Goal: Task Accomplishment & Management: Manage account settings

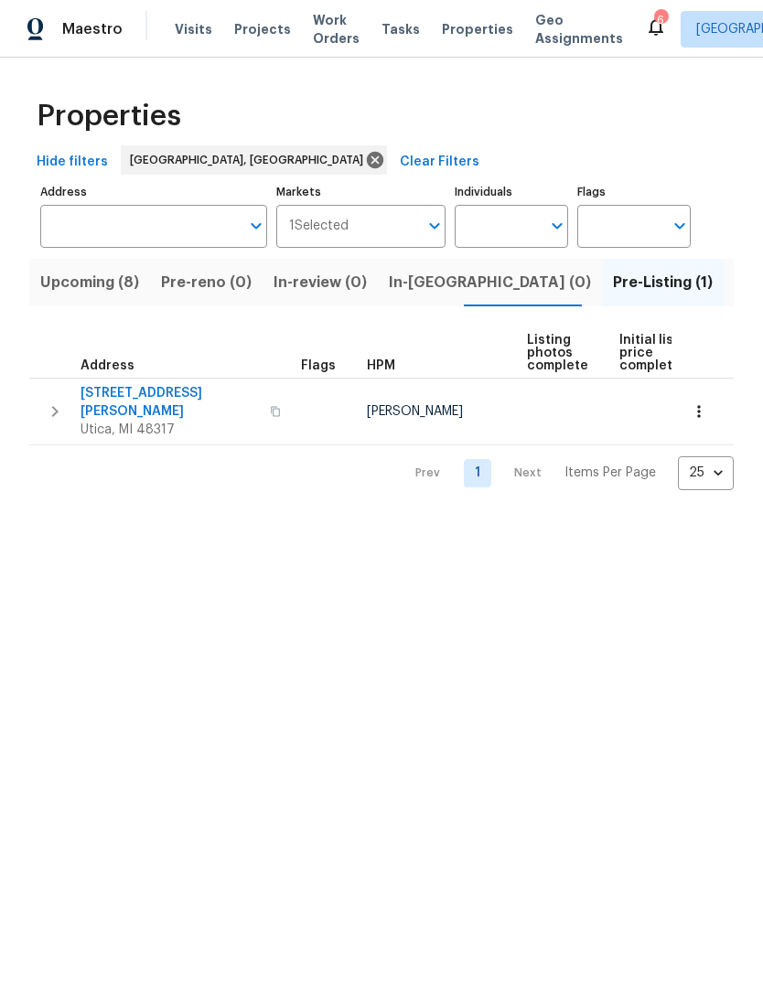
click at [185, 28] on span "Visits" at bounding box center [193, 29] width 37 height 18
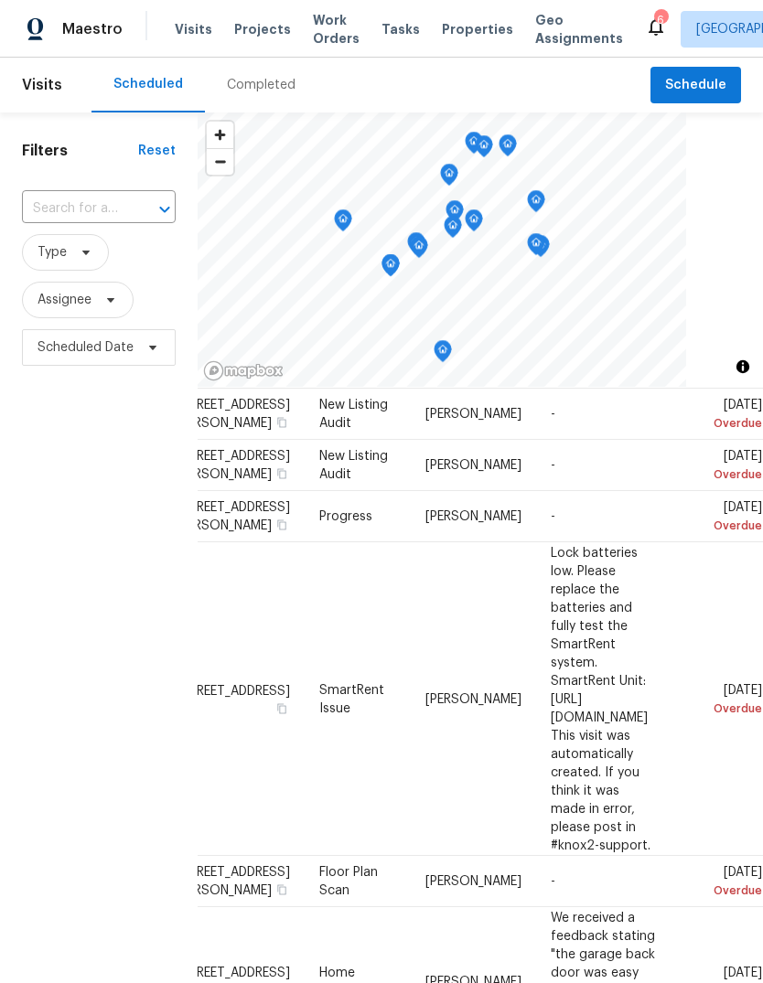
scroll to position [64, 148]
click at [0, 0] on icon at bounding box center [0, 0] width 0 height 0
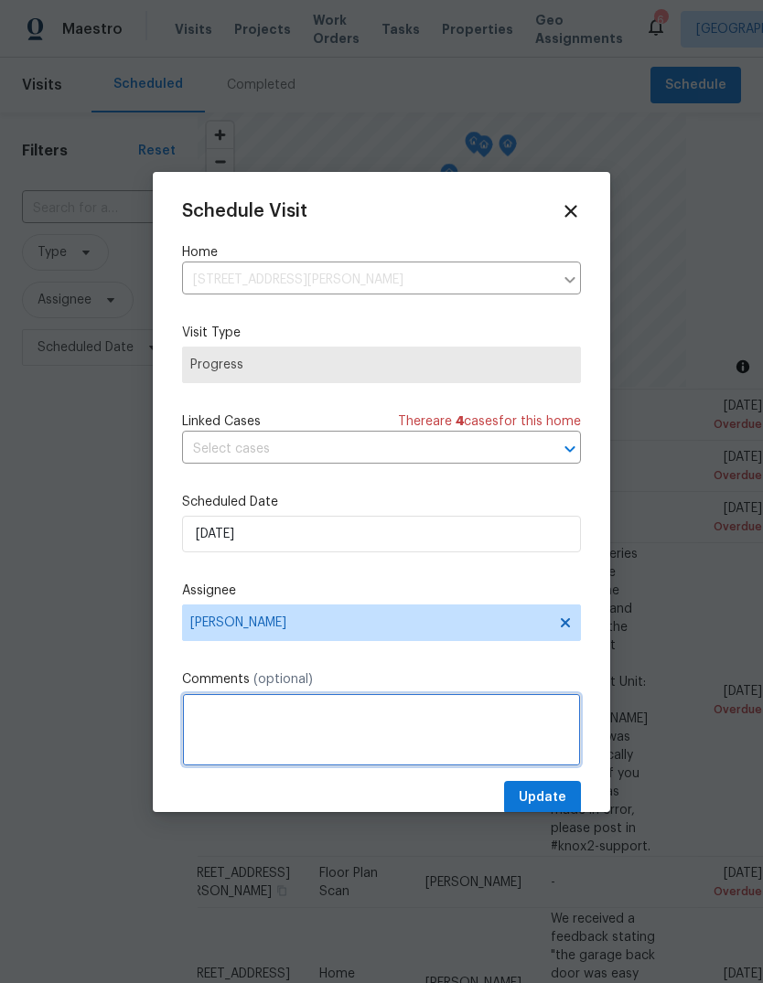
click at [286, 704] on textarea at bounding box center [381, 729] width 399 height 73
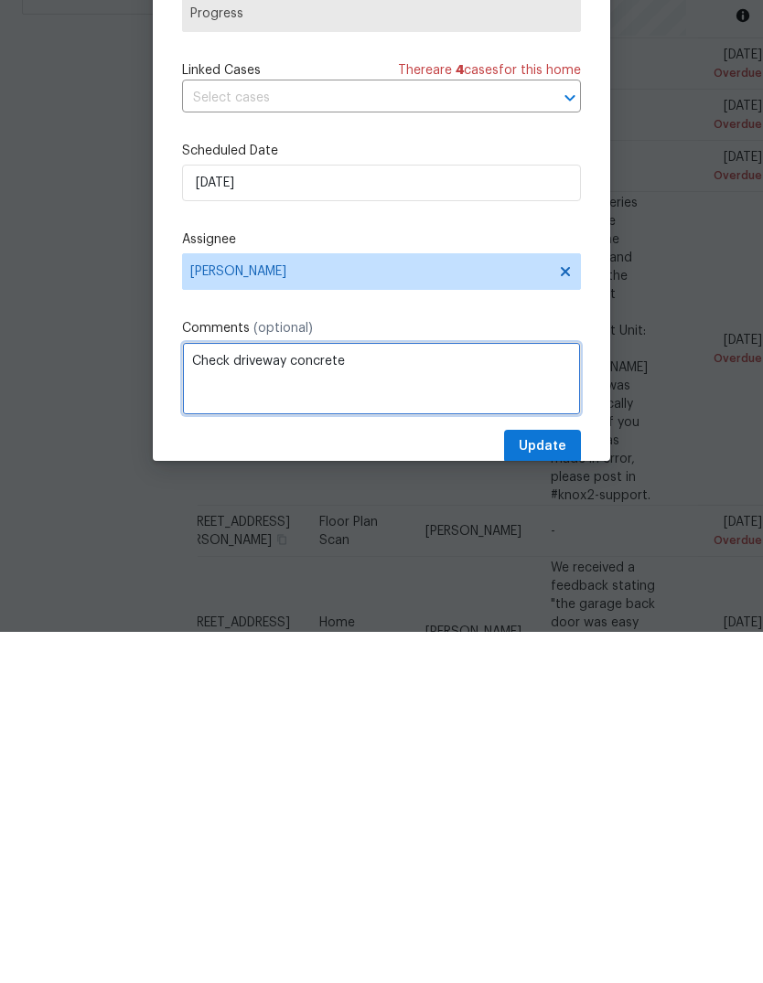
click at [243, 693] on textarea "Check driveway concrete" at bounding box center [381, 729] width 399 height 73
click at [457, 693] on textarea "Check that driveway concrete" at bounding box center [381, 729] width 399 height 73
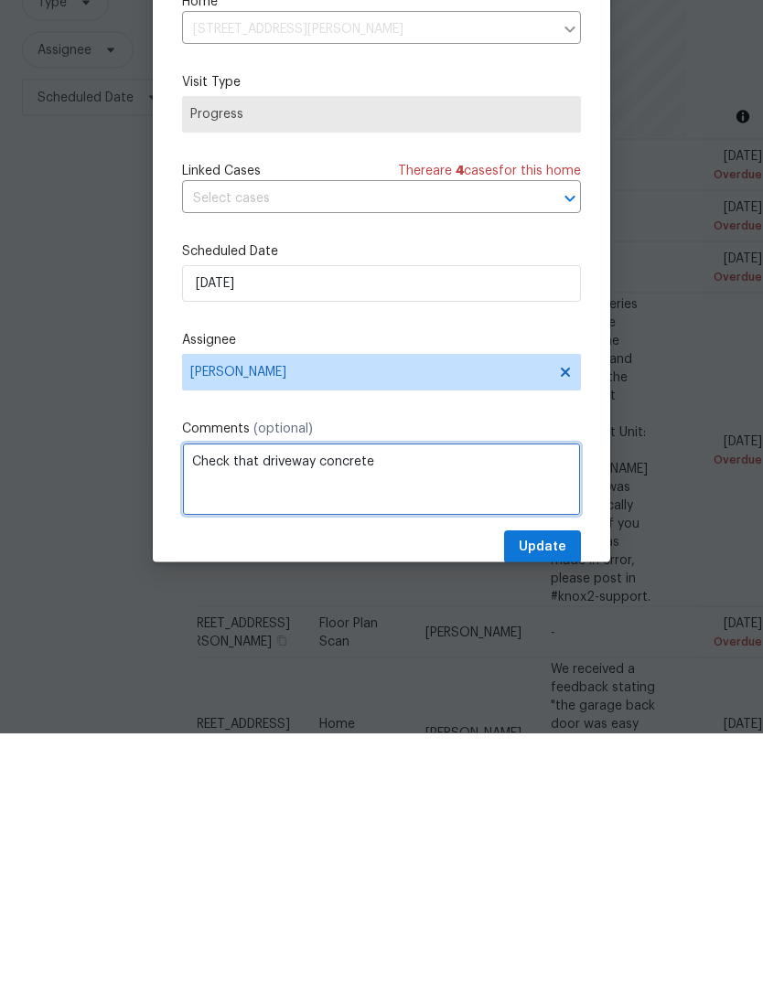
click at [482, 693] on textarea "Check that driveway concrete" at bounding box center [381, 729] width 399 height 73
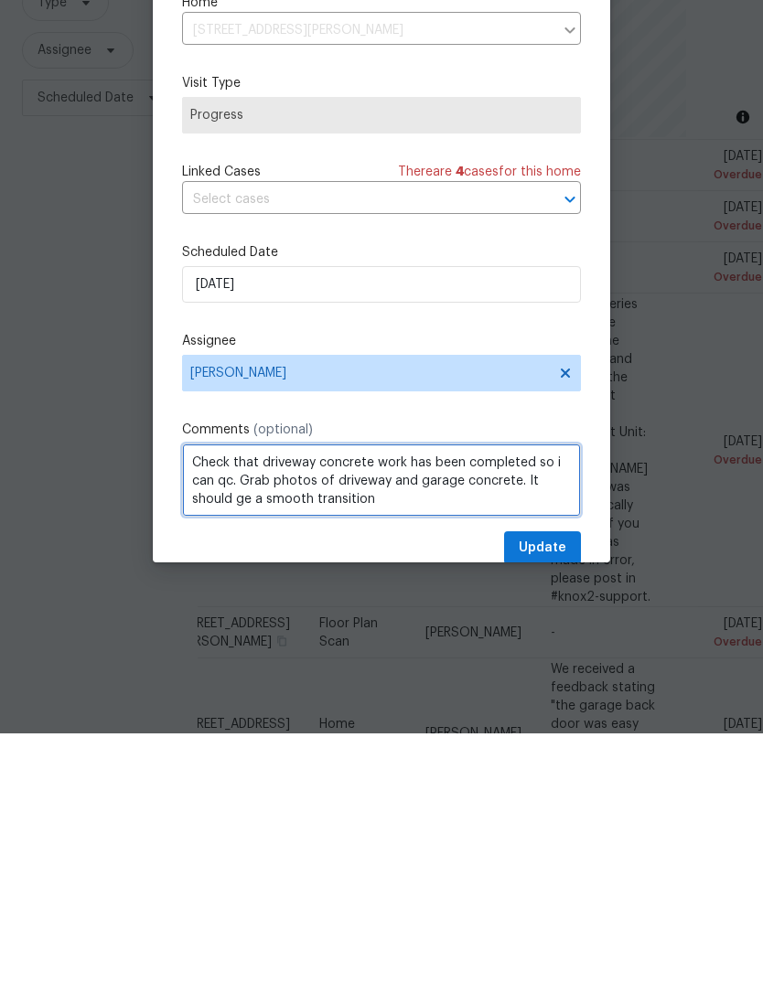
click at [238, 693] on textarea "Check that driveway concrete work has been completed so i can qc. Grab photos o…" at bounding box center [381, 729] width 399 height 73
click at [237, 693] on textarea "Check that driveway concrete work has been completed so i can qc. Grab photos o…" at bounding box center [381, 729] width 399 height 73
click at [445, 693] on textarea "Check that driveway concrete work has been completed so i can qc. Grab photos o…" at bounding box center [381, 729] width 399 height 73
type textarea "Check that driveway concrete work has been completed so i can qc. Grab photos o…"
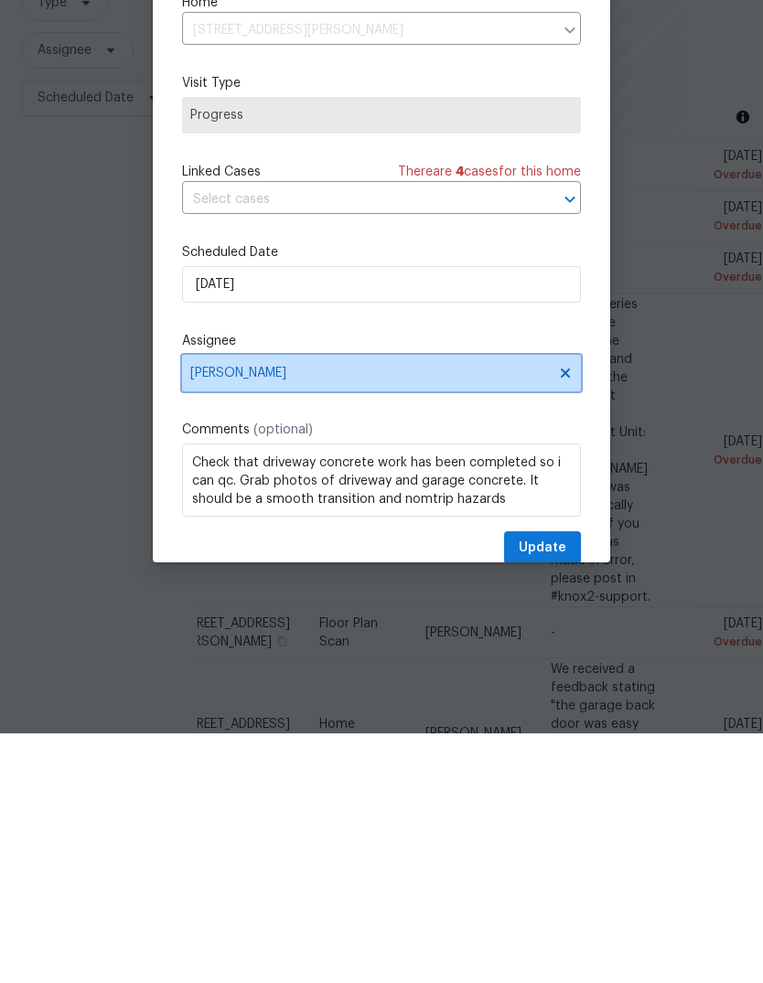
click at [427, 604] on span "[PERSON_NAME]" at bounding box center [381, 622] width 399 height 37
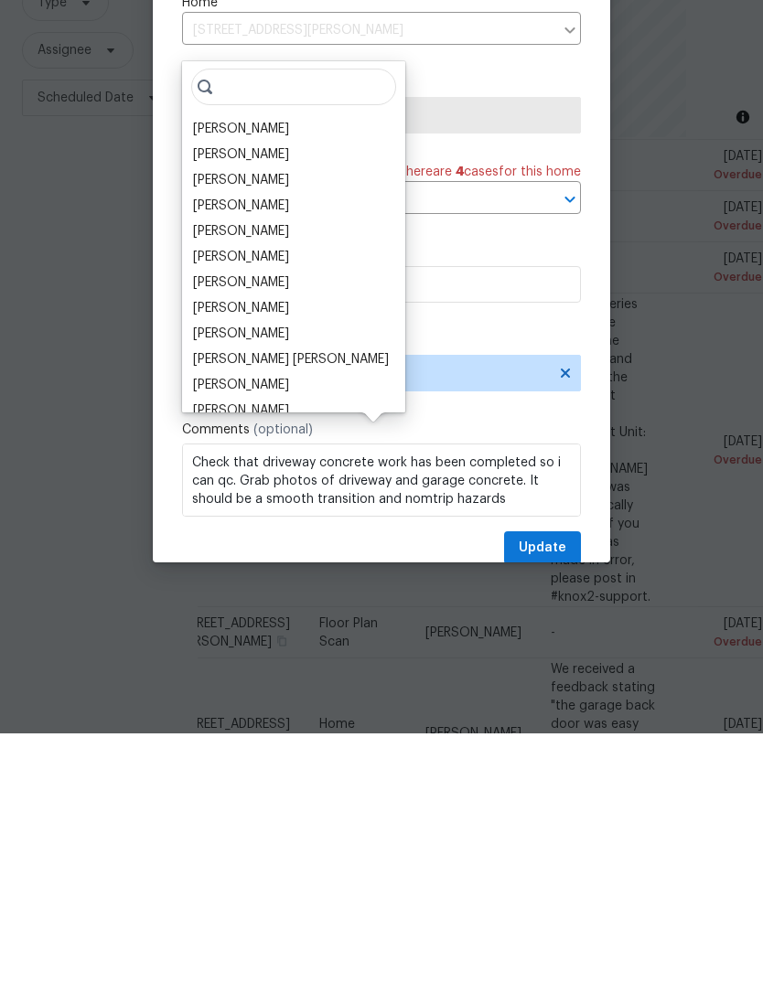
click at [241, 472] on div "Diana Brink" at bounding box center [241, 481] width 96 height 18
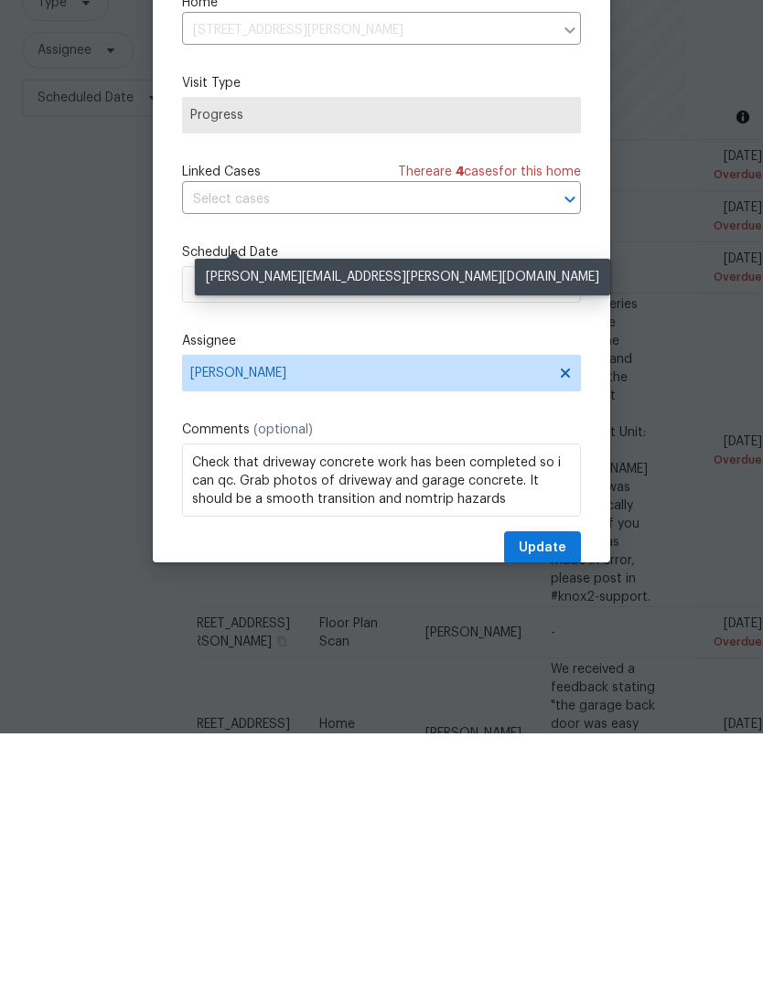
scroll to position [69, 0]
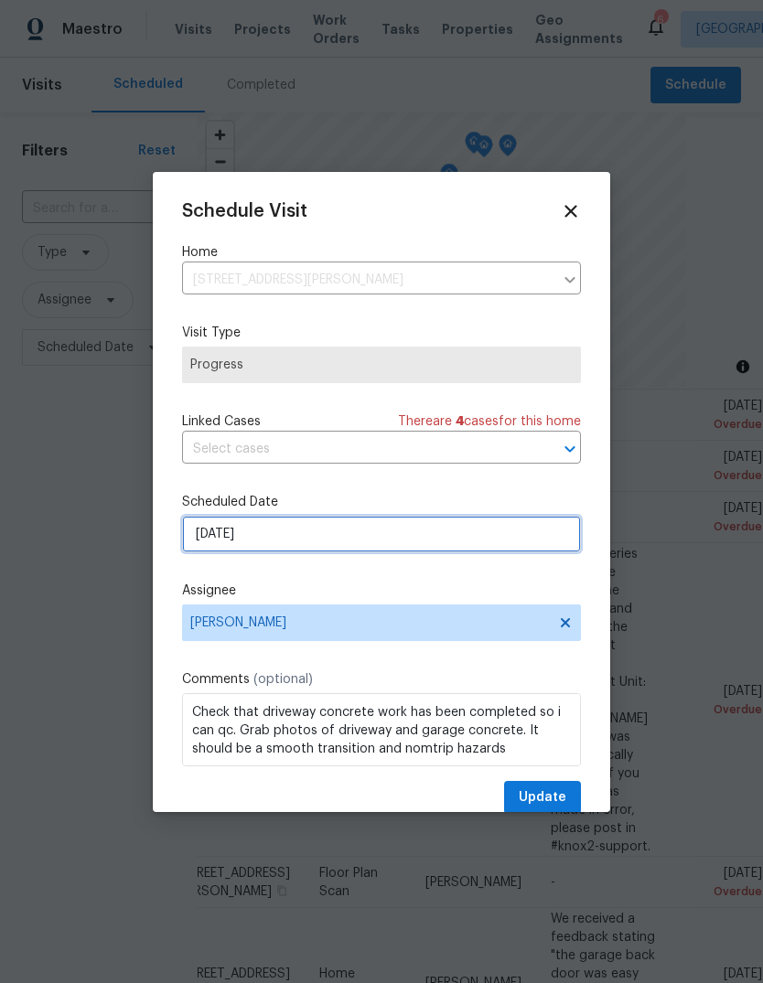
click at [303, 543] on input "8/23/2025" at bounding box center [381, 534] width 399 height 37
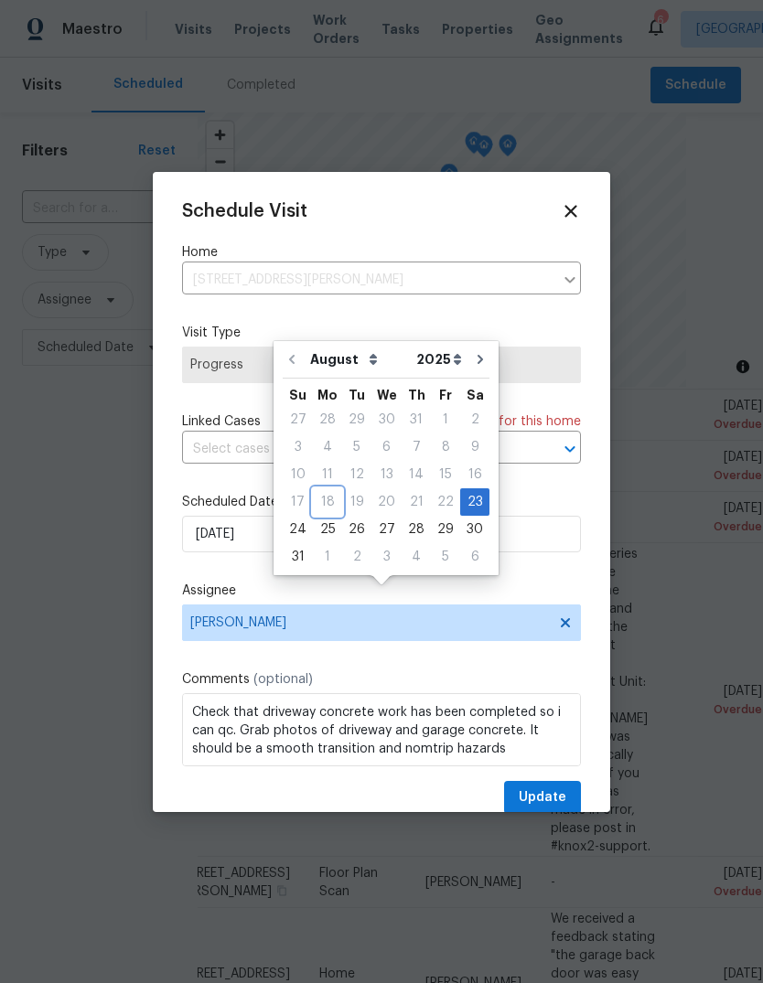
click at [333, 489] on div "18" at bounding box center [327, 502] width 29 height 26
click at [322, 517] on div "25" at bounding box center [327, 530] width 29 height 26
type input "[DATE]"
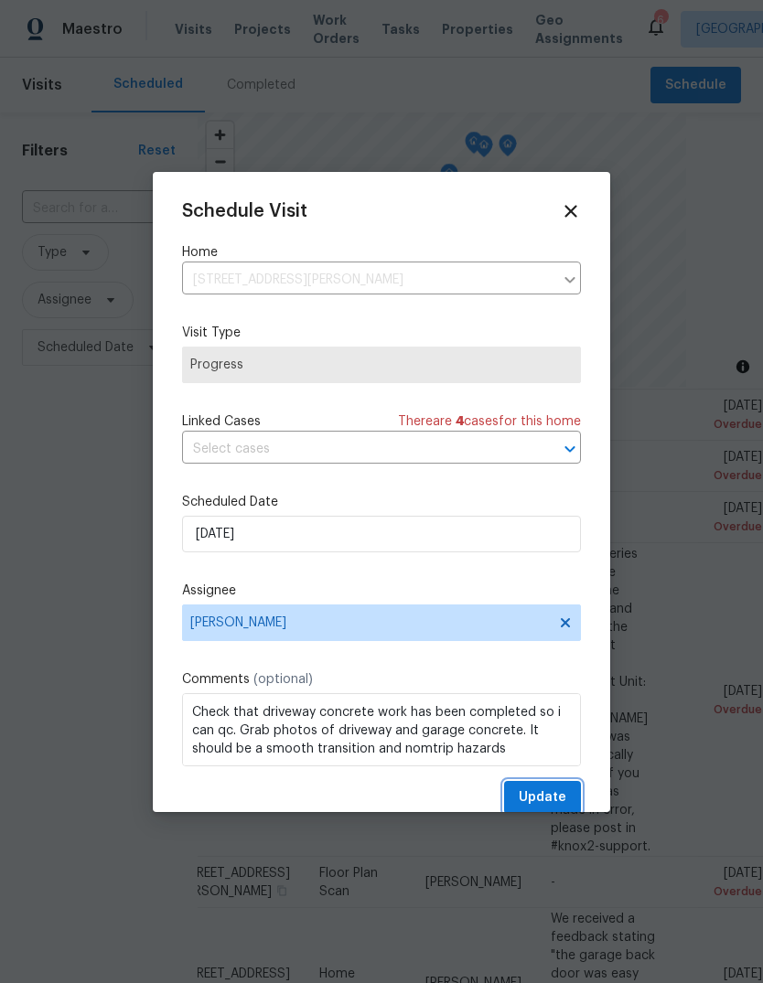
click at [539, 787] on button "Update" at bounding box center [542, 798] width 77 height 34
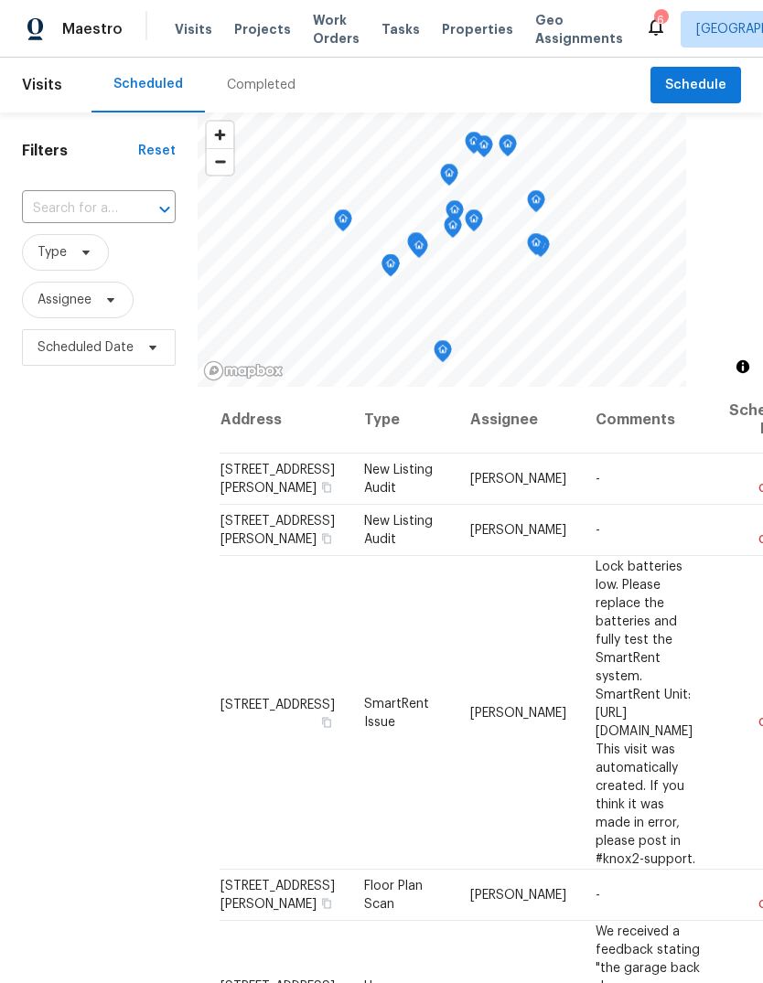
scroll to position [0, 0]
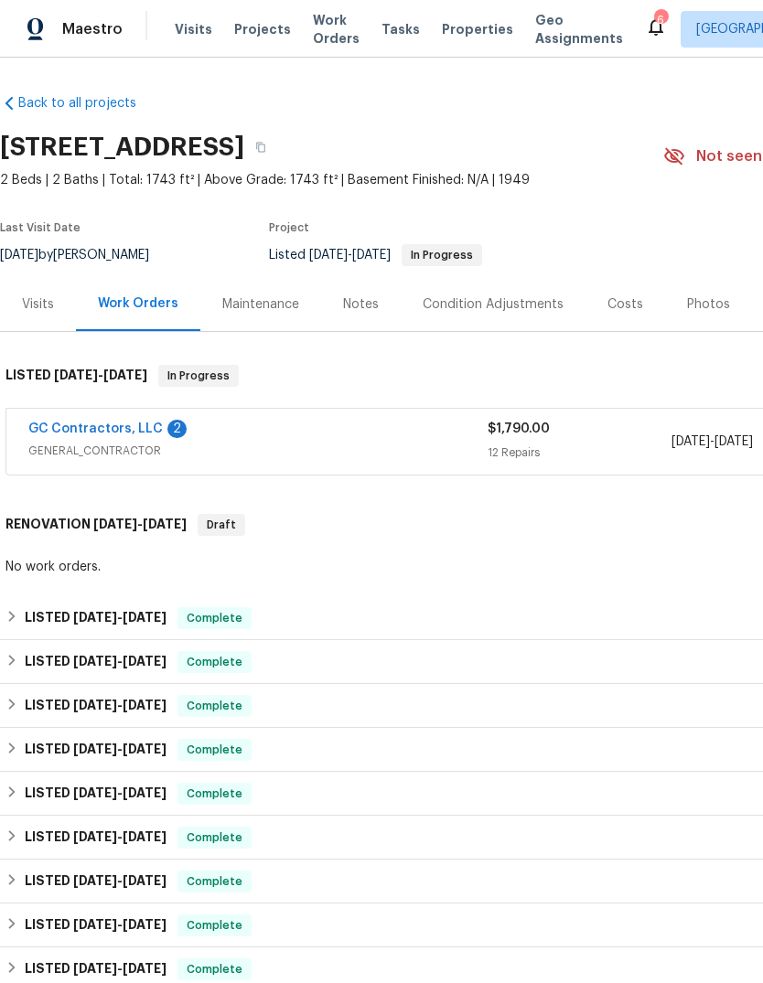
click at [292, 433] on div "GC Contractors, LLC 2" at bounding box center [257, 431] width 459 height 22
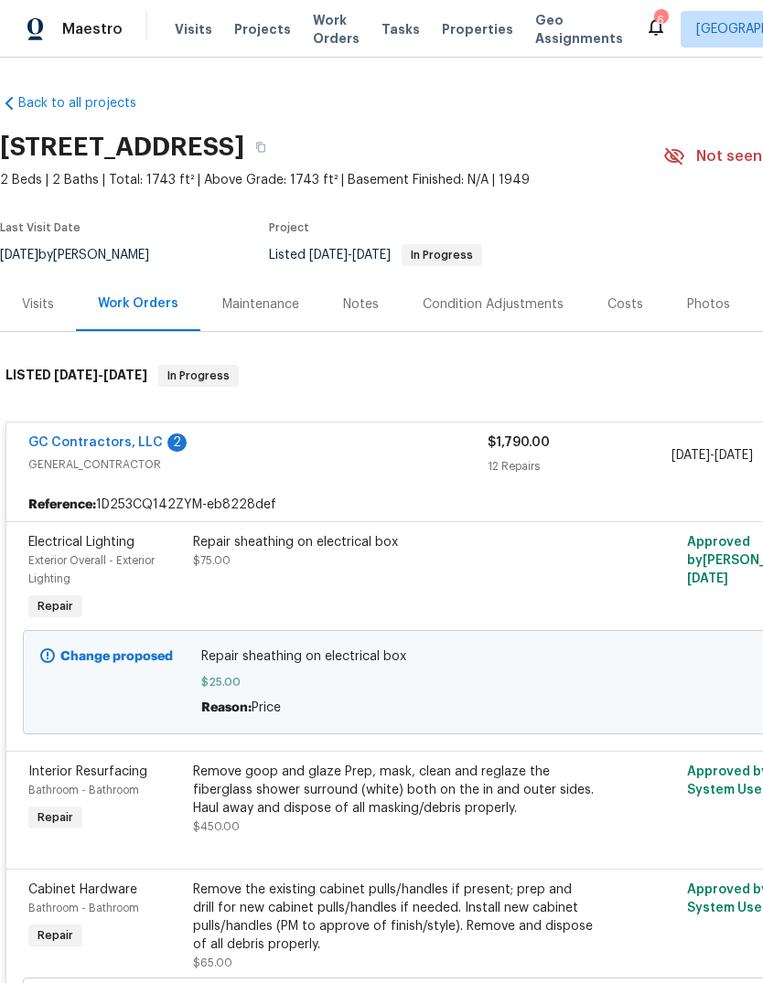
click at [116, 444] on link "GC Contractors, LLC" at bounding box center [95, 442] width 134 height 13
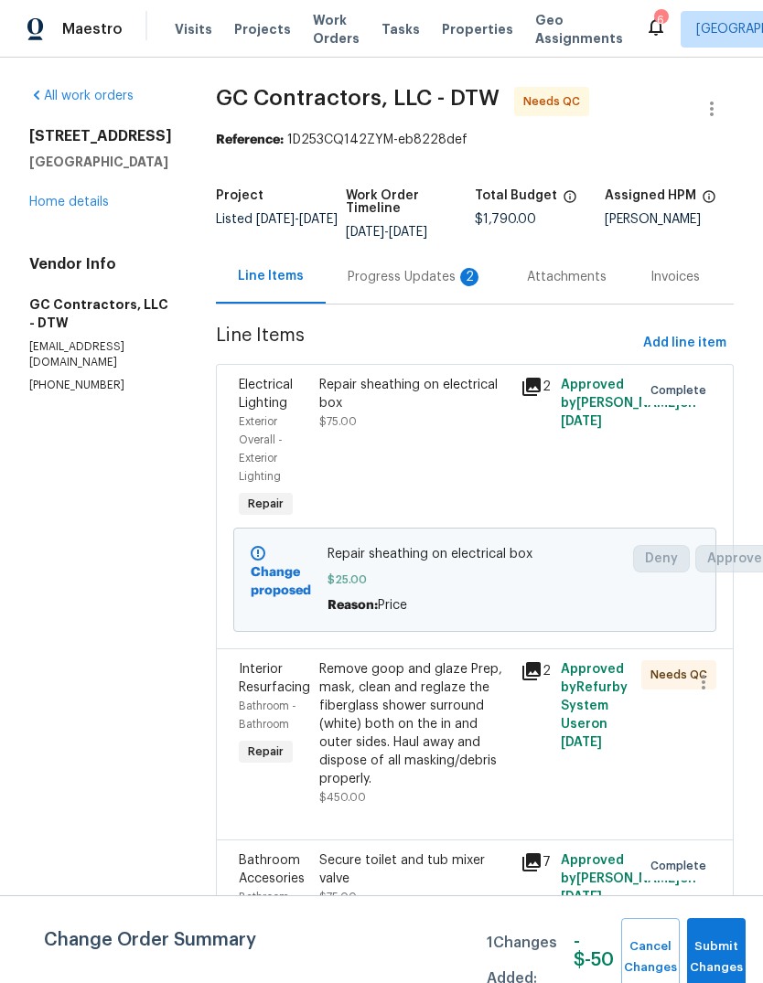
click at [389, 273] on div "Progress Updates 2" at bounding box center [414, 277] width 135 height 18
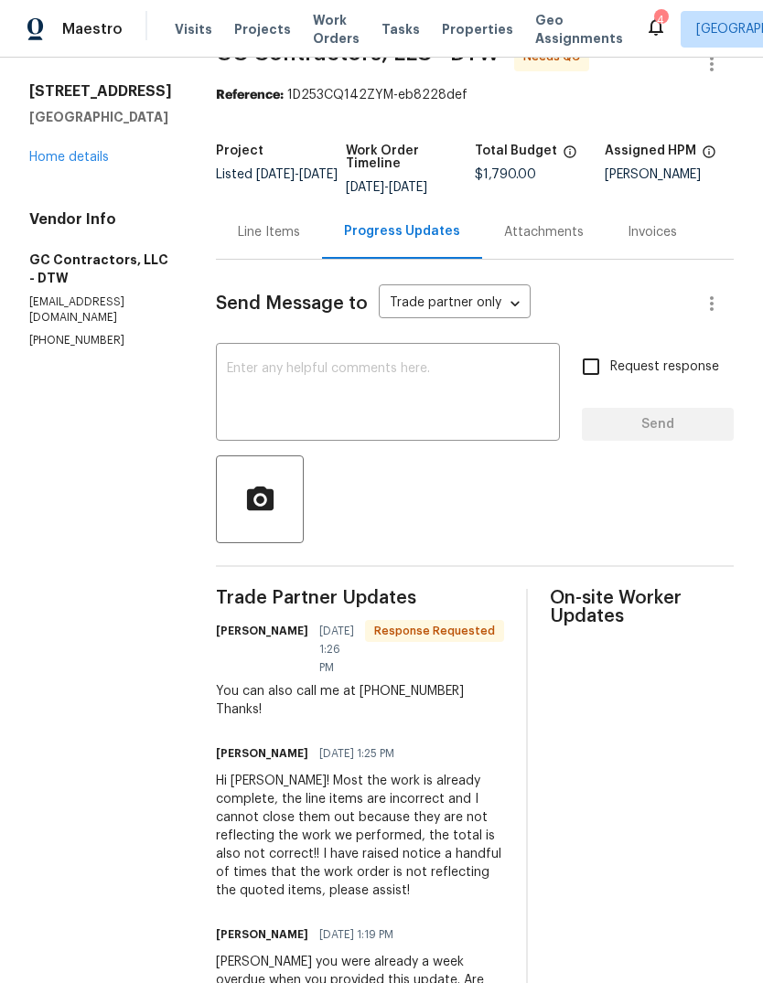
scroll to position [34, 0]
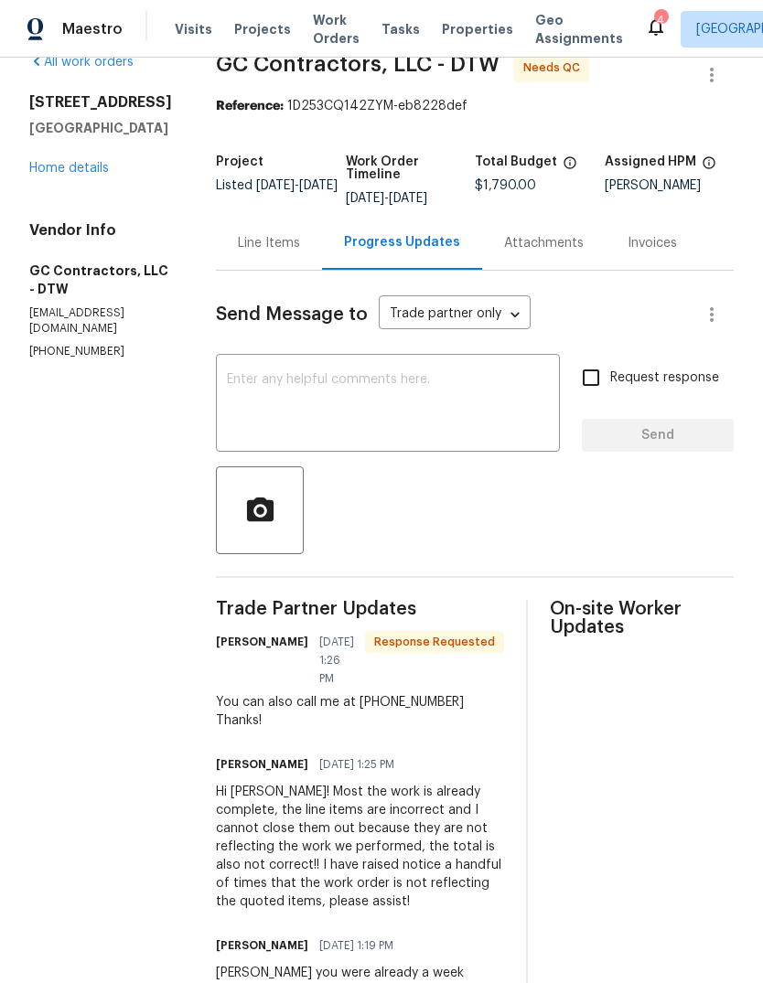
click at [229, 255] on div "Line Items" at bounding box center [269, 243] width 106 height 54
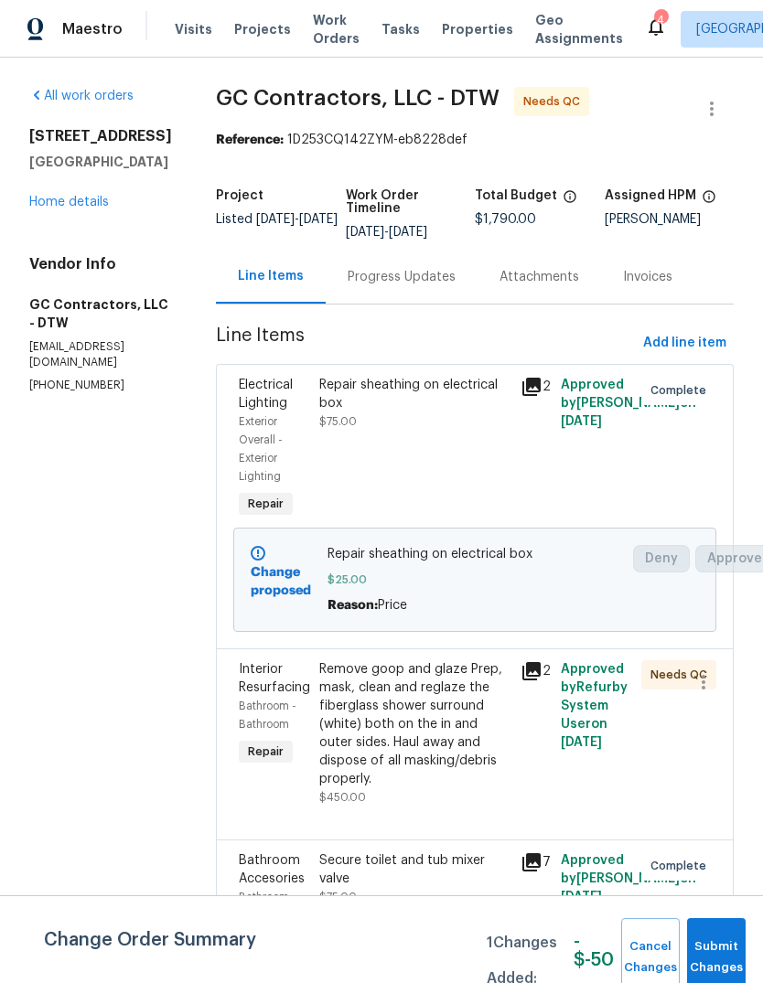
click at [400, 285] on div "Progress Updates" at bounding box center [401, 277] width 108 height 18
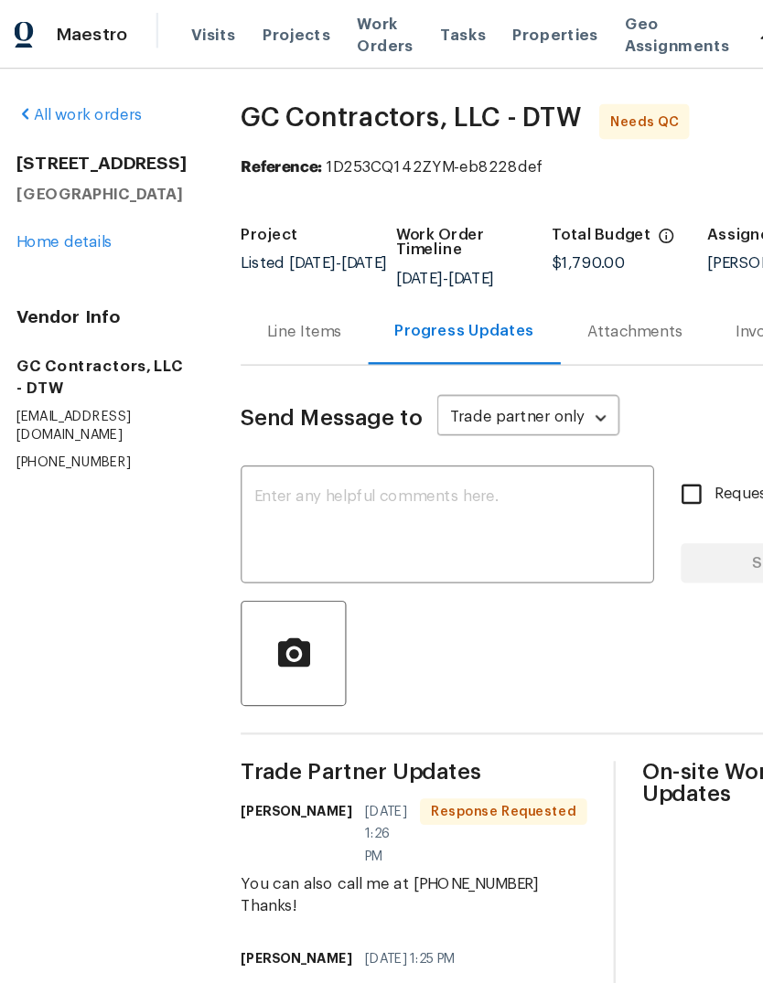
click at [251, 268] on div "Line Items" at bounding box center [269, 277] width 62 height 18
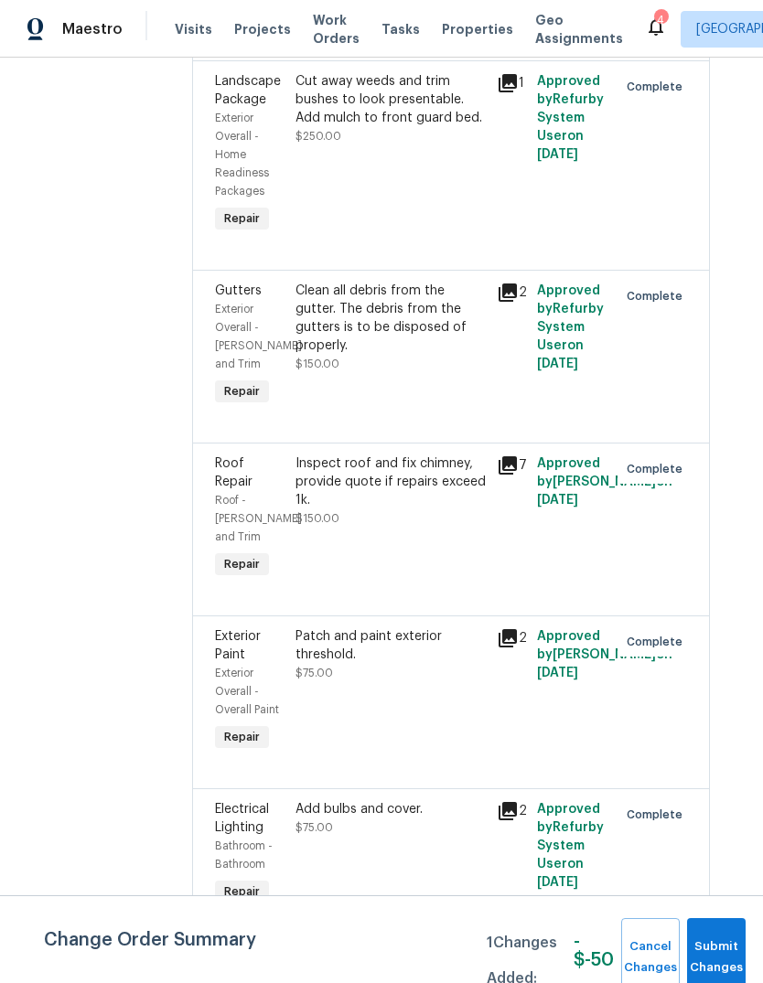
scroll to position [936, 23]
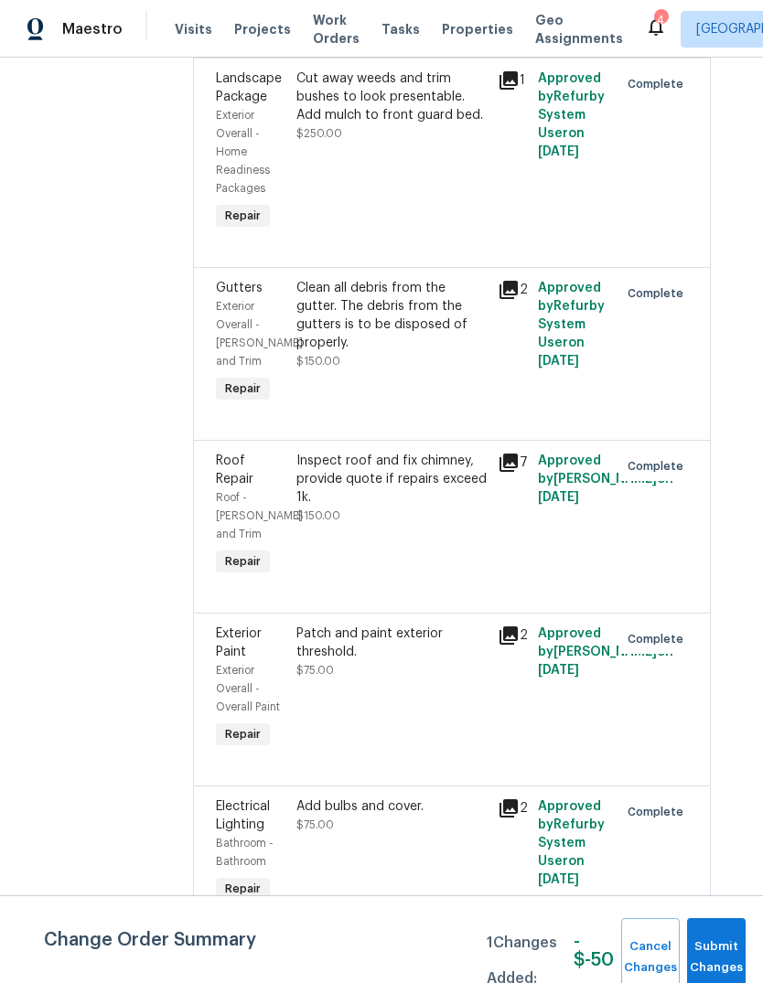
click at [400, 499] on div "Inspect roof and fix chimney, provide quote if repairs exceed 1k." at bounding box center [391, 479] width 190 height 55
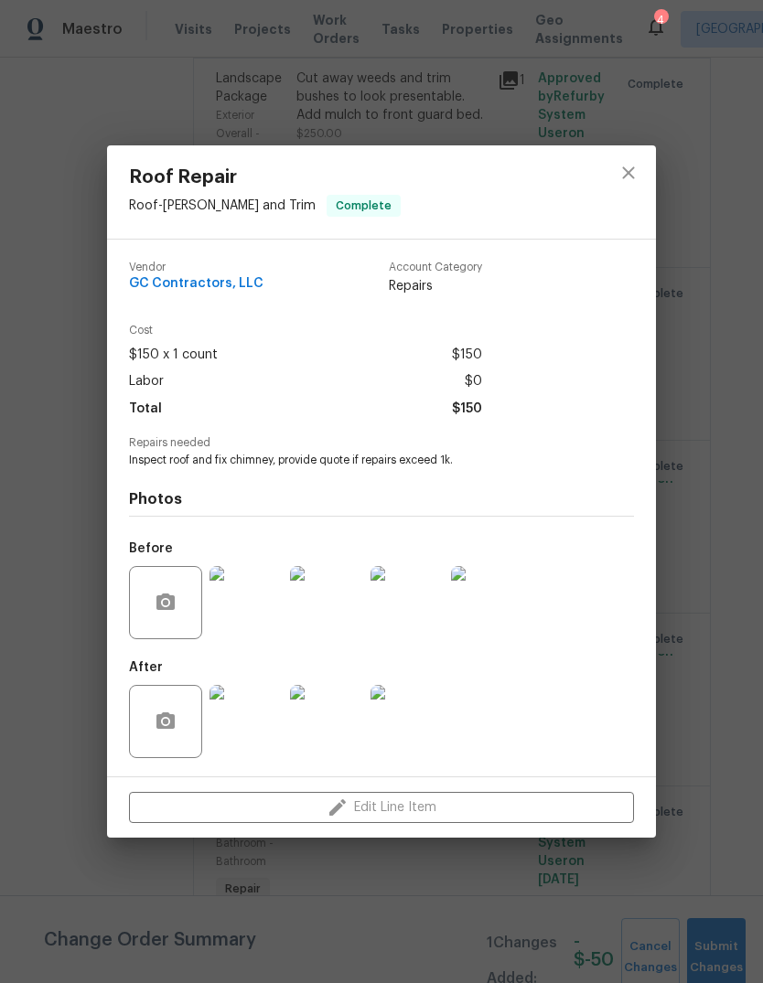
click at [443, 809] on div "Edit Line Item" at bounding box center [381, 807] width 549 height 61
click at [636, 186] on button "close" at bounding box center [628, 173] width 44 height 44
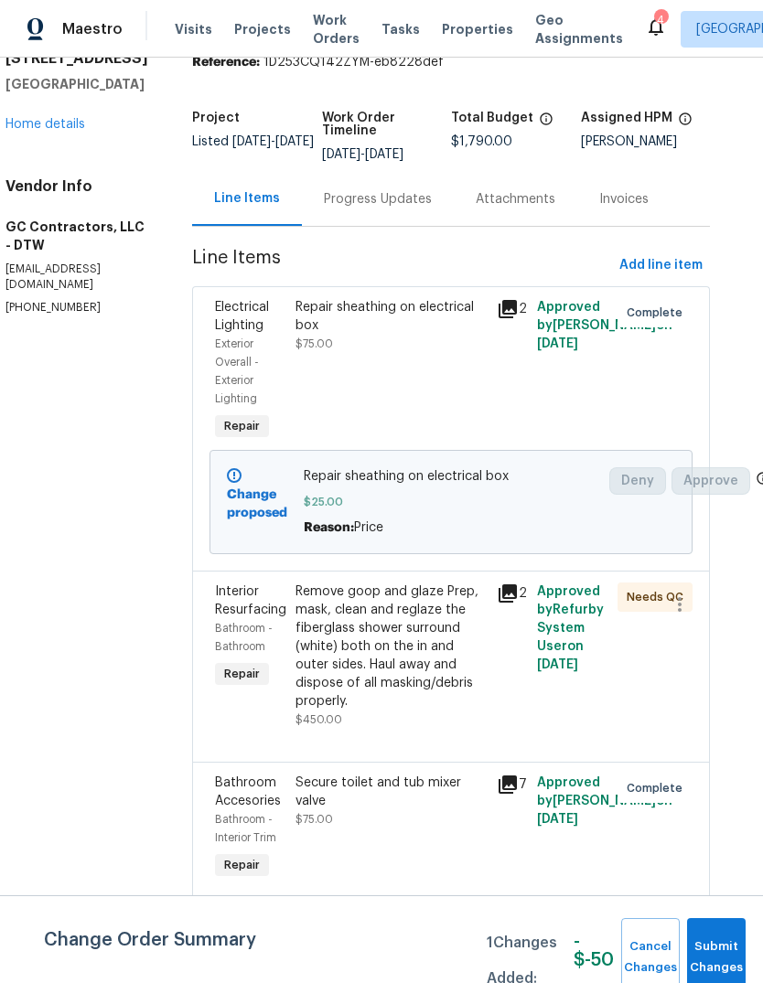
scroll to position [78, 23]
click at [678, 257] on span "Add line item" at bounding box center [661, 265] width 83 height 23
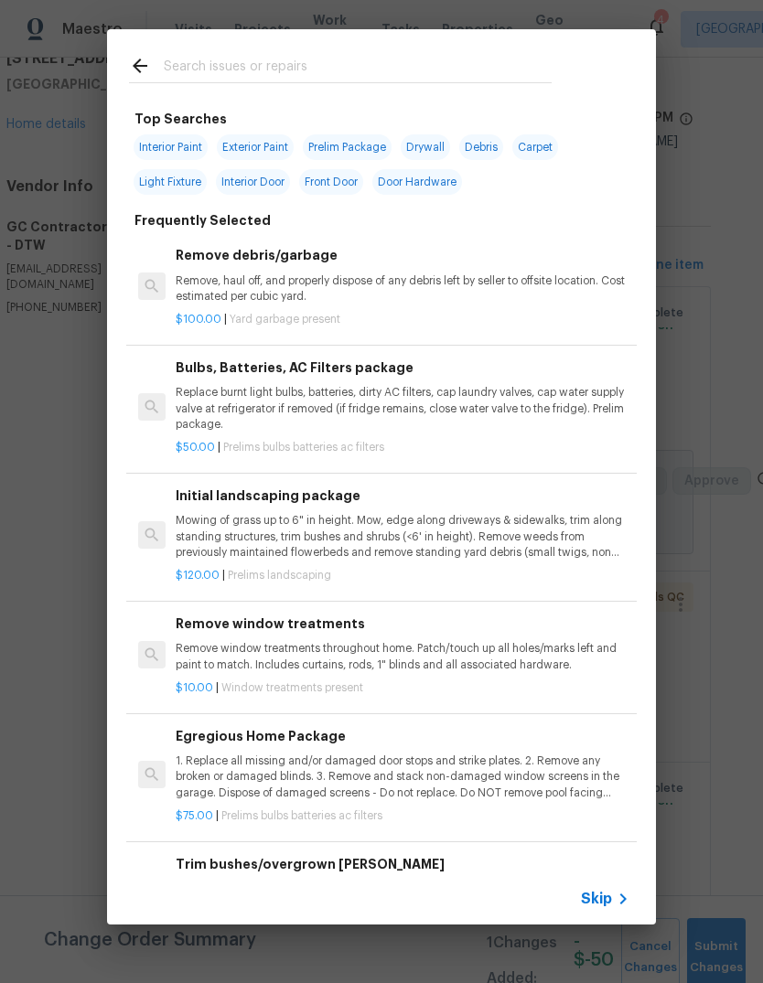
click at [357, 57] on input "text" at bounding box center [358, 68] width 388 height 27
type input "Drywa"
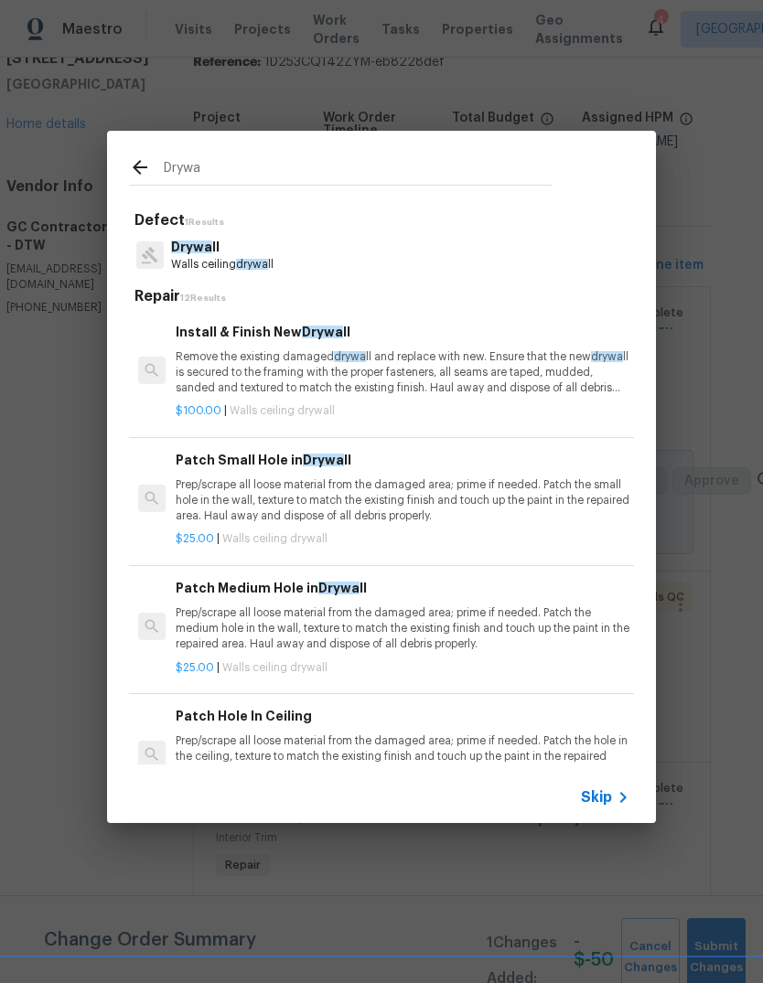
click at [404, 359] on p "Remove the existing damaged drywa ll and replace with new. Ensure that the new …" at bounding box center [403, 372] width 454 height 47
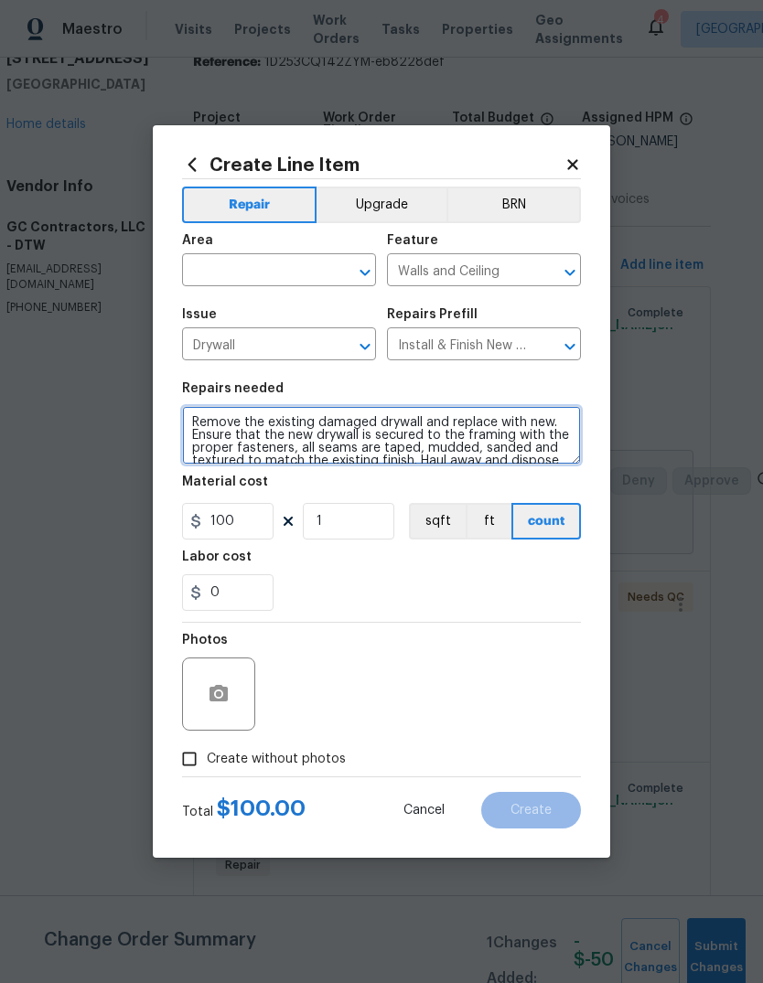
click at [311, 436] on textarea "Remove the existing damaged drywall and replace with new. Ensure that the new d…" at bounding box center [381, 435] width 399 height 59
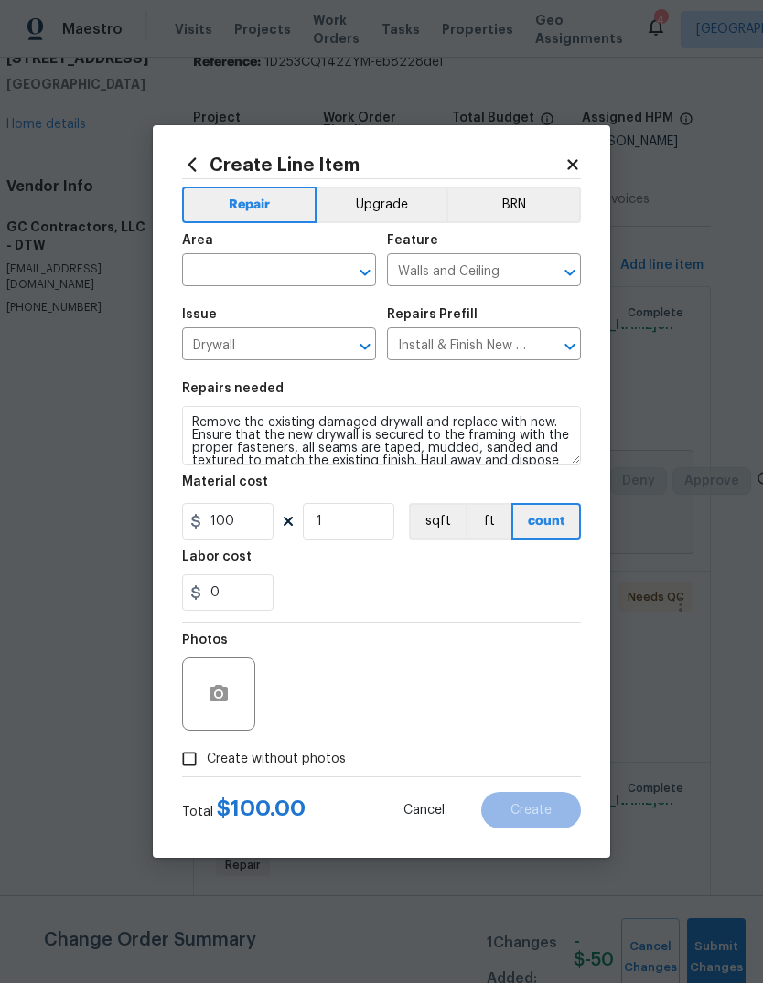
click at [287, 261] on input "text" at bounding box center [253, 272] width 143 height 28
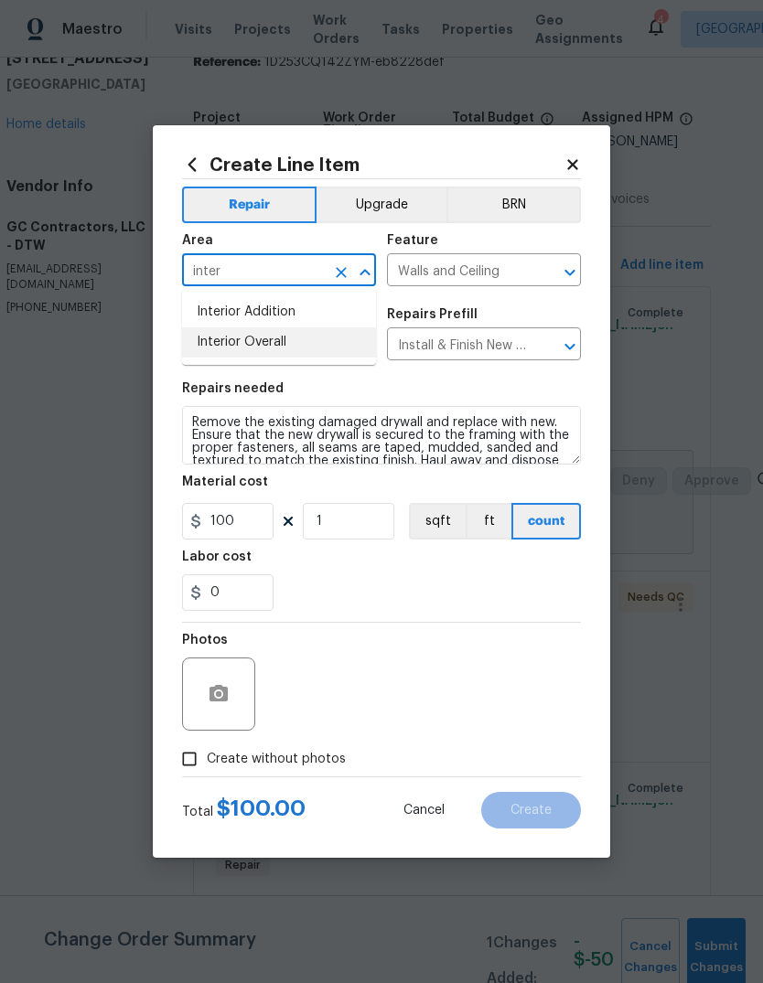
click at [297, 344] on li "Interior Overall" at bounding box center [279, 342] width 194 height 30
type input "Interior Overall"
click at [308, 434] on textarea "Remove the existing damaged drywall and replace with new. Ensure that the new d…" at bounding box center [381, 435] width 399 height 59
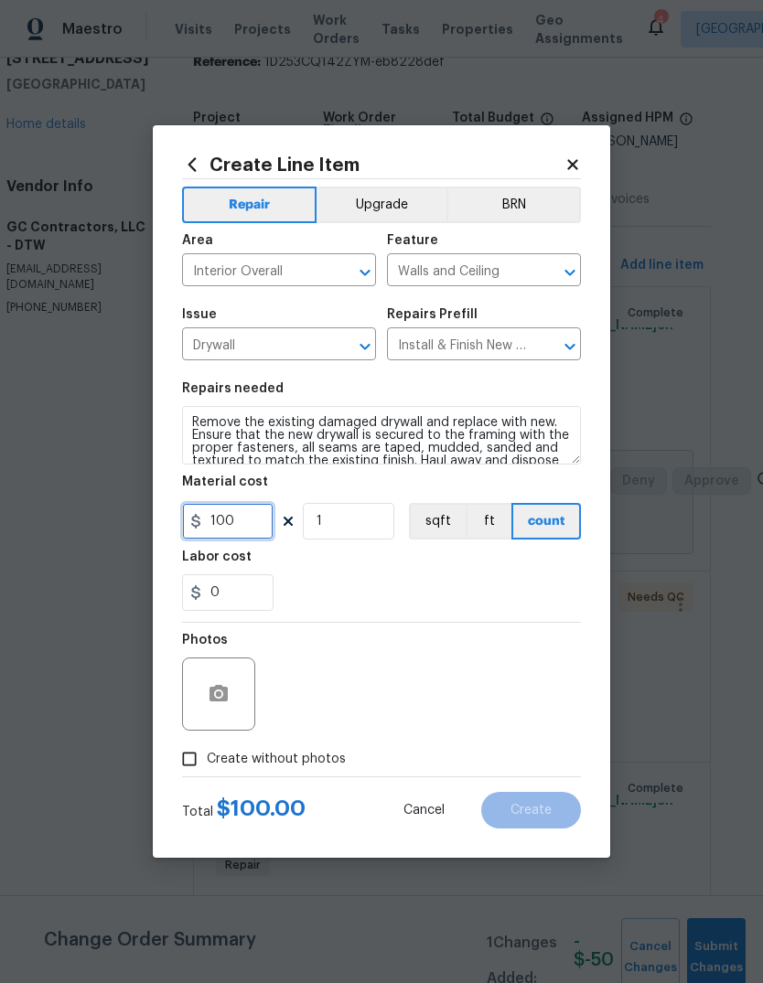
click at [246, 518] on input "100" at bounding box center [227, 521] width 91 height 37
click at [388, 614] on section "Repairs needed Remove the existing damaged drywall and replace with new. Ensure…" at bounding box center [381, 496] width 399 height 251
click at [302, 762] on span "Create without photos" at bounding box center [276, 759] width 139 height 19
click at [207, 762] on input "Create without photos" at bounding box center [189, 759] width 35 height 35
checkbox input "true"
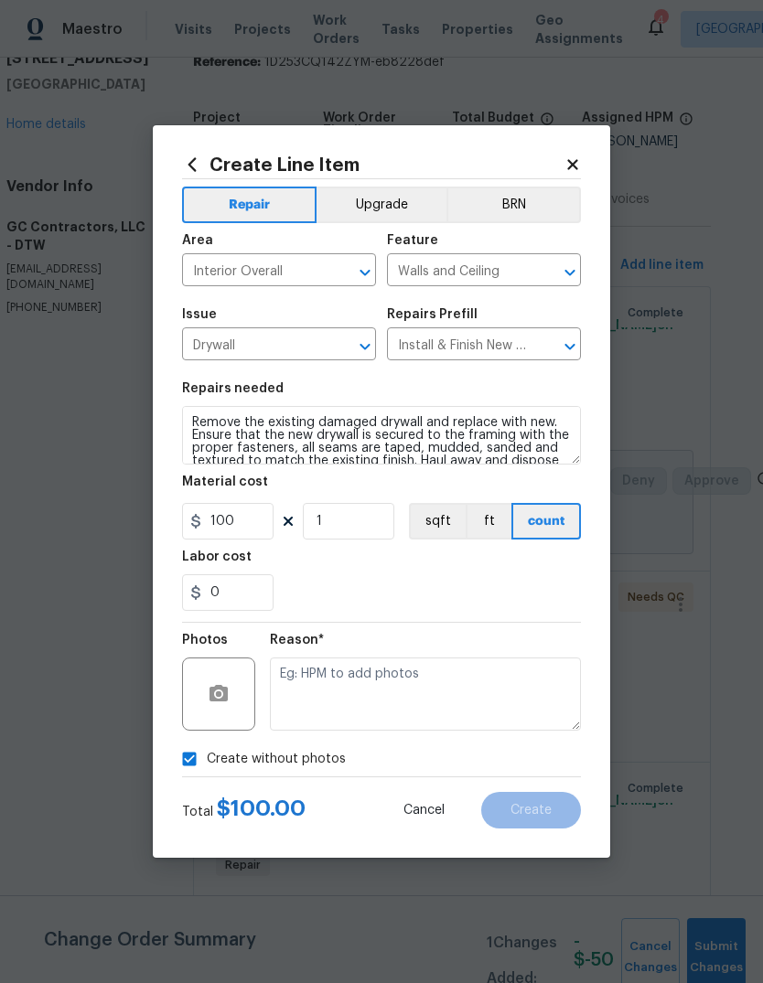
scroll to position [28, 0]
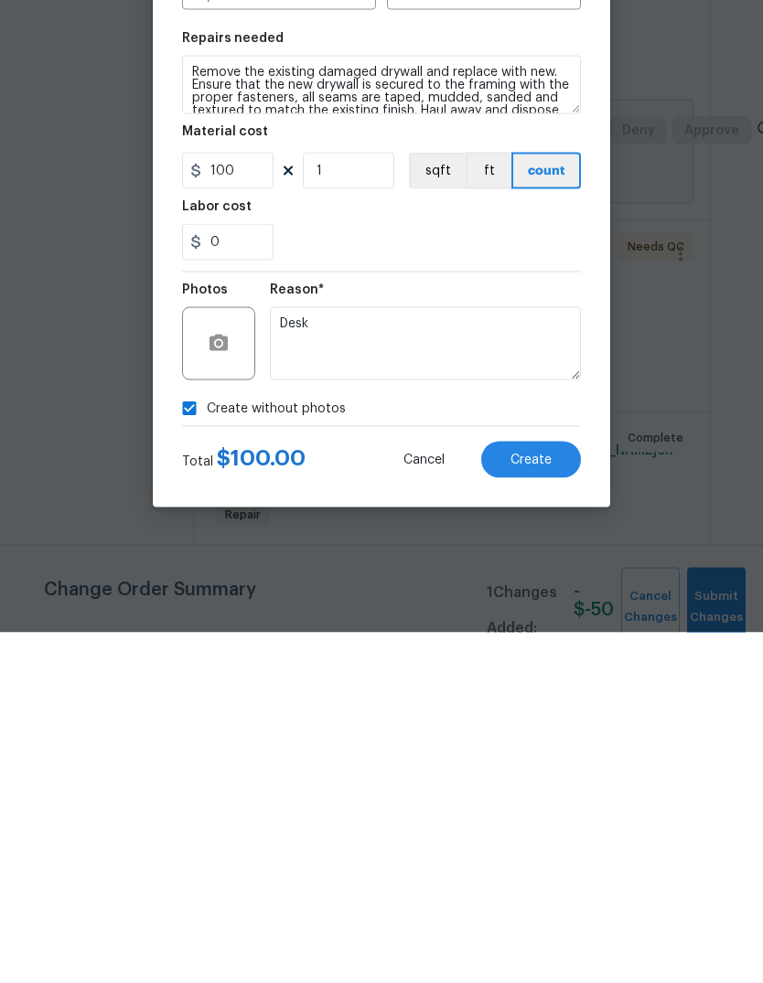
type textarea "Desk"
click at [409, 574] on div "0" at bounding box center [381, 592] width 399 height 37
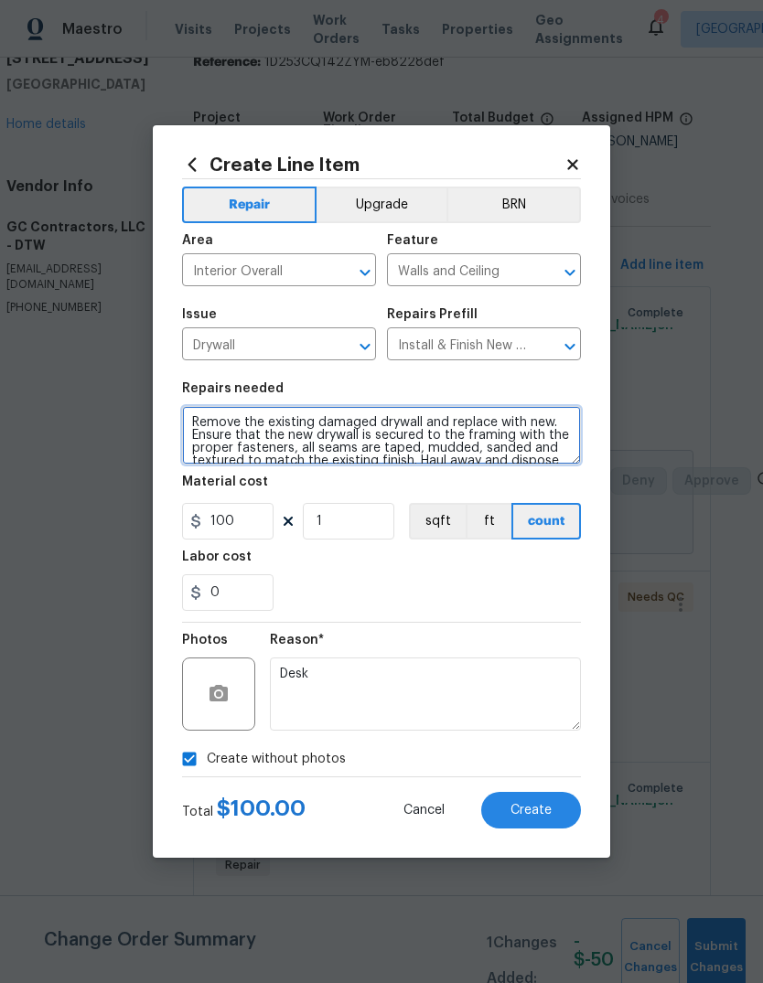
click at [187, 420] on textarea "Remove the existing damaged drywall and replace with new. Ensure that the new d…" at bounding box center [381, 435] width 399 height 59
click at [322, 421] on textarea "Remove the existing damaged drywall and replace with new. Ensure that the new d…" at bounding box center [381, 435] width 399 height 59
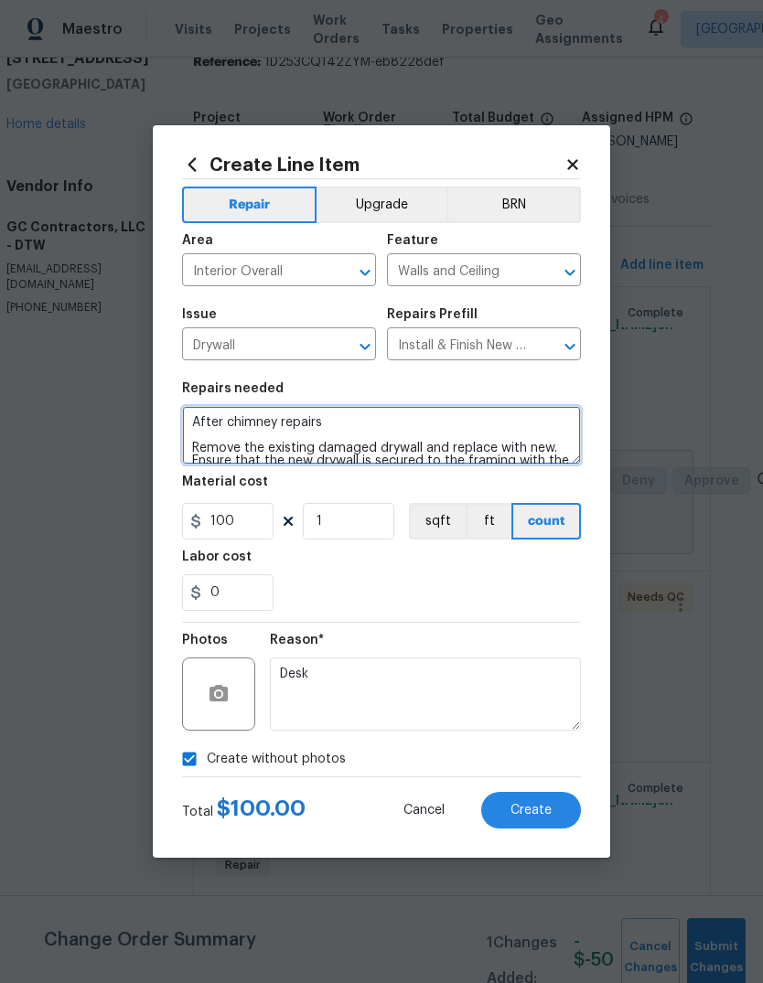
type textarea "After chimney repairs Remove the existing damaged drywall and replace with new.…"
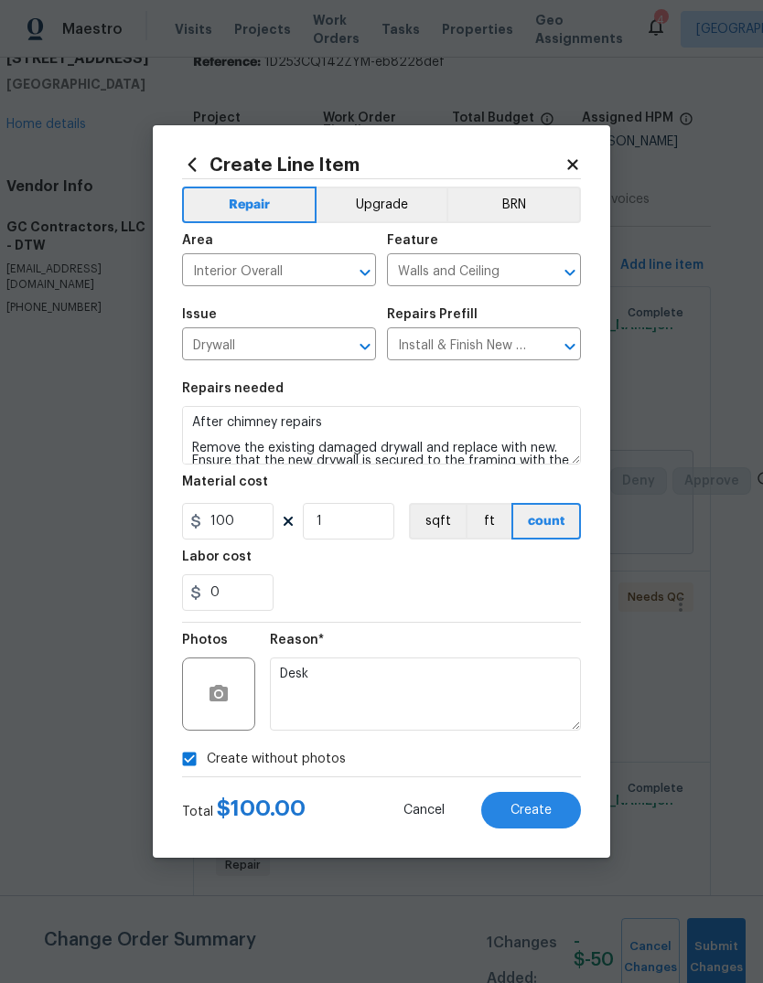
click at [391, 582] on div "0" at bounding box center [381, 592] width 399 height 37
click at [548, 816] on span "Create" at bounding box center [530, 811] width 41 height 14
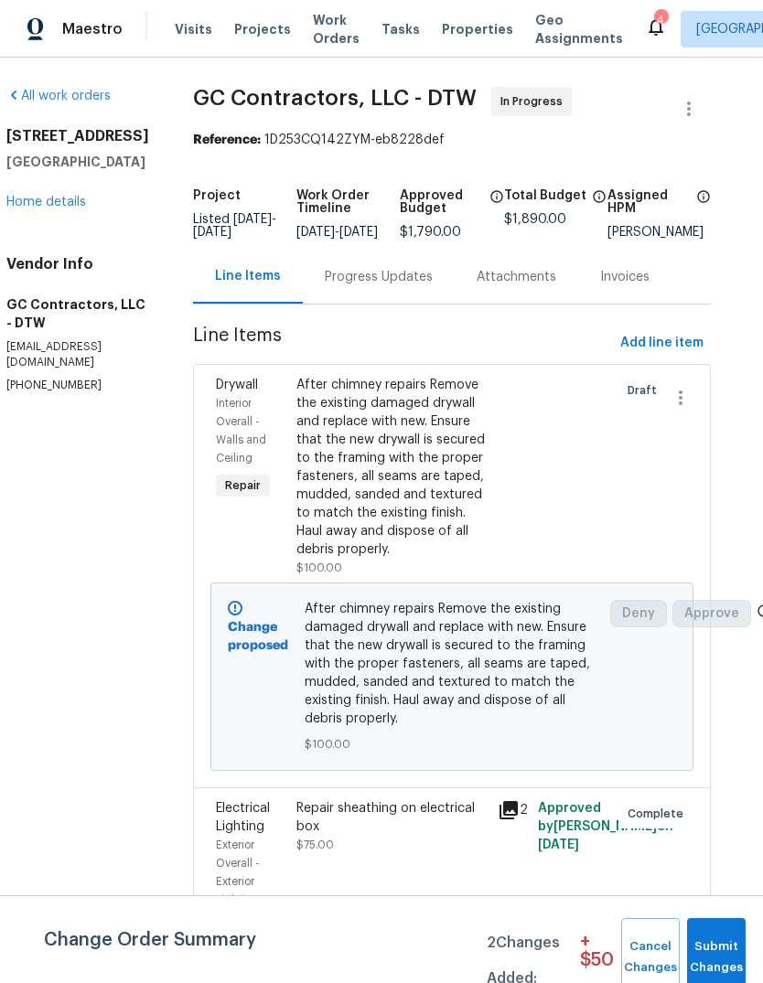
scroll to position [0, 23]
click at [665, 355] on span "Add line item" at bounding box center [661, 343] width 83 height 23
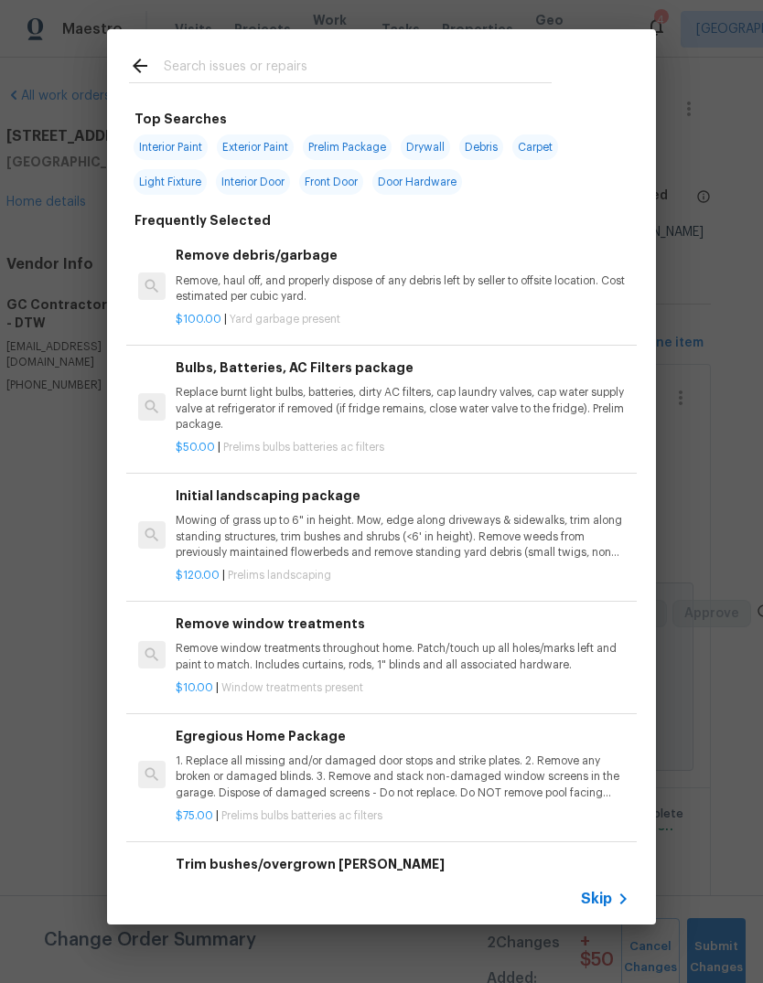
click at [354, 65] on input "text" at bounding box center [358, 68] width 388 height 27
click at [719, 103] on div "Top Searches Interior Paint Exterior Paint Prelim Package Drywall Debris Carpet…" at bounding box center [381, 477] width 763 height 954
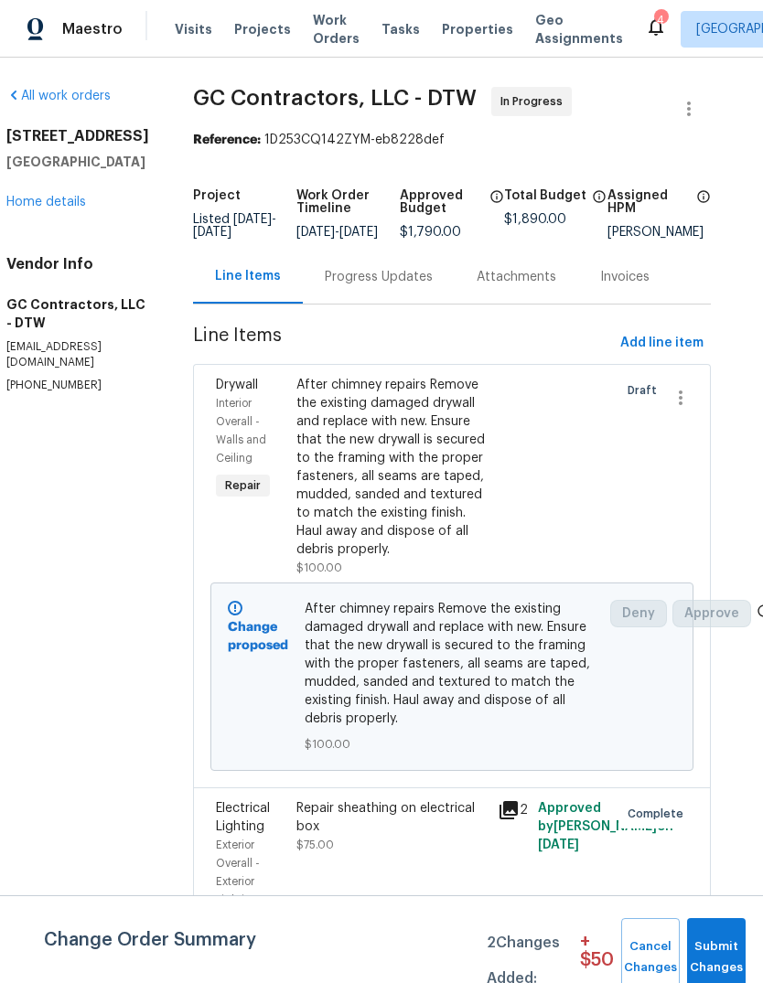
click at [342, 286] on div "Progress Updates" at bounding box center [379, 277] width 108 height 18
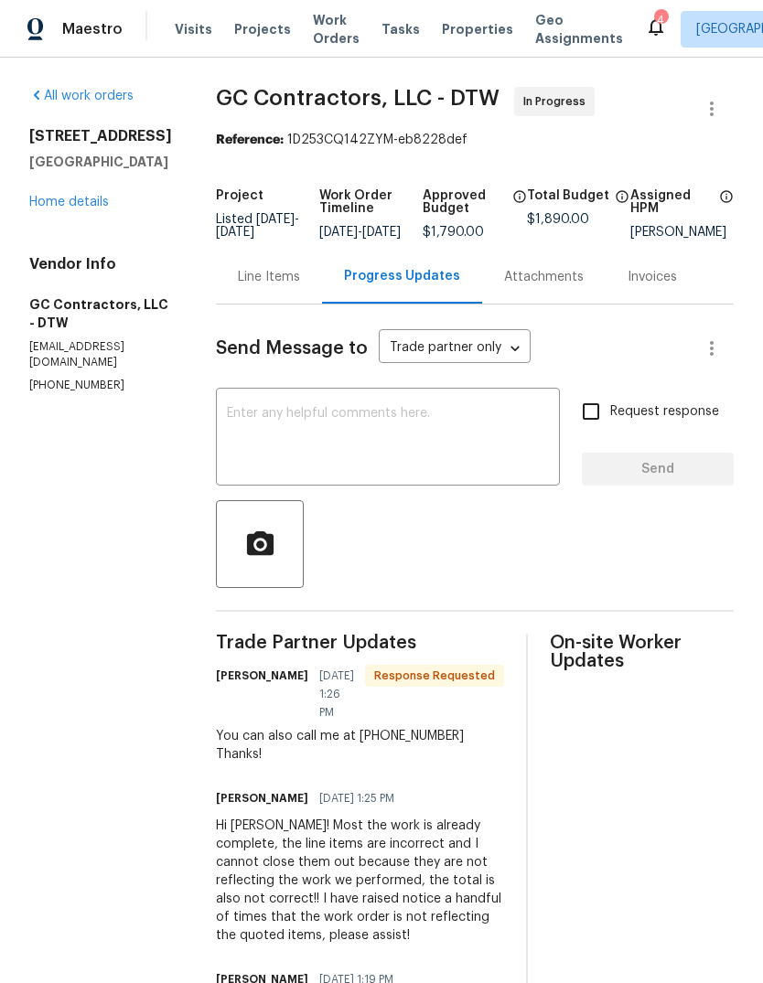
click at [251, 250] on div "Line Items" at bounding box center [269, 277] width 106 height 54
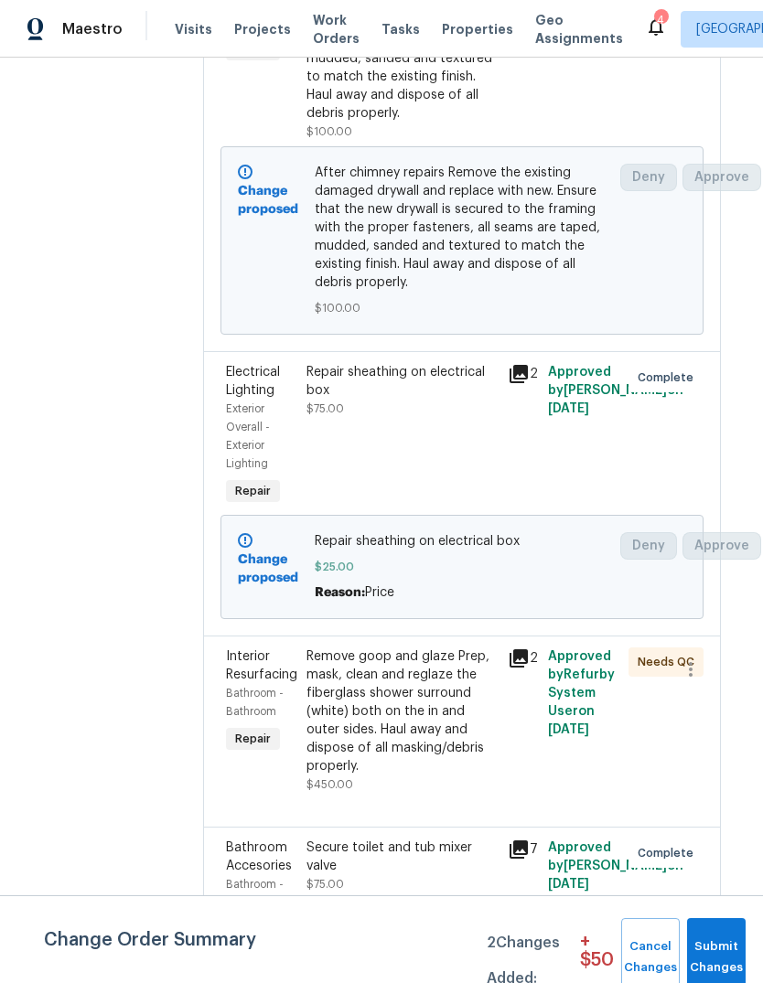
scroll to position [541, 13]
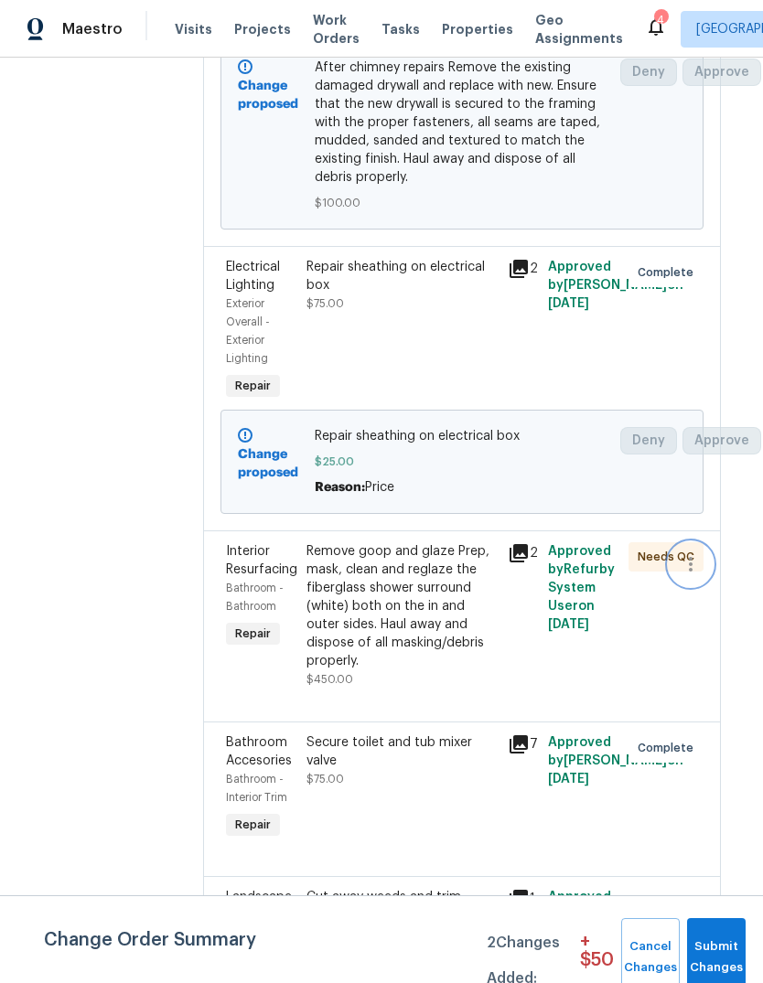
click at [689, 553] on icon "button" at bounding box center [690, 564] width 22 height 22
click at [705, 498] on li "Cancel" at bounding box center [702, 496] width 70 height 30
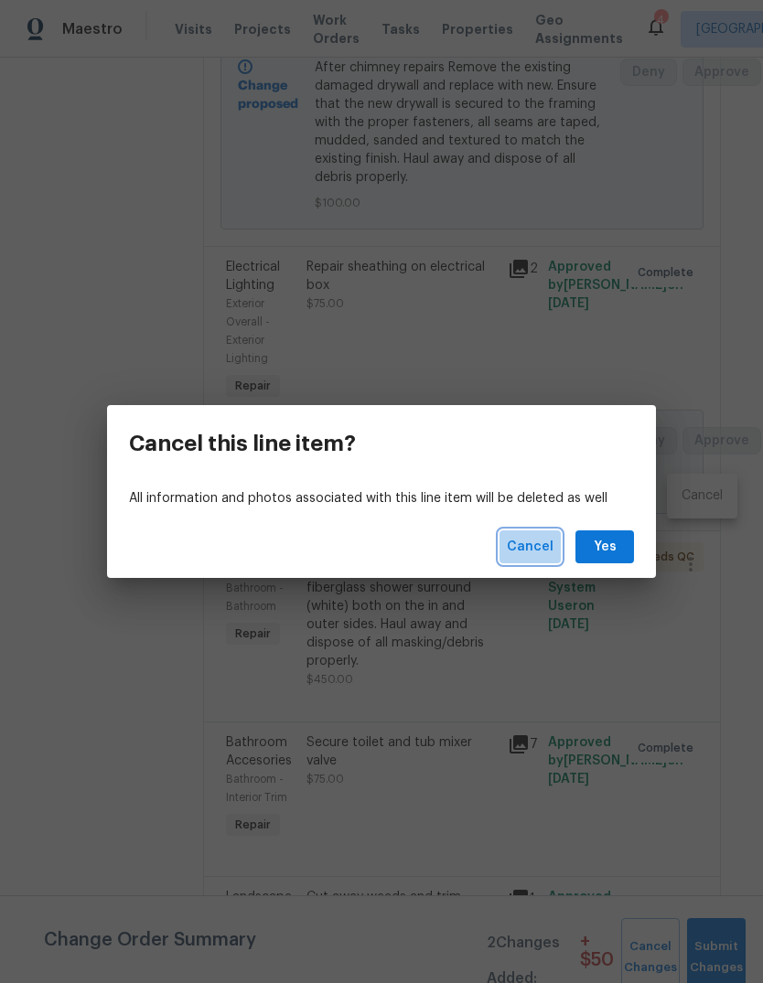
click at [541, 545] on span "Cancel" at bounding box center [530, 547] width 47 height 23
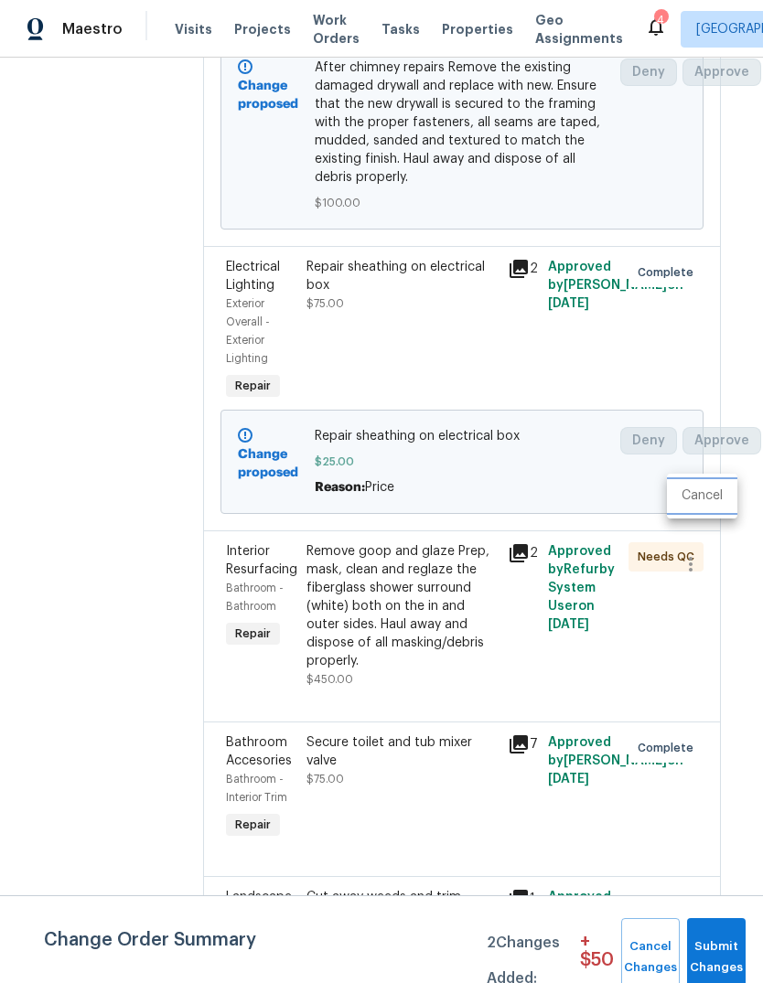
click at [704, 493] on li "Cancel" at bounding box center [702, 496] width 70 height 30
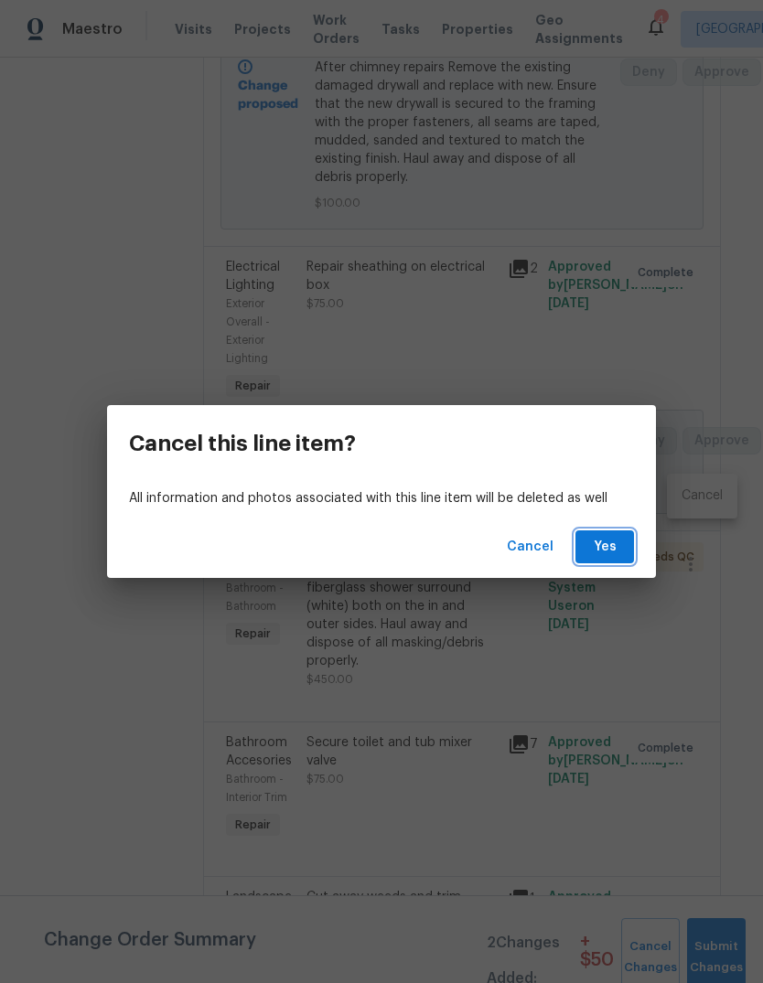
click at [588, 539] on button "Yes" at bounding box center [604, 547] width 59 height 34
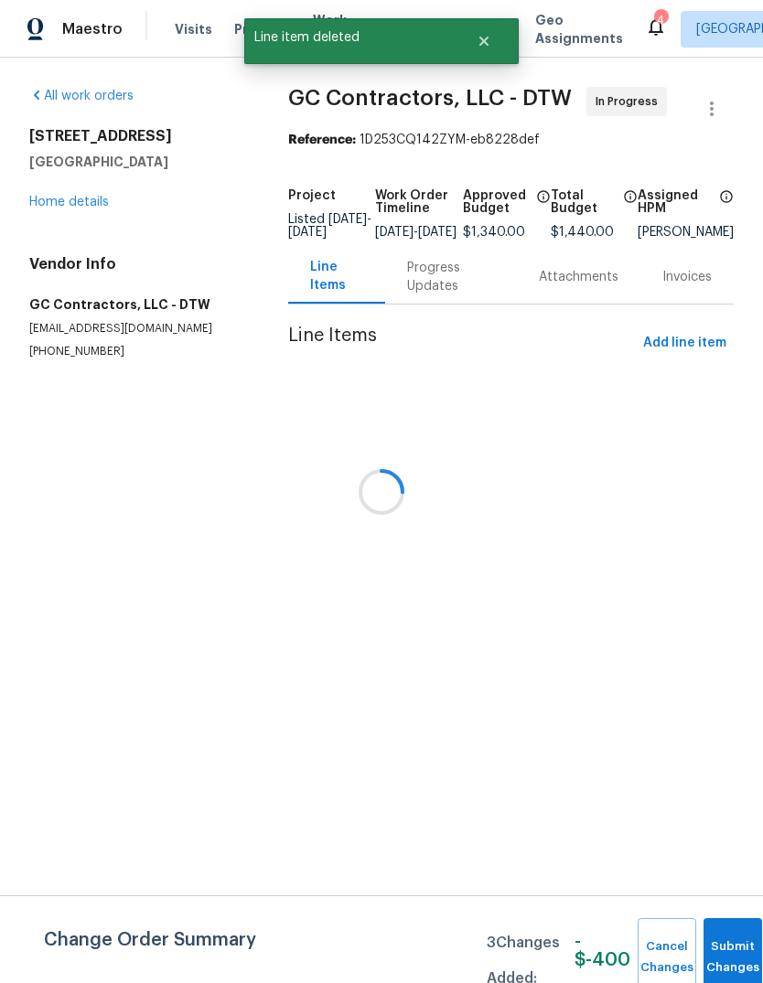
scroll to position [0, 0]
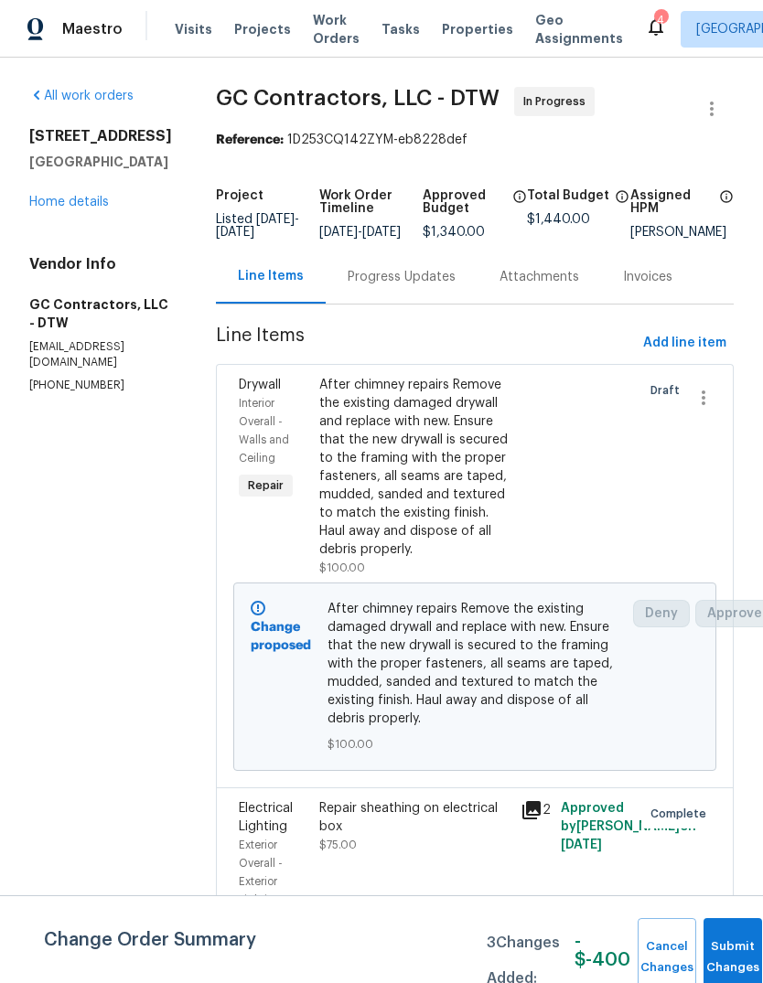
click at [383, 286] on div "Progress Updates" at bounding box center [401, 277] width 108 height 18
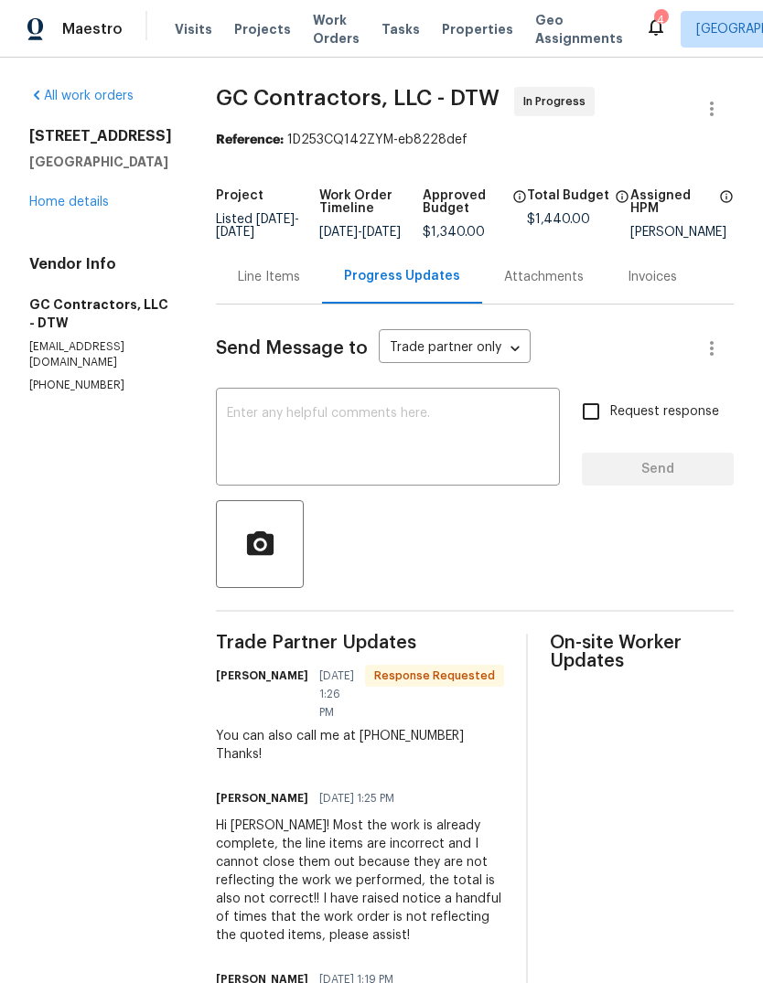
click at [242, 286] on div "Line Items" at bounding box center [269, 277] width 62 height 18
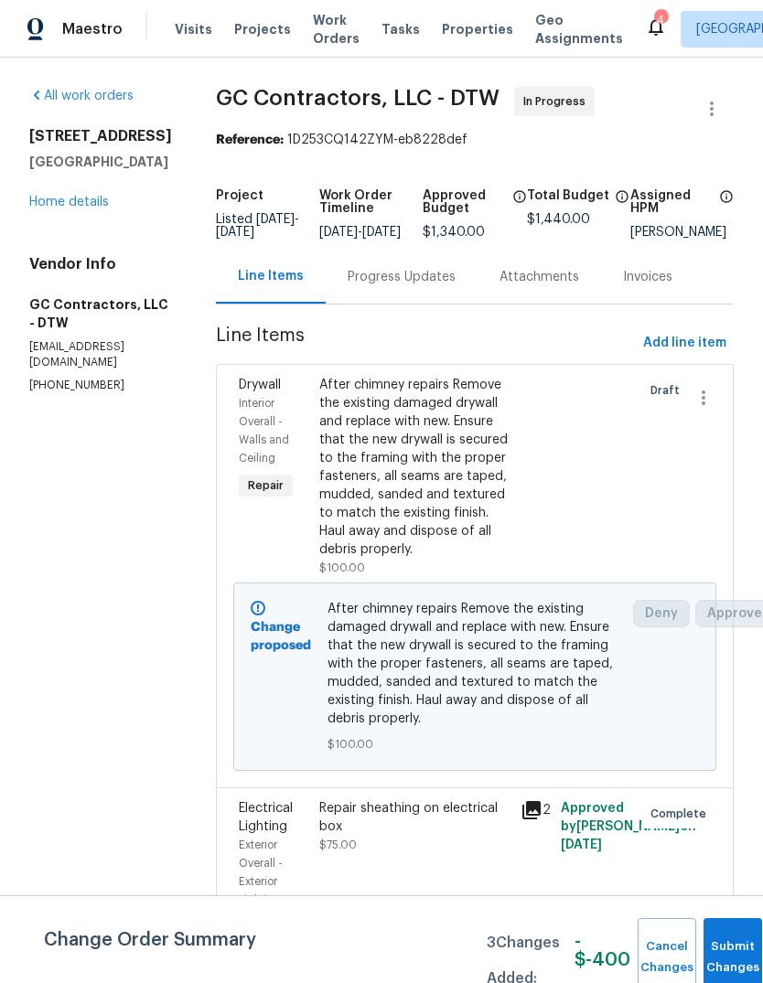
click at [387, 286] on div "Progress Updates" at bounding box center [401, 277] width 108 height 18
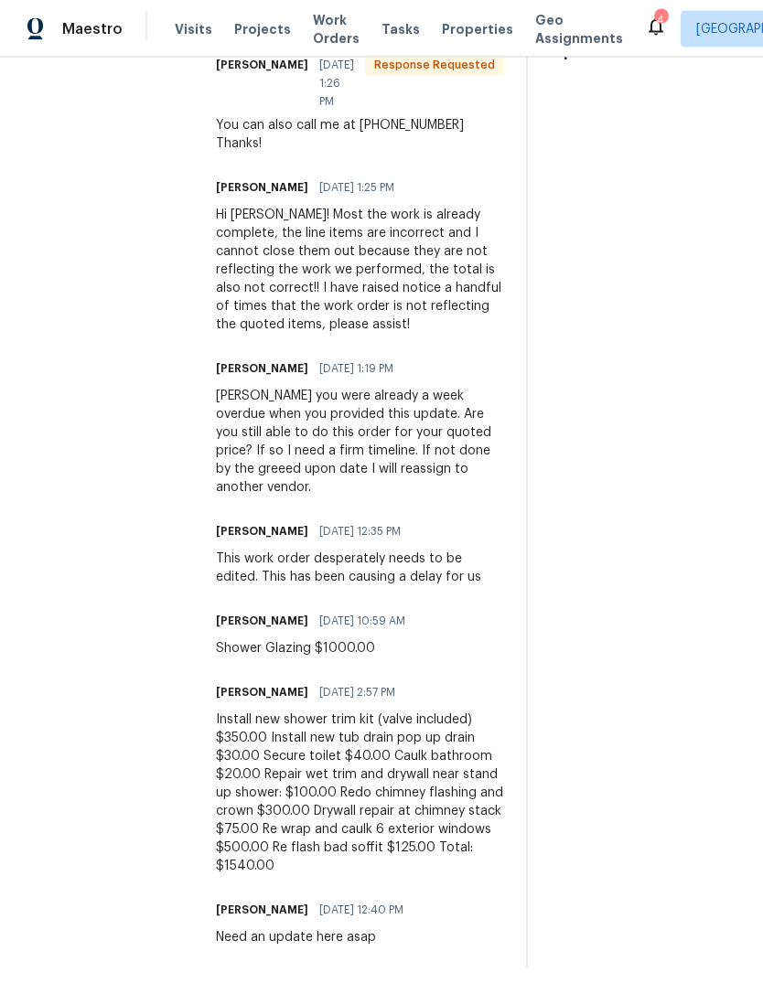
scroll to position [42, 0]
copy div "Install new tub drain pop up drain"
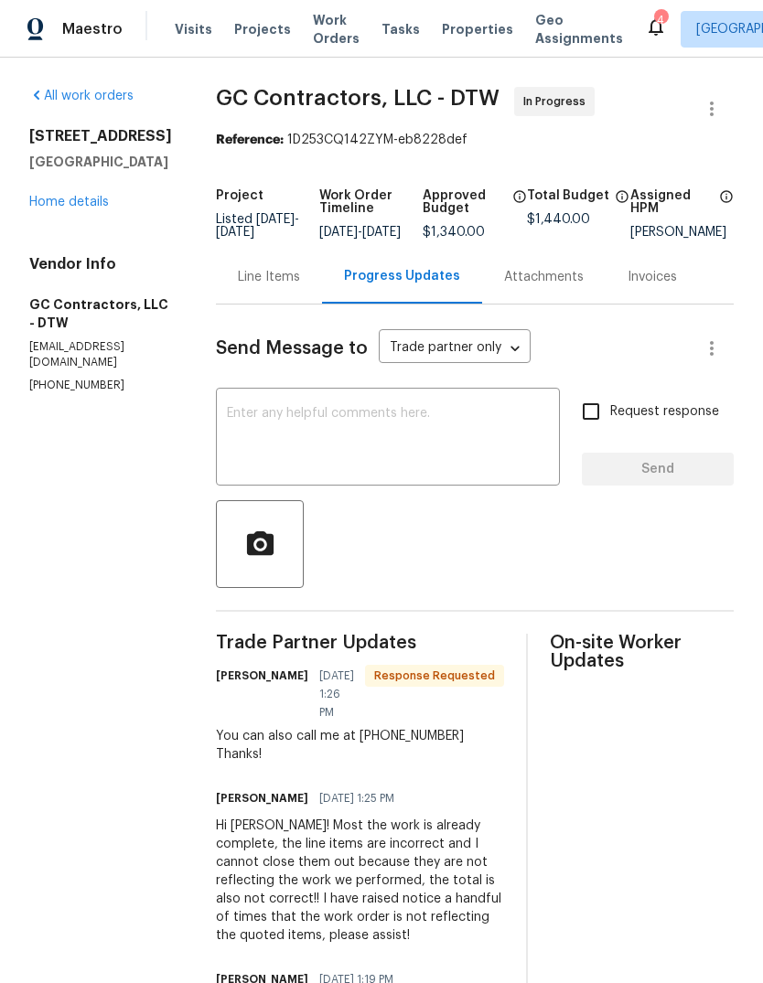
scroll to position [0, 0]
click at [270, 268] on div "Line Items" at bounding box center [269, 277] width 62 height 18
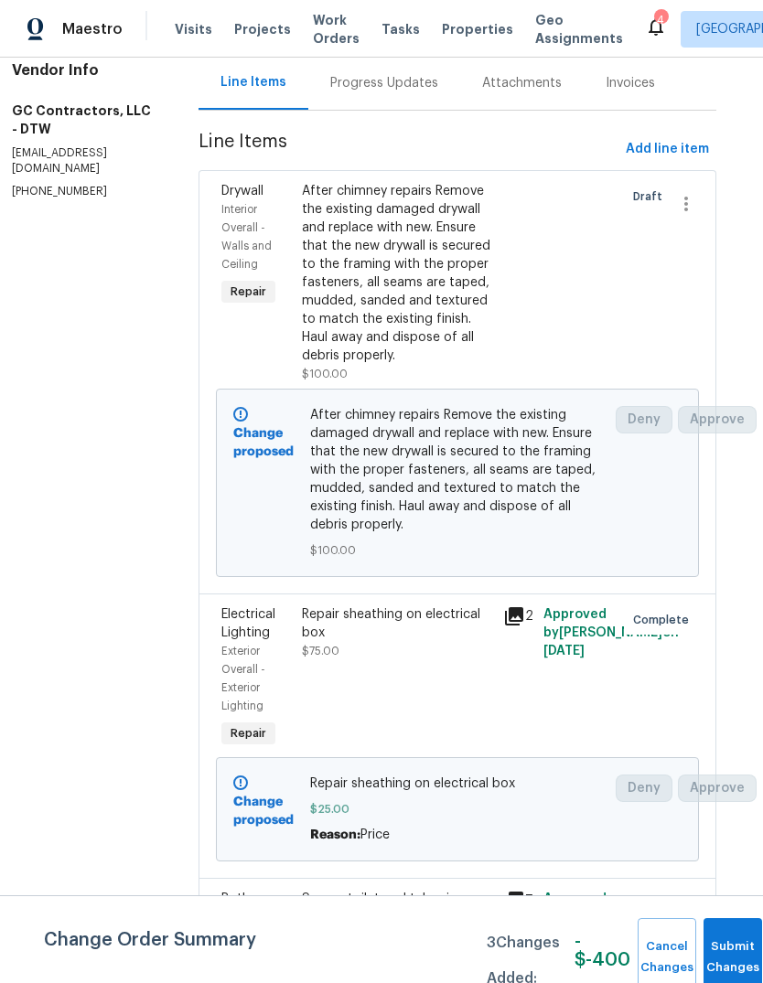
scroll to position [194, 18]
click at [688, 133] on button "Add line item" at bounding box center [666, 150] width 98 height 34
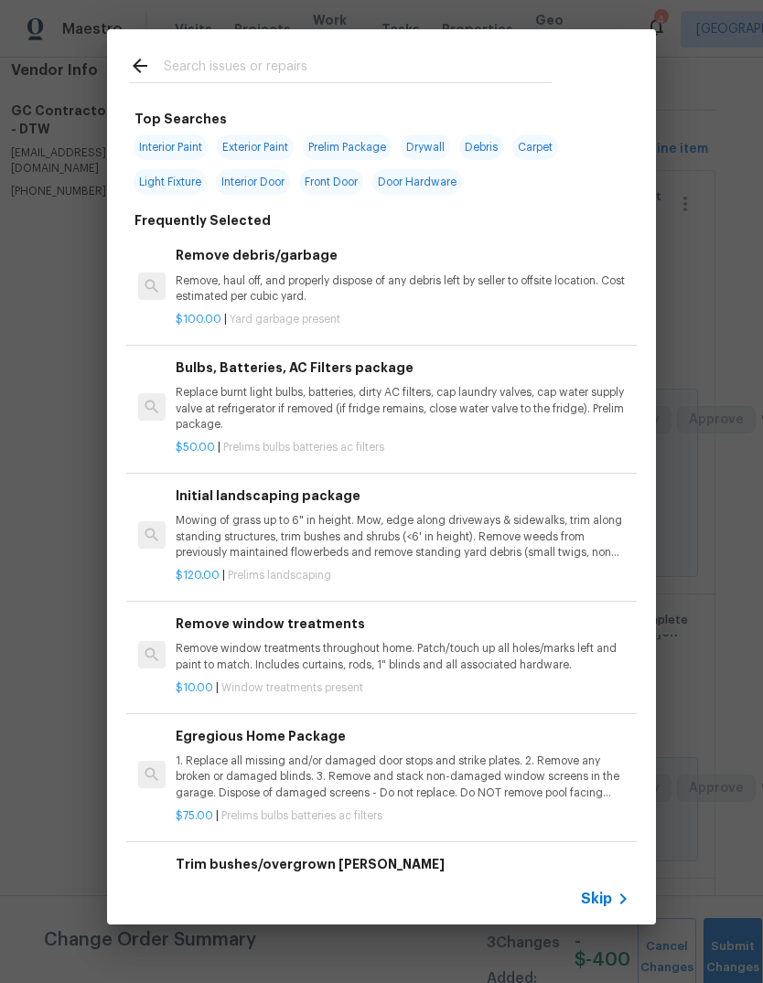
click at [333, 59] on input "text" at bounding box center [358, 68] width 388 height 27
type input "Tub"
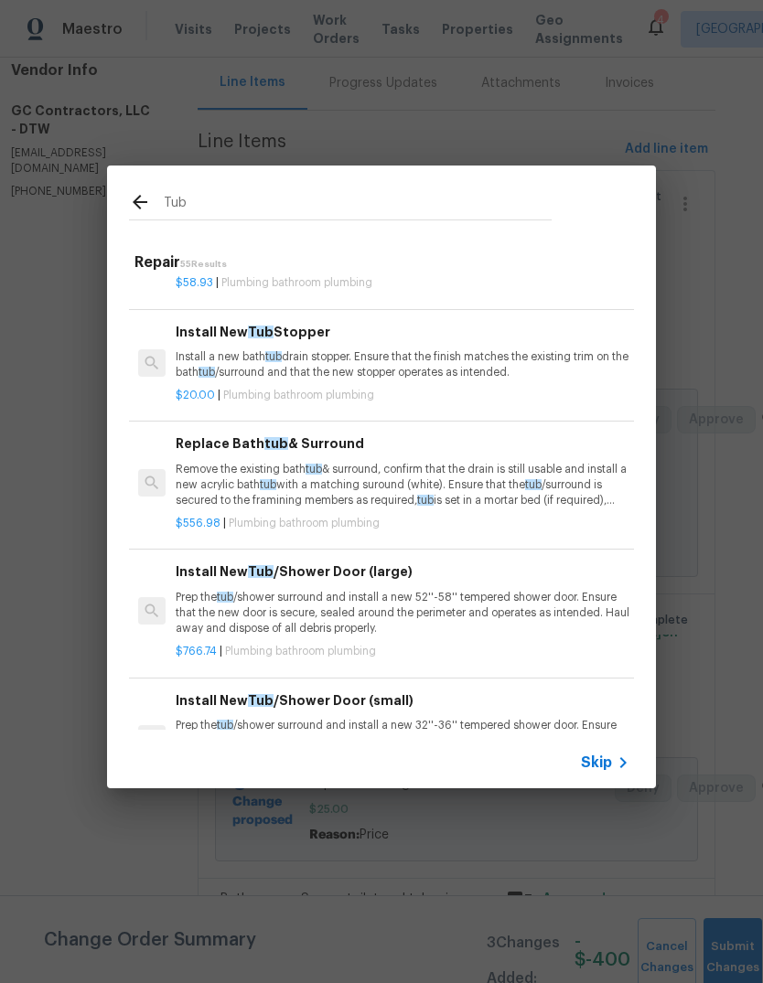
scroll to position [430, 0]
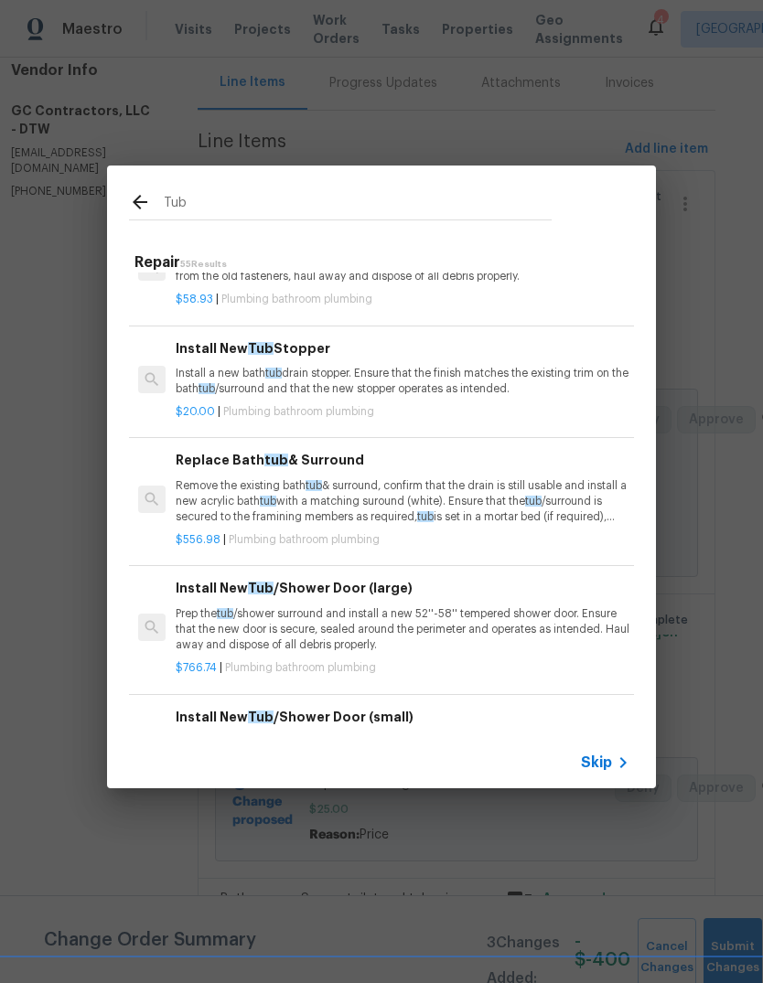
click at [438, 381] on p "Install a new bath tub drain stopper. Ensure that the finish matches the existi…" at bounding box center [403, 381] width 454 height 31
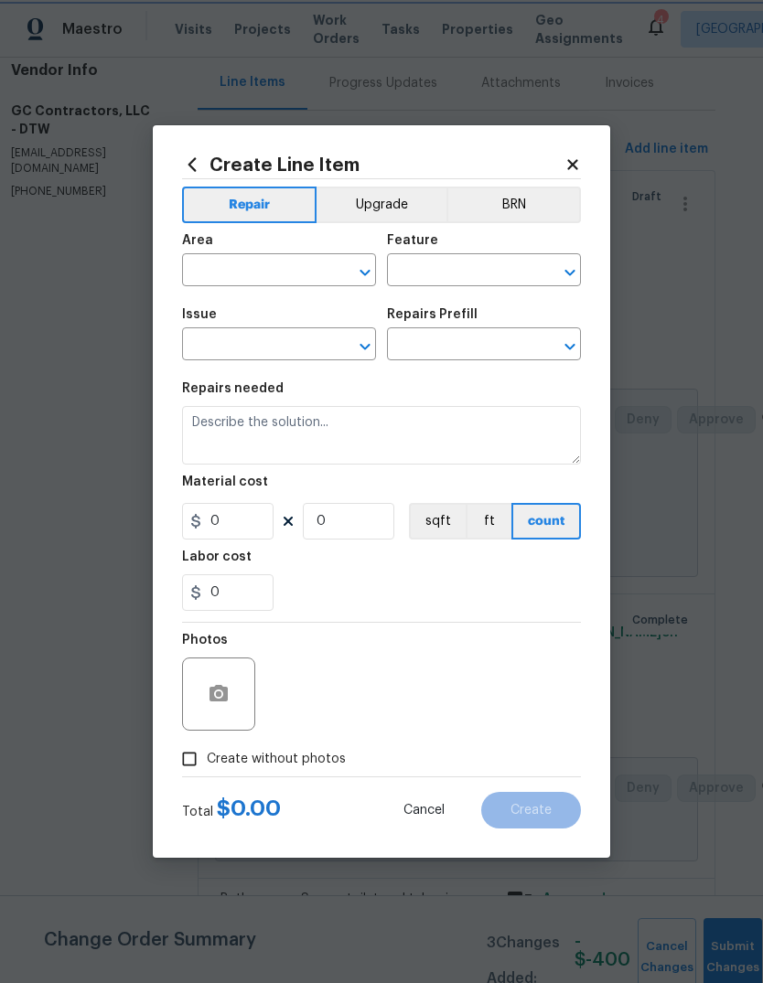
type input "Plumbing"
type input "Bathroom Plumbing"
type input "Install New Tub Stopper $20.00"
type textarea "Install a new bath tub drain stopper. Ensure that the finish matches the existi…"
type input "20"
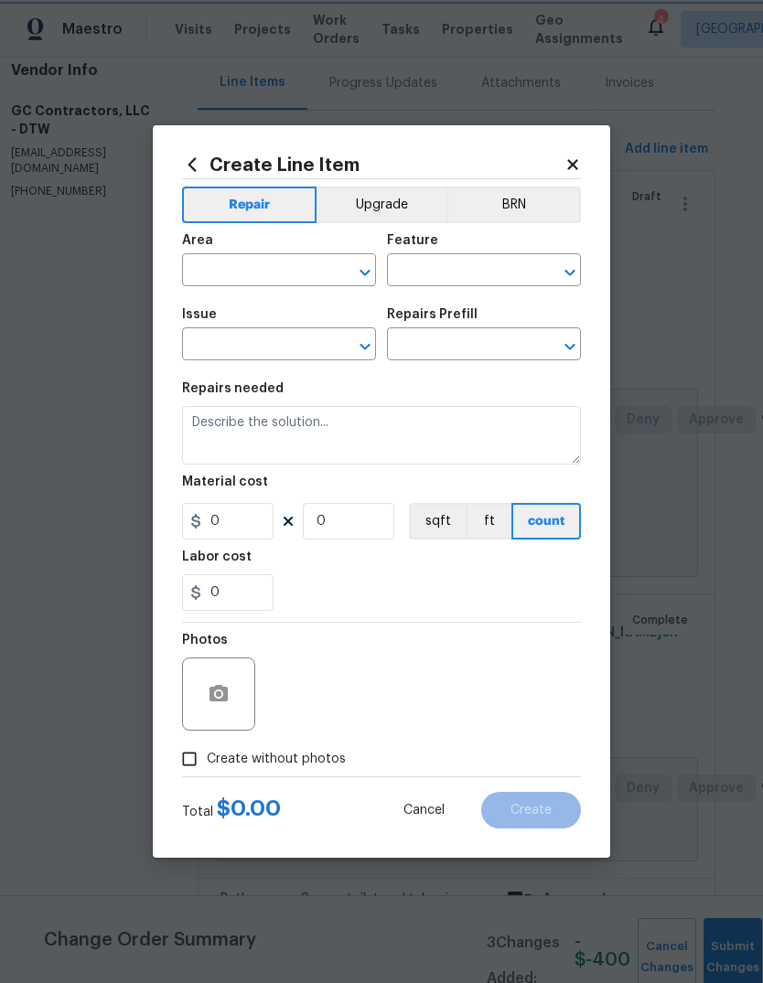
type input "1"
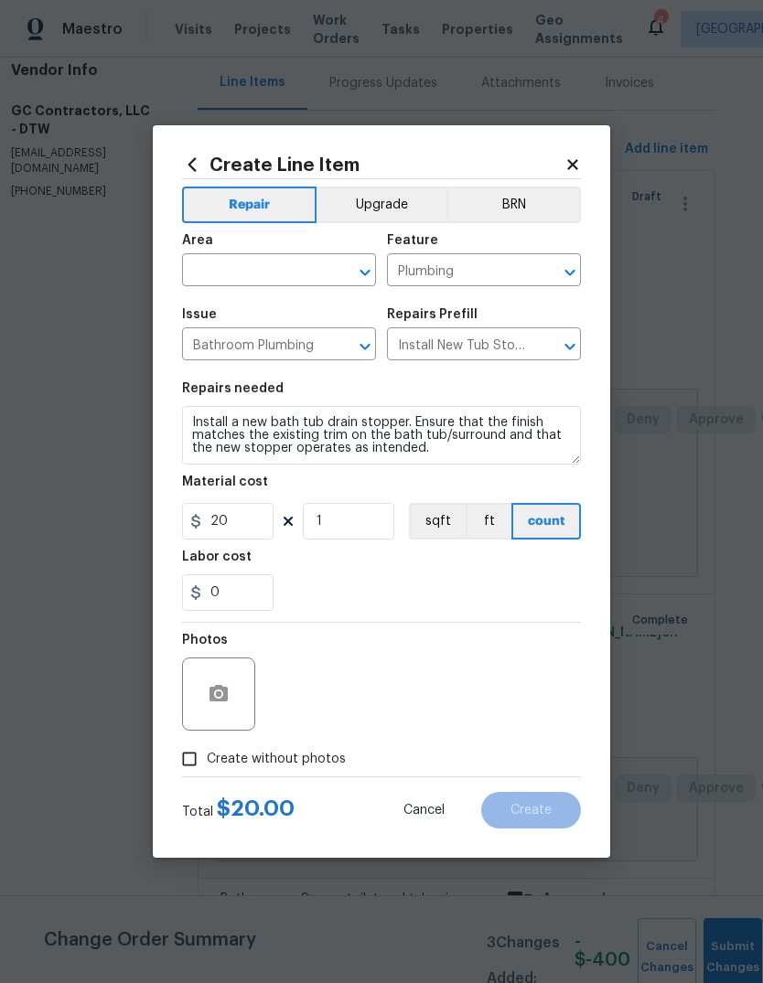
click at [422, 386] on div "Repairs needed" at bounding box center [381, 394] width 399 height 24
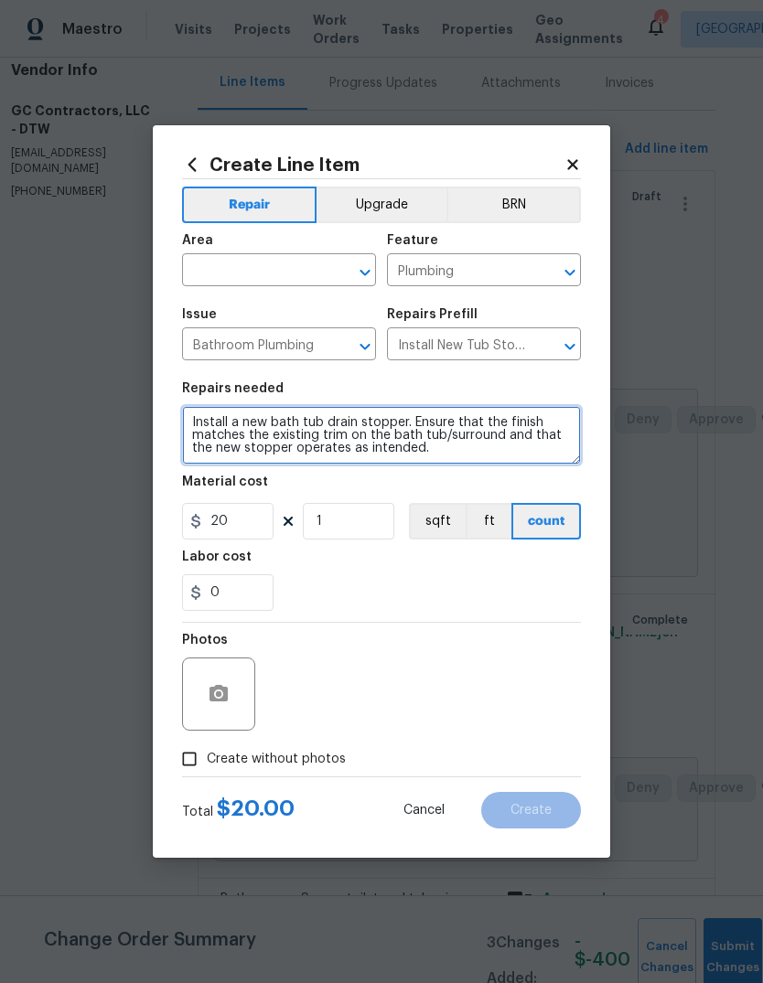
click at [357, 437] on textarea "Install a new bath tub drain stopper. Ensure that the finish matches the existi…" at bounding box center [381, 435] width 399 height 59
click at [362, 444] on textarea "Install a new bath tub drain stopper. Ensure that the finish matches the existi…" at bounding box center [381, 435] width 399 height 59
click at [361, 444] on textarea "Install a new bath tub drain stopper. Ensure that the finish matches the existi…" at bounding box center [381, 435] width 399 height 59
click at [370, 449] on textarea "Install a new bath tub drain stopper. Ensure that the finish matches the existi…" at bounding box center [381, 435] width 399 height 59
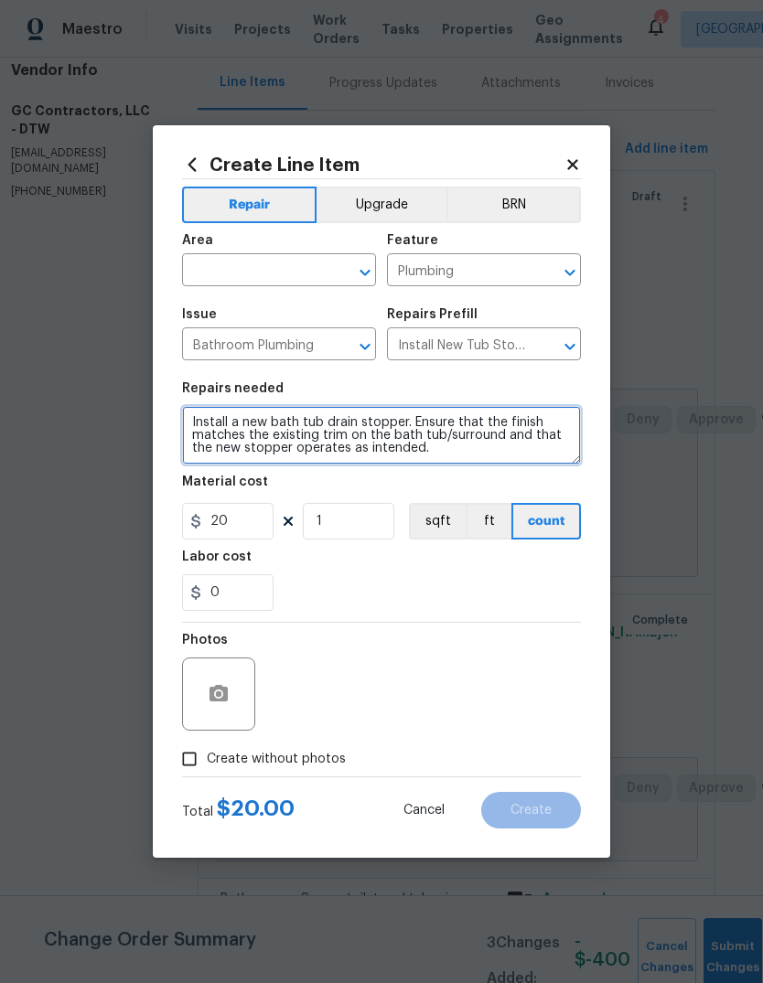
click at [369, 449] on textarea "Install a new bath tub drain stopper. Ensure that the finish matches the existi…" at bounding box center [381, 435] width 399 height 59
paste textarea "new tub drain pop up drain"
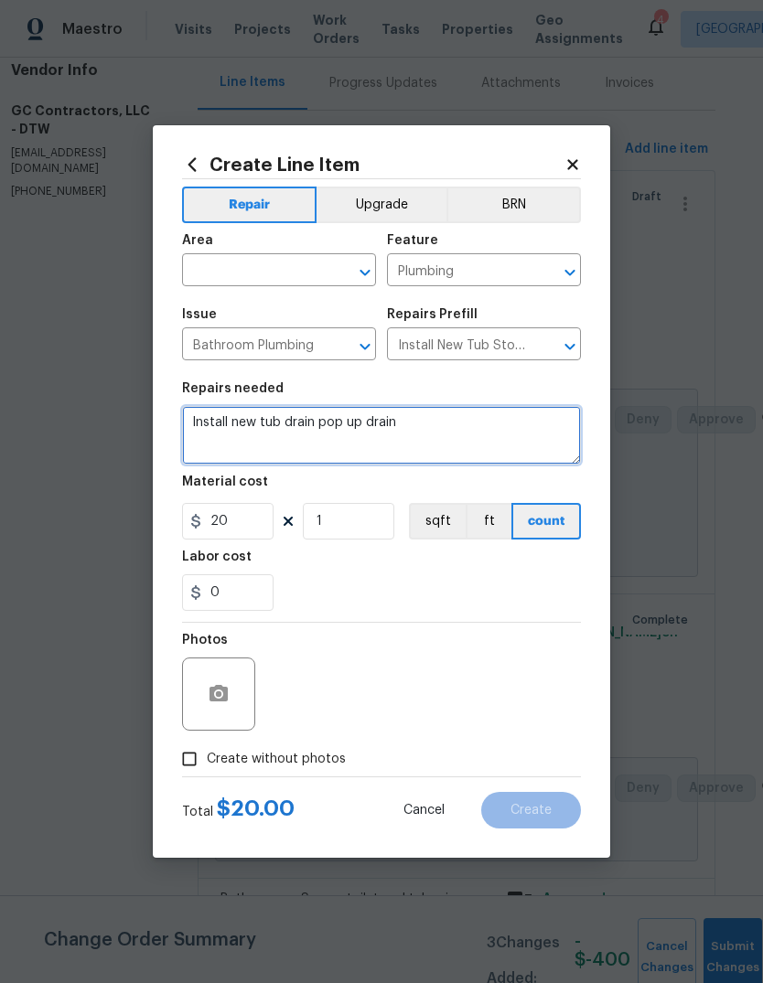
type textarea "Install new tub drain pop up drain"
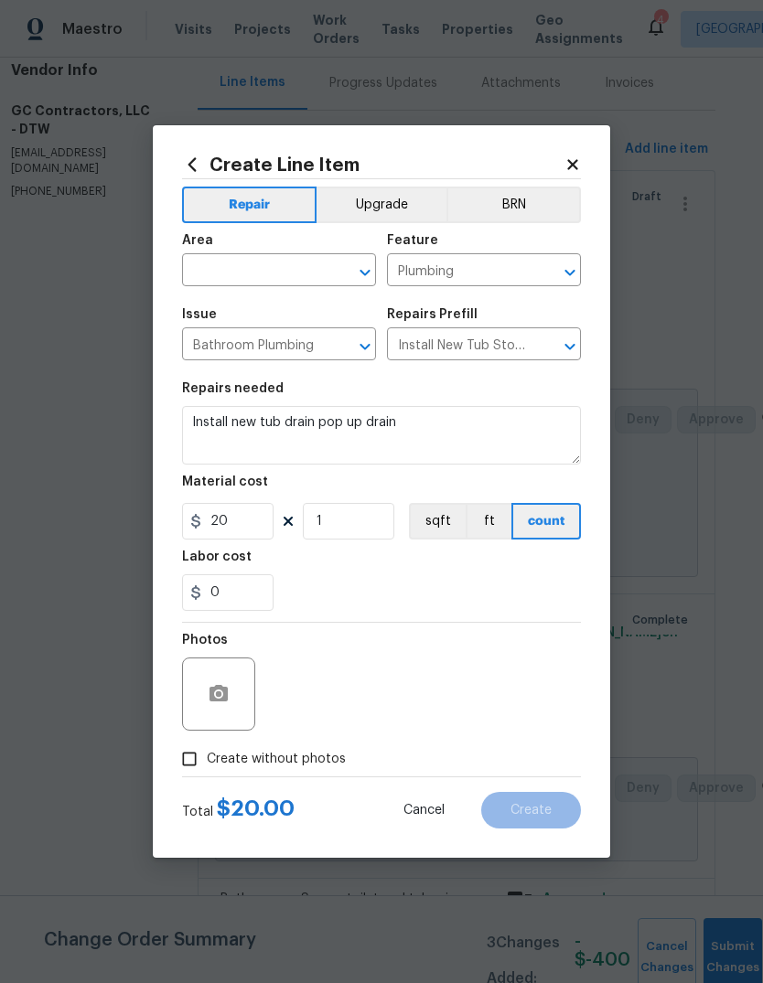
click at [266, 275] on input "text" at bounding box center [253, 272] width 143 height 28
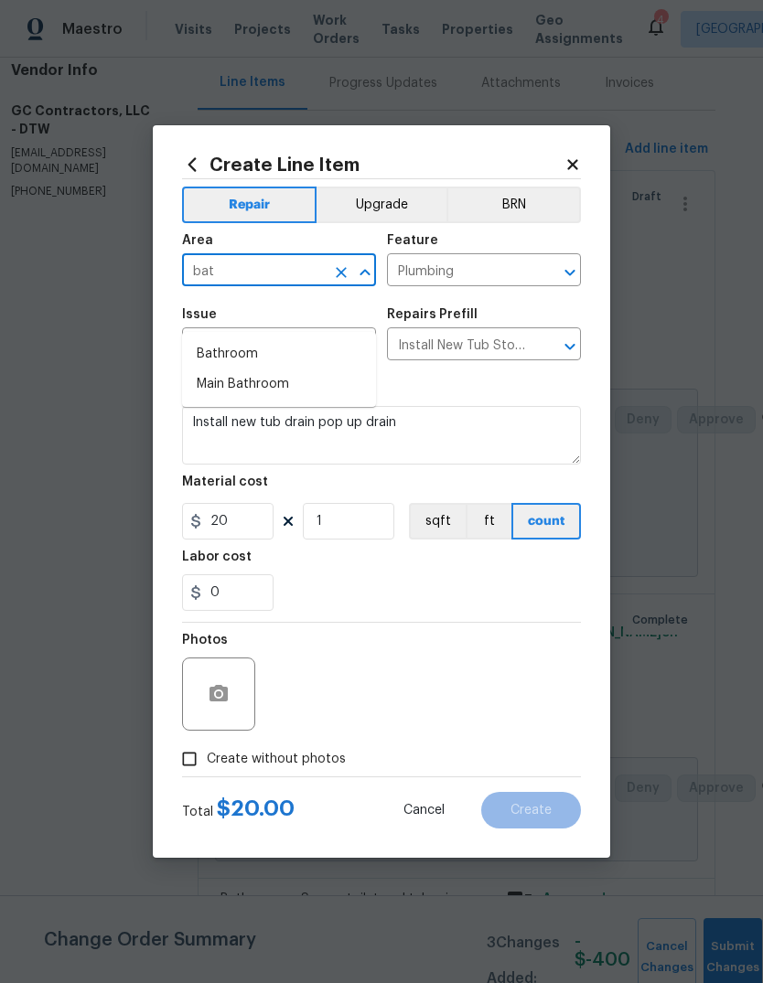
click at [283, 339] on li "Bathroom" at bounding box center [279, 354] width 194 height 30
type input "Bathroom"
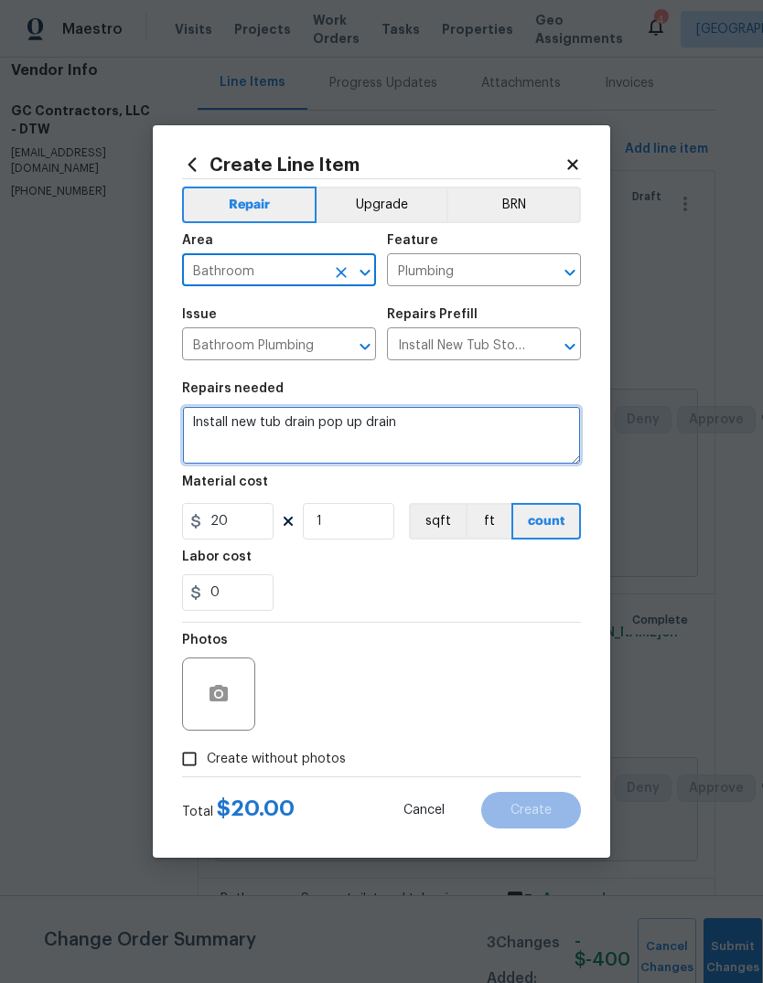
click at [297, 429] on textarea "Install new tub drain pop up drain" at bounding box center [381, 435] width 399 height 59
click at [460, 436] on textarea "Install new tub drain pop up drain" at bounding box center [381, 435] width 399 height 59
click at [210, 450] on textarea "Install new tub drain pop up drain" at bounding box center [381, 435] width 399 height 59
paste textarea "Install new shower trim kit (valve included)"
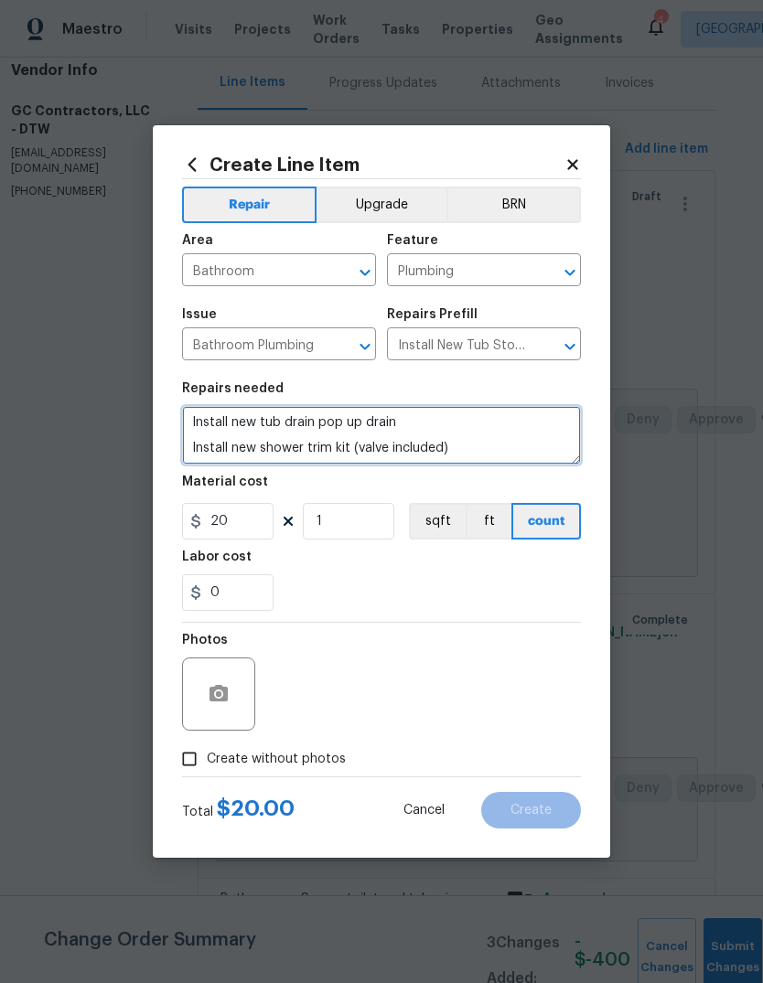
type textarea "Install new tub drain pop up drain Install new shower trim kit (valve included)"
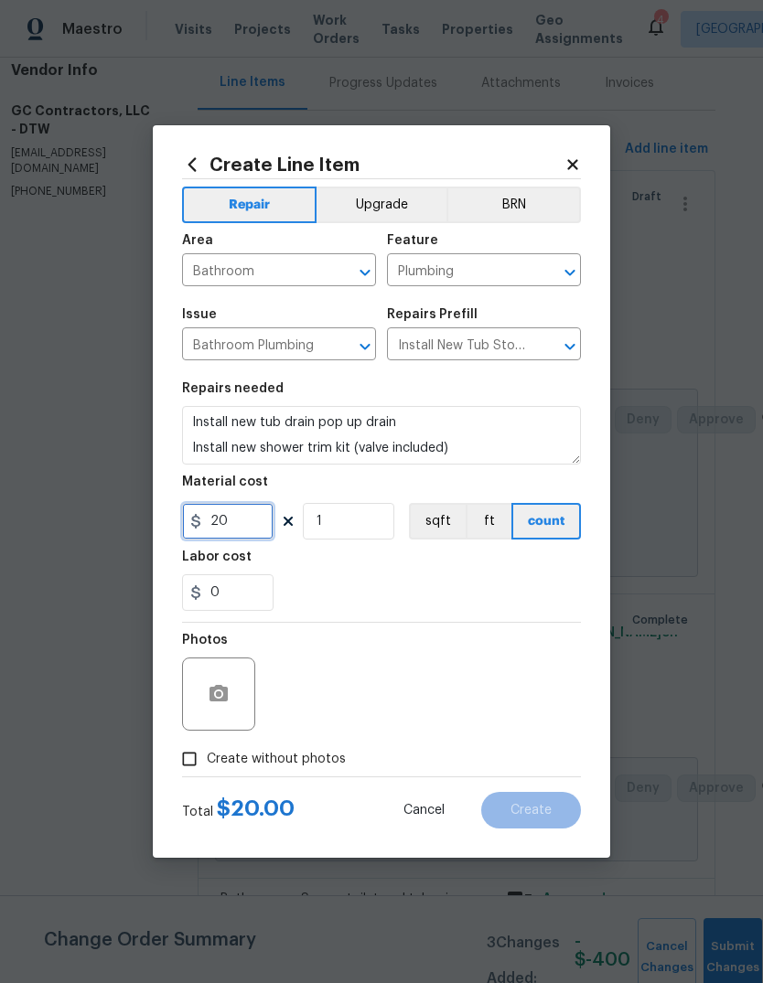
click at [234, 527] on input "20" at bounding box center [227, 521] width 91 height 37
click at [234, 526] on input "20" at bounding box center [227, 521] width 91 height 37
type input "300"
click at [466, 562] on div "Labor cost" at bounding box center [381, 562] width 399 height 24
click at [296, 769] on span "Create without photos" at bounding box center [276, 759] width 139 height 19
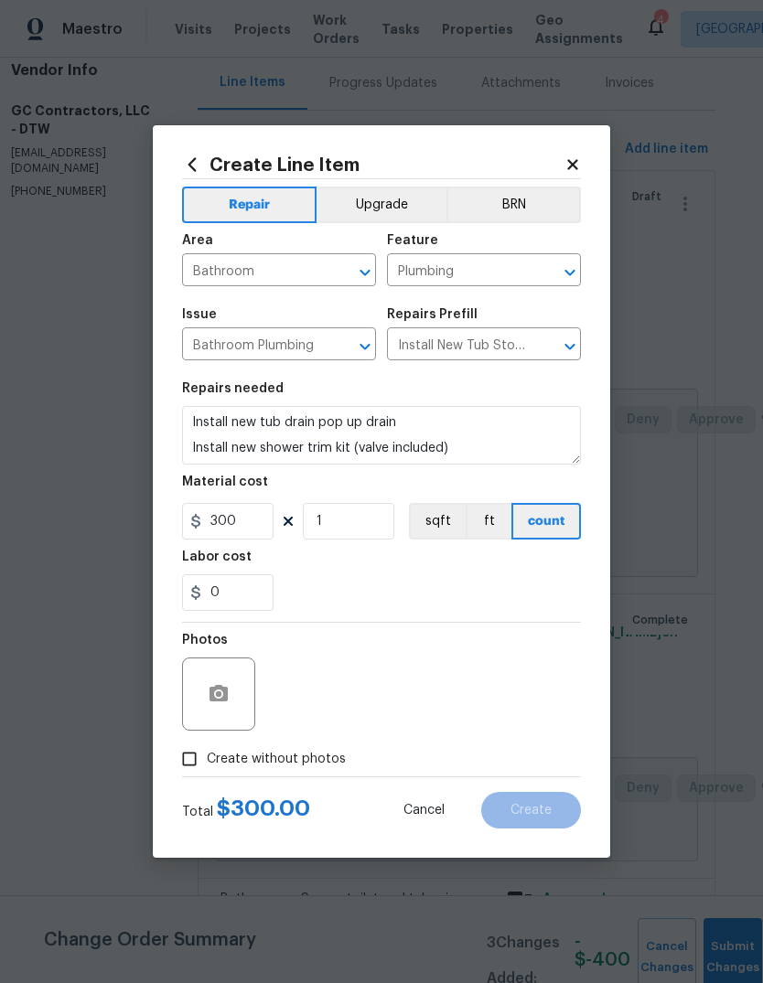
click at [207, 769] on input "Create without photos" at bounding box center [189, 759] width 35 height 35
checkbox input "true"
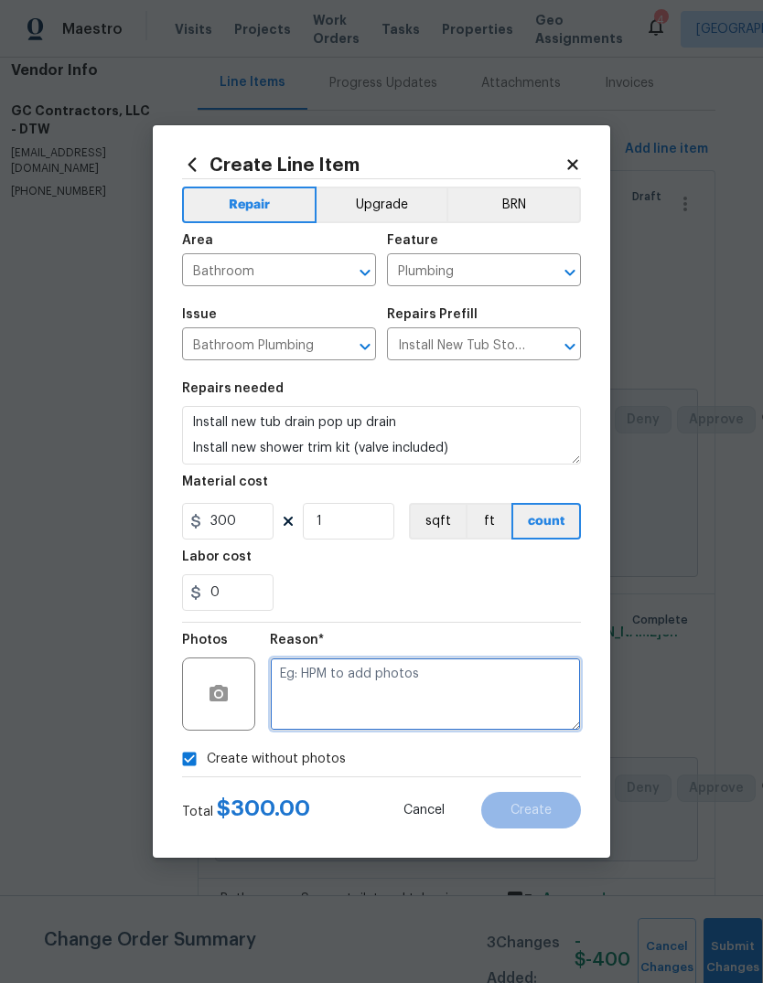
click at [394, 704] on textarea at bounding box center [425, 693] width 311 height 73
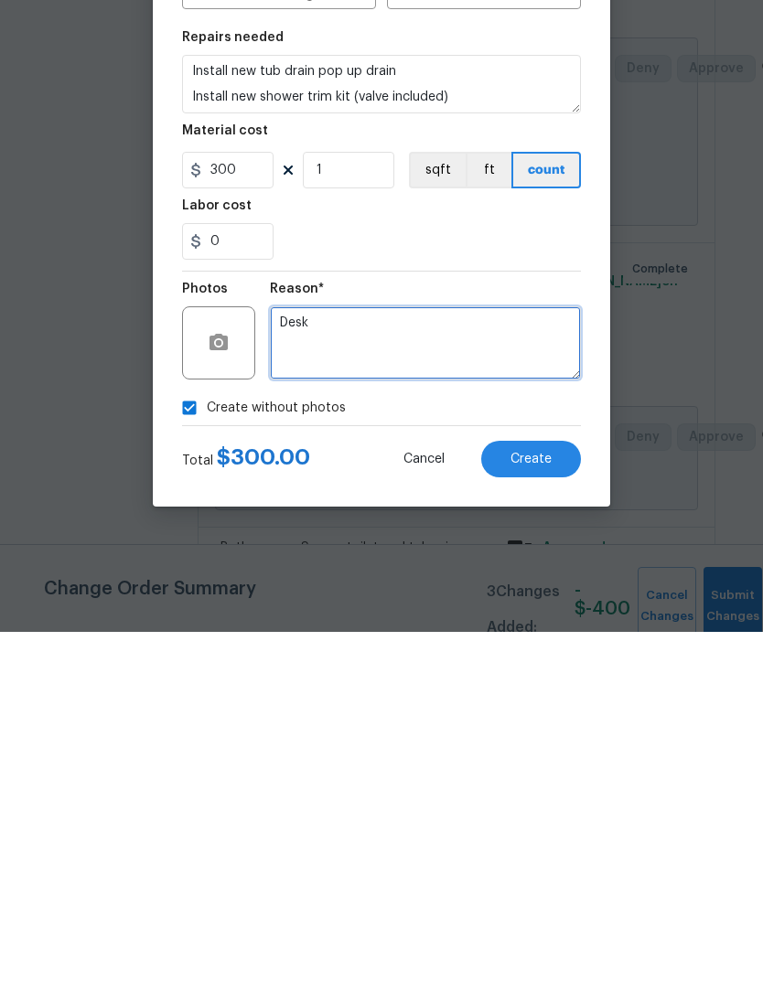
type textarea "Desk"
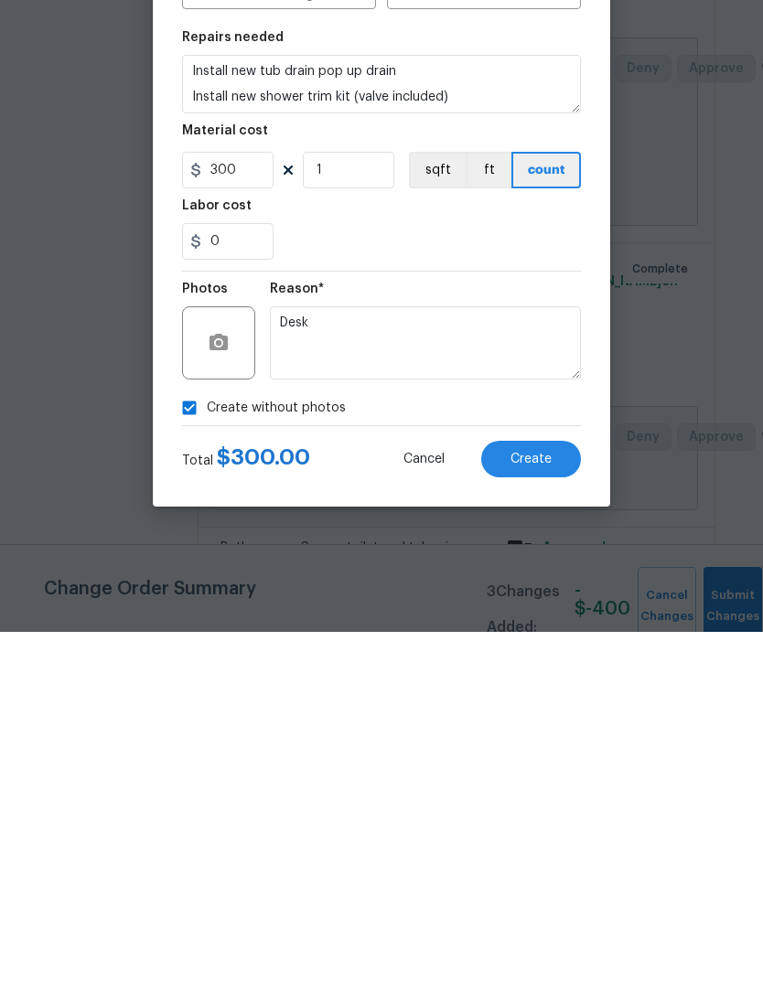
click at [532, 804] on span "Create" at bounding box center [530, 811] width 41 height 14
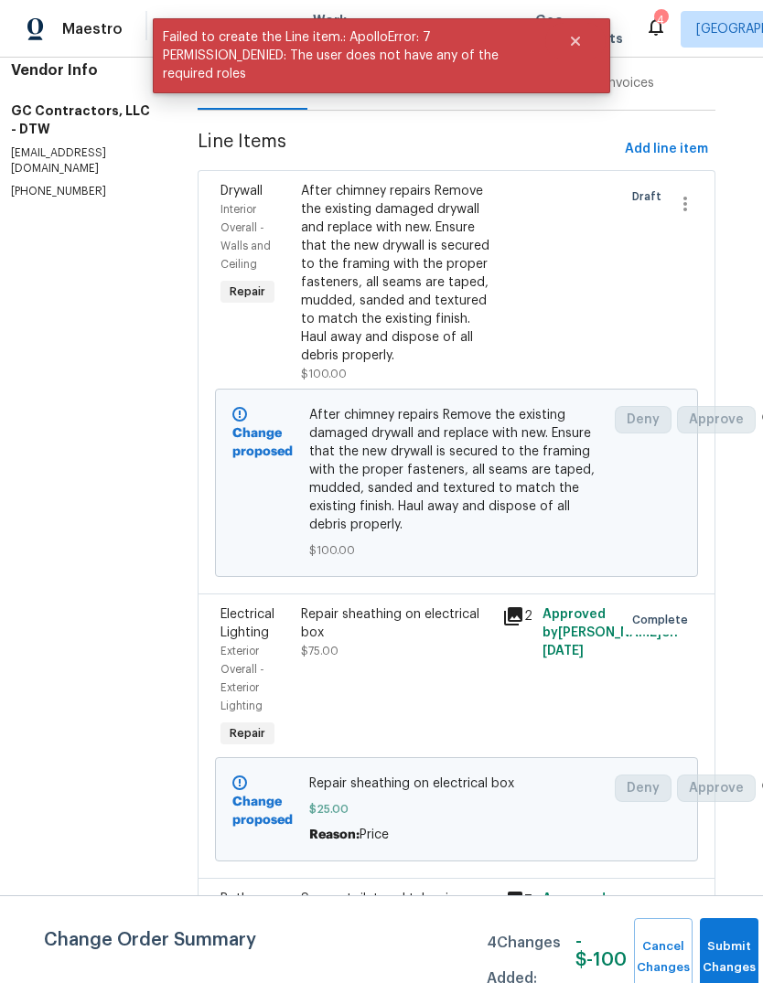
scroll to position [0, 0]
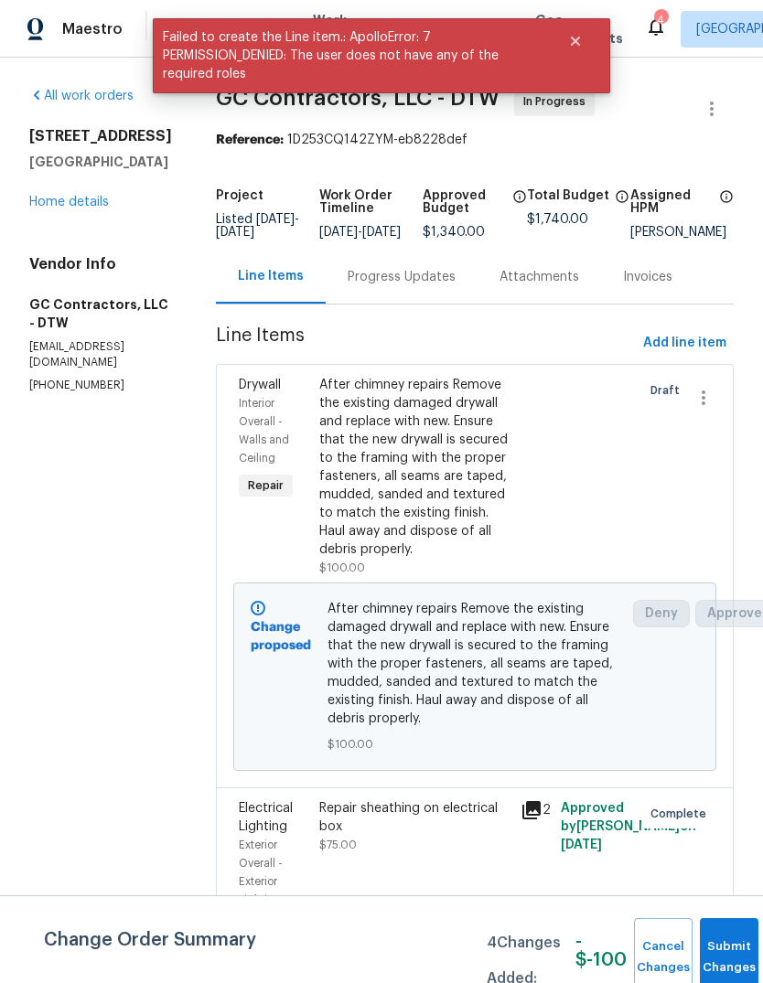
click at [382, 286] on div "Progress Updates" at bounding box center [401, 277] width 108 height 18
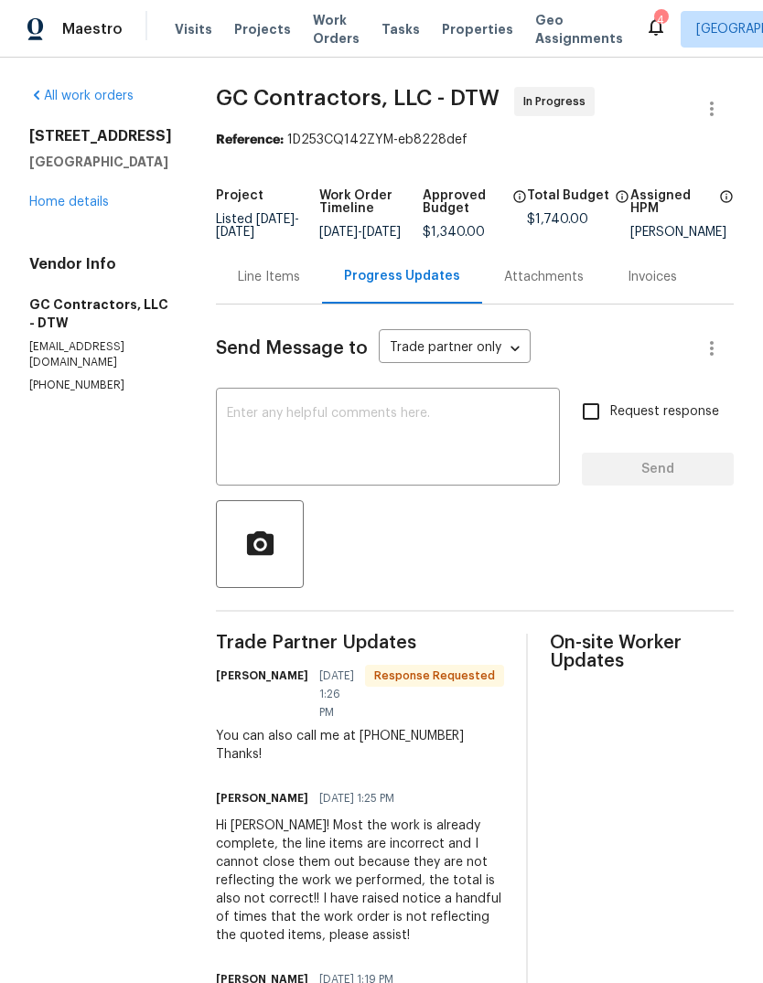
click at [262, 284] on div "Line Items" at bounding box center [269, 277] width 62 height 18
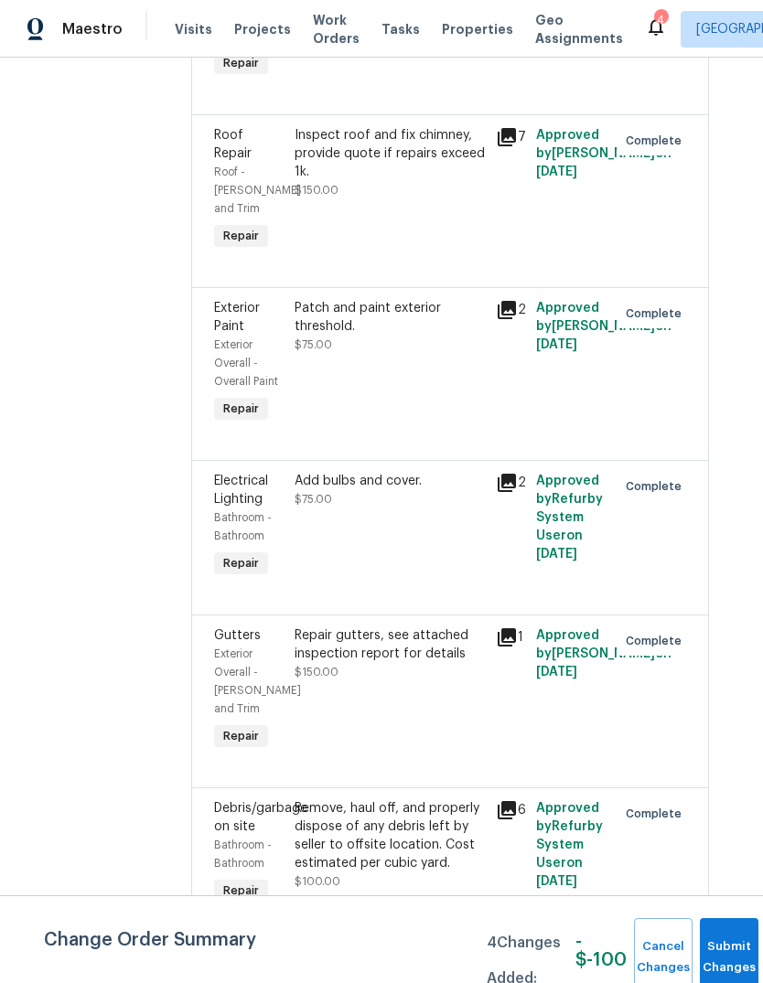
scroll to position [1734, 23]
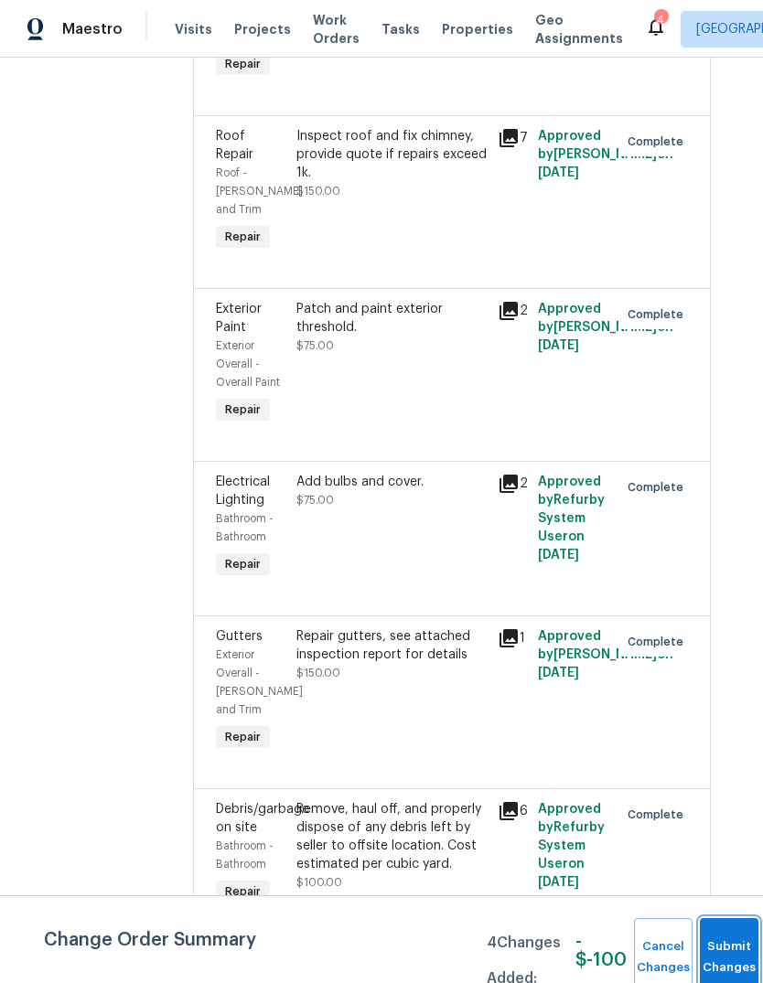
click at [711, 941] on button "Submit Changes" at bounding box center [728, 957] width 59 height 79
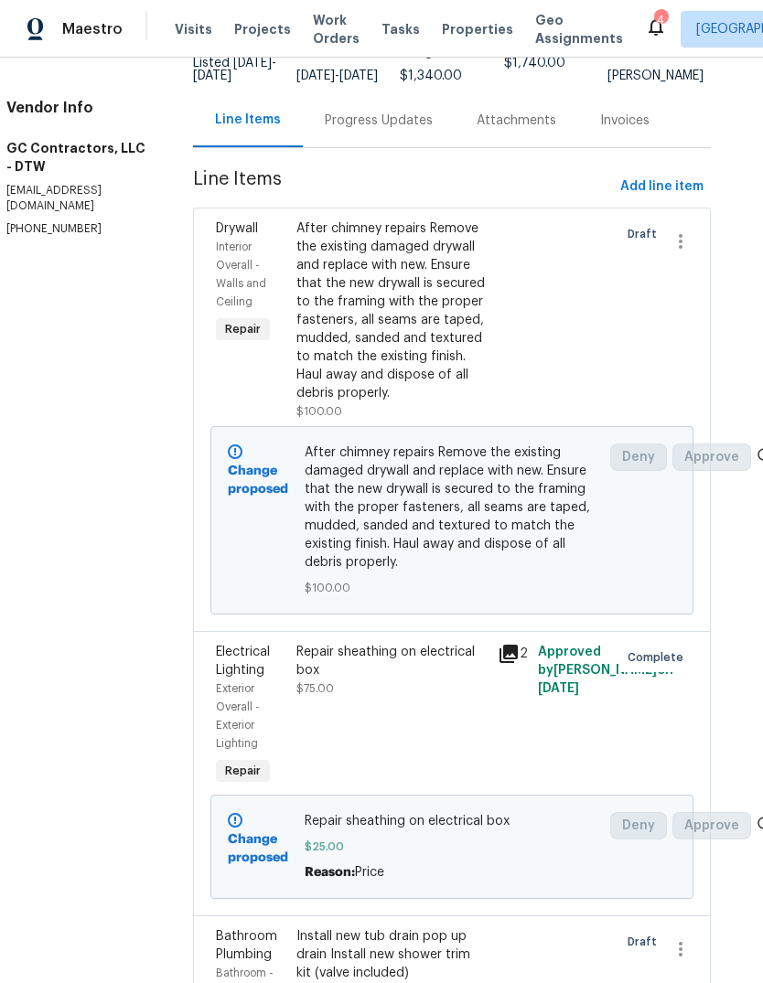
scroll to position [56, 13]
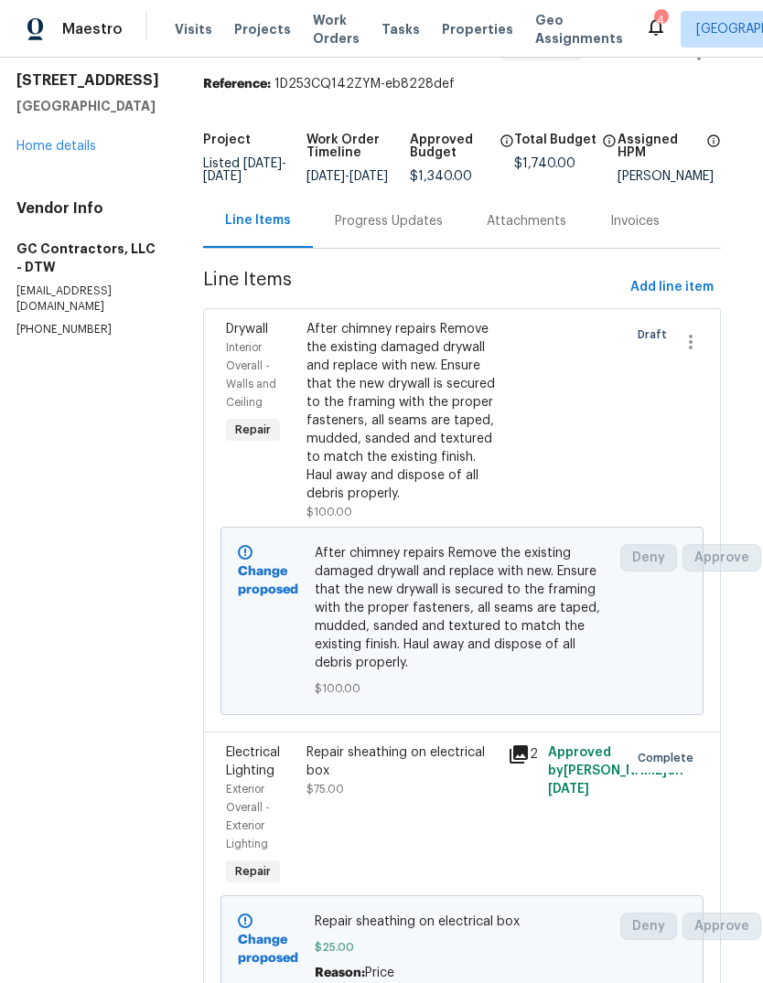
click at [67, 153] on link "Home details" at bounding box center [56, 146] width 80 height 13
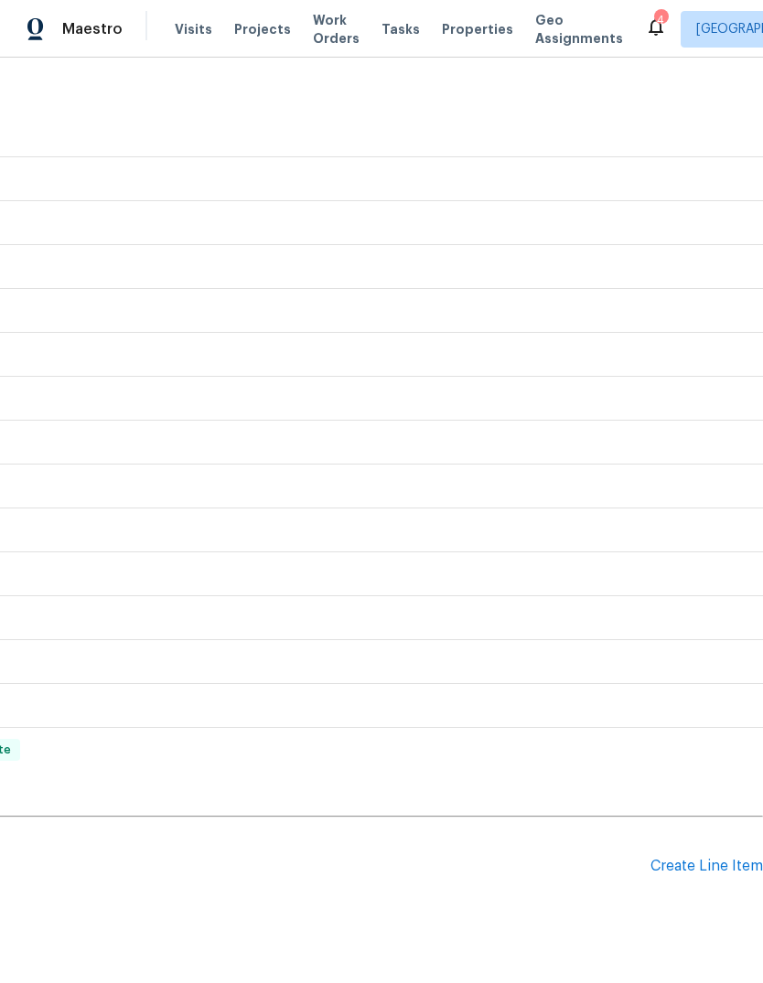
scroll to position [482, 271]
click at [710, 869] on div "Create Line Item" at bounding box center [706, 867] width 112 height 17
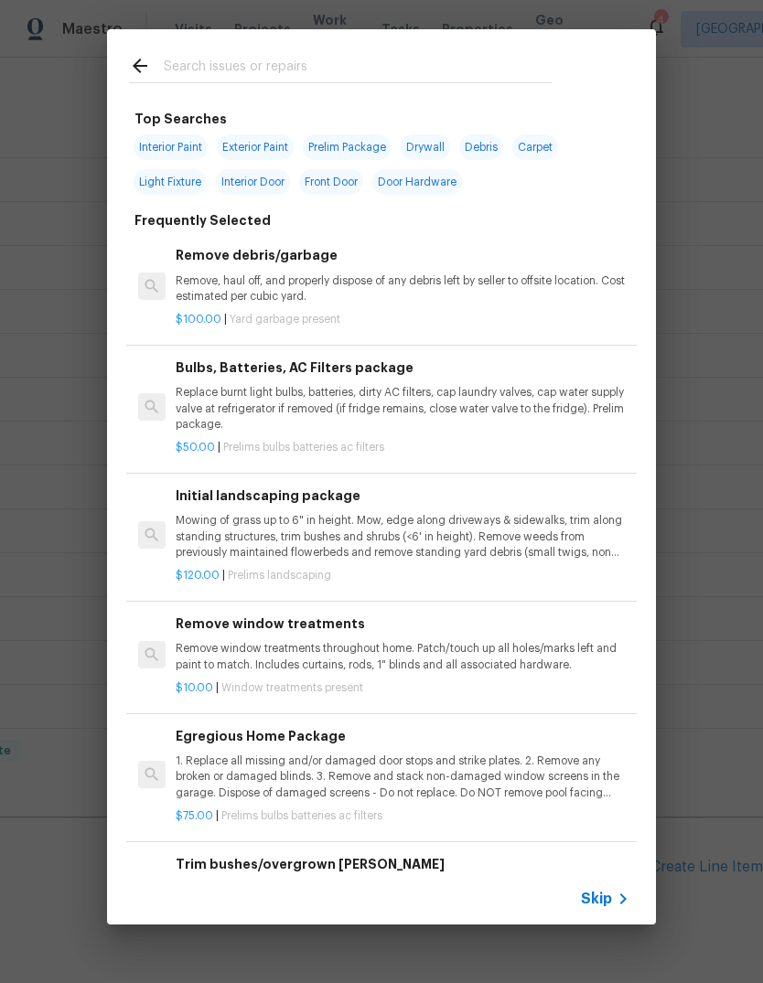
click at [368, 64] on input "text" at bounding box center [358, 68] width 388 height 27
click at [368, 63] on input "text" at bounding box center [358, 68] width 388 height 27
type input "Clean"
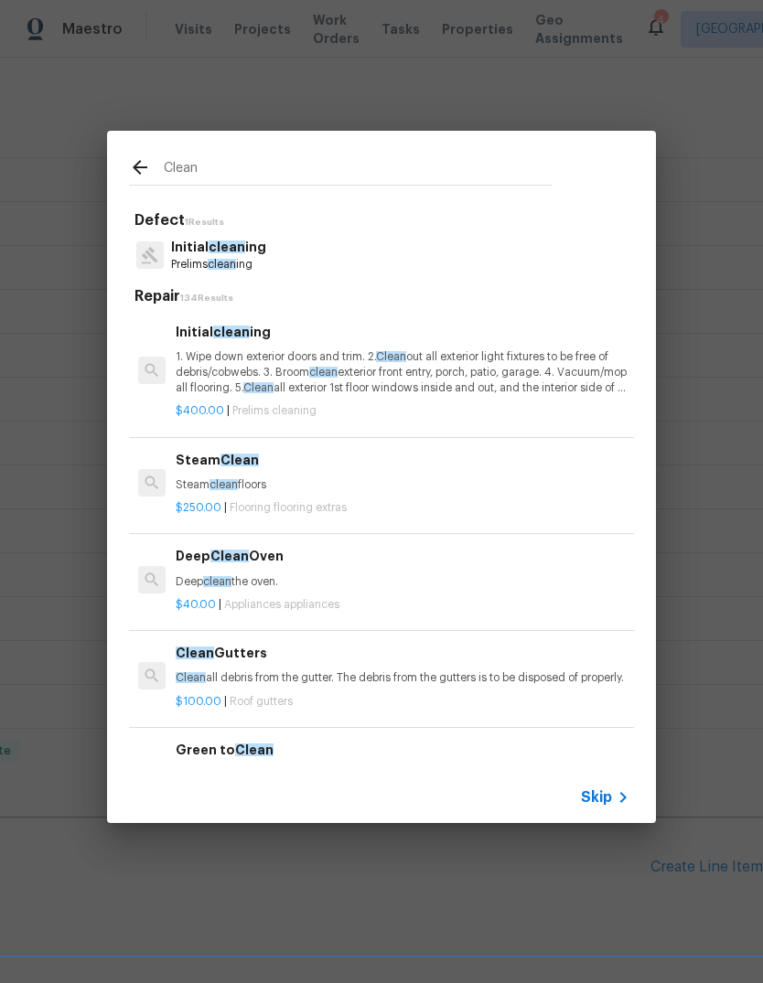
click at [411, 368] on p "1. Wipe down exterior doors and trim. 2. Clean out all exterior light fixtures …" at bounding box center [403, 372] width 454 height 47
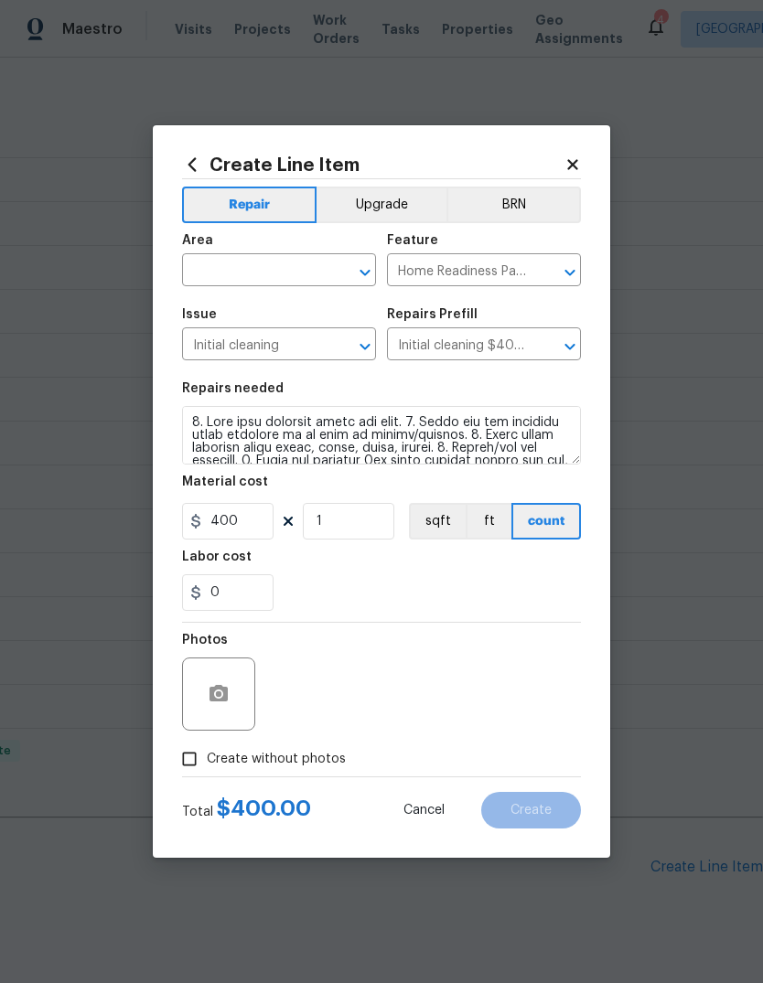
click at [410, 360] on input "Initial cleaning $400.00" at bounding box center [458, 346] width 143 height 28
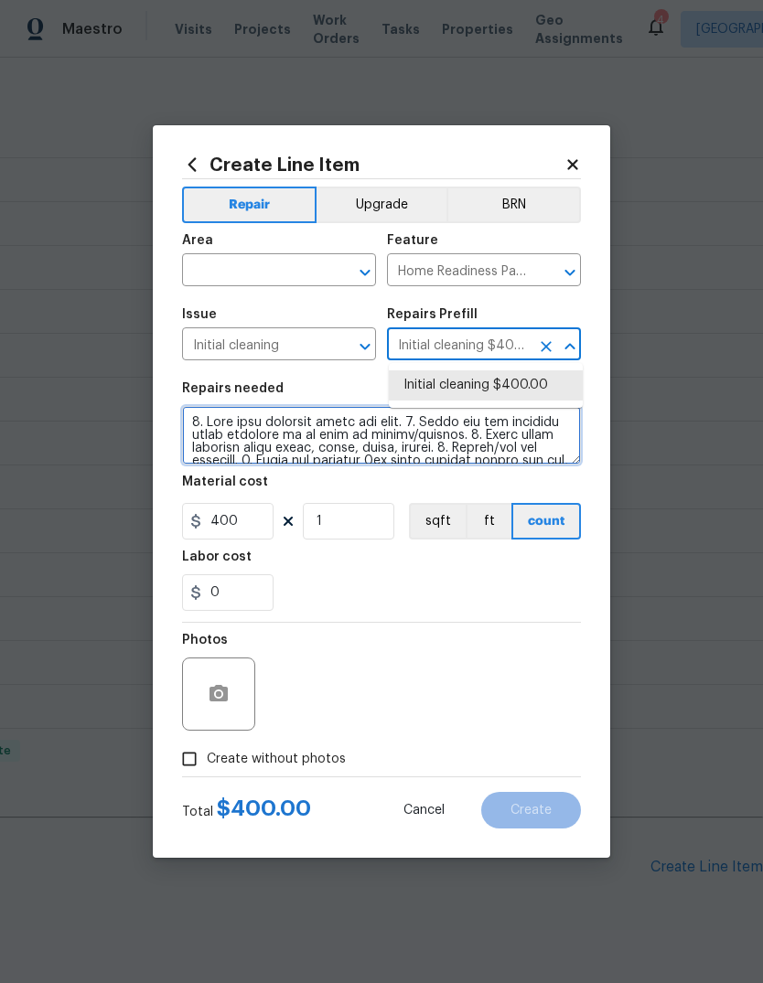
click at [358, 434] on textarea at bounding box center [381, 435] width 399 height 59
click at [358, 433] on textarea at bounding box center [381, 435] width 399 height 59
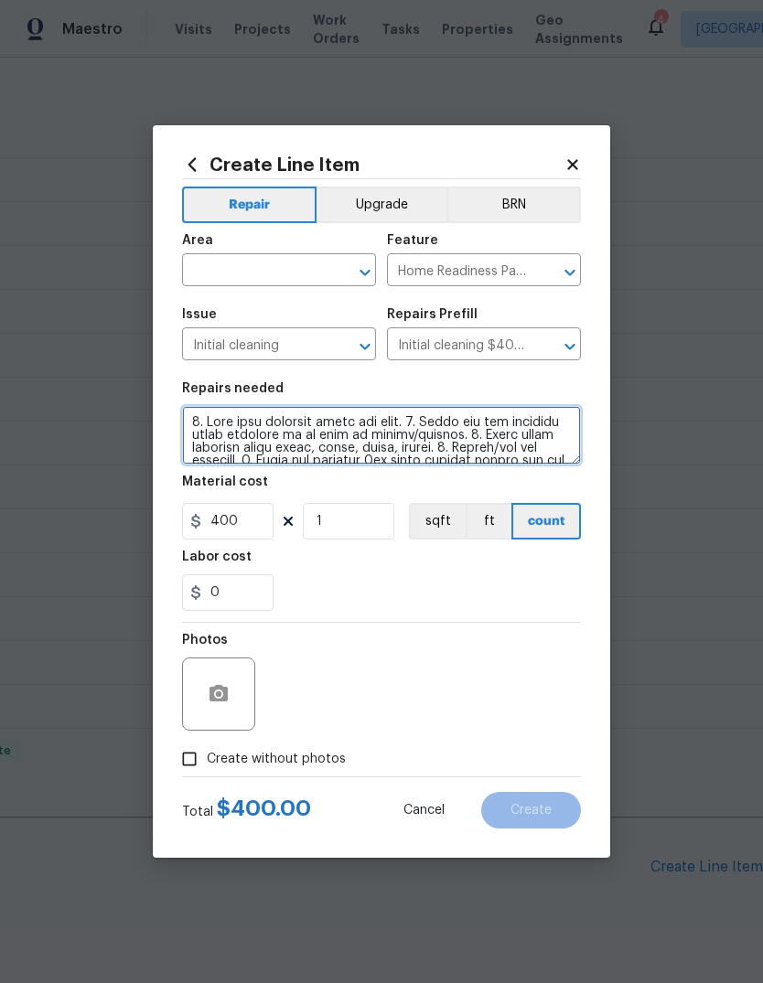
click at [352, 454] on textarea at bounding box center [381, 435] width 399 height 59
click at [367, 449] on textarea at bounding box center [381, 435] width 399 height 59
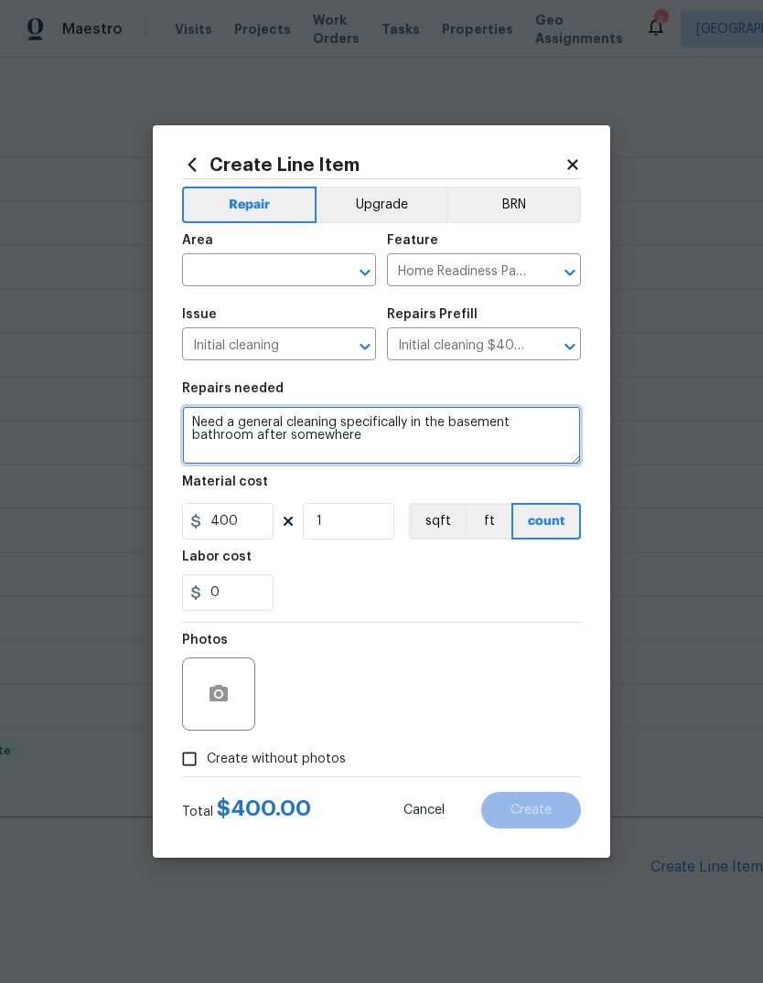
type textarea "Need a general cleaning specifically in the basement bathroom after somewhere"
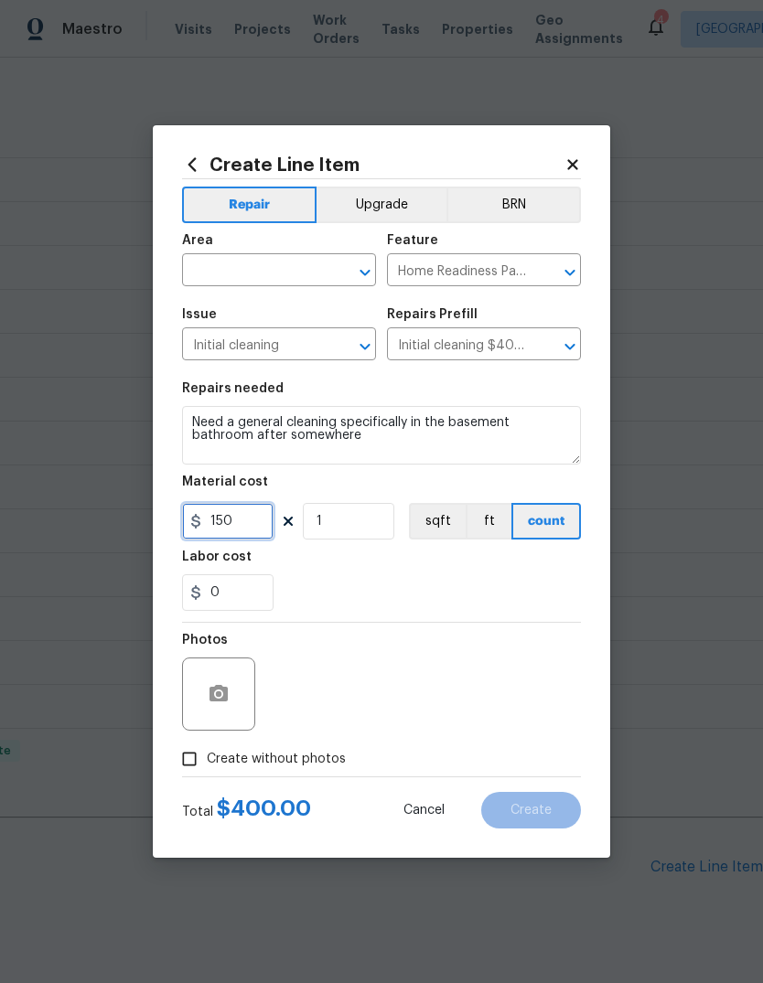
type input "150"
click at [404, 439] on textarea "Need a general cleaning specifically in the basement bathroom after somewhere" at bounding box center [381, 435] width 399 height 59
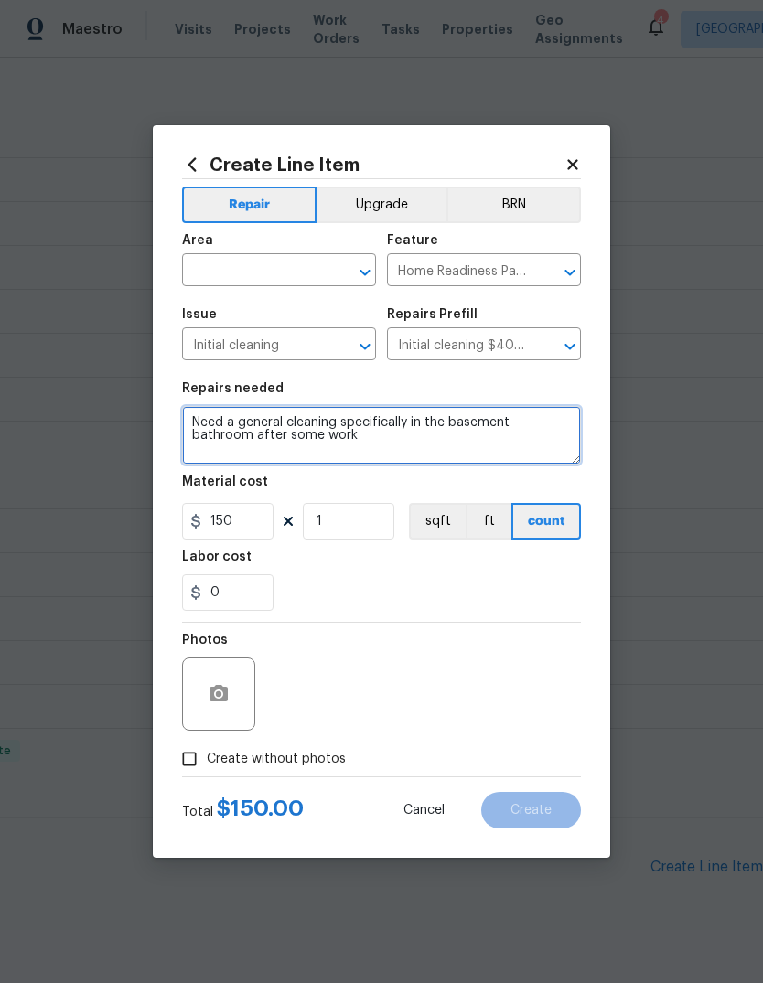
type textarea "Need a general cleaning specifically in the basement bathroom after some work"
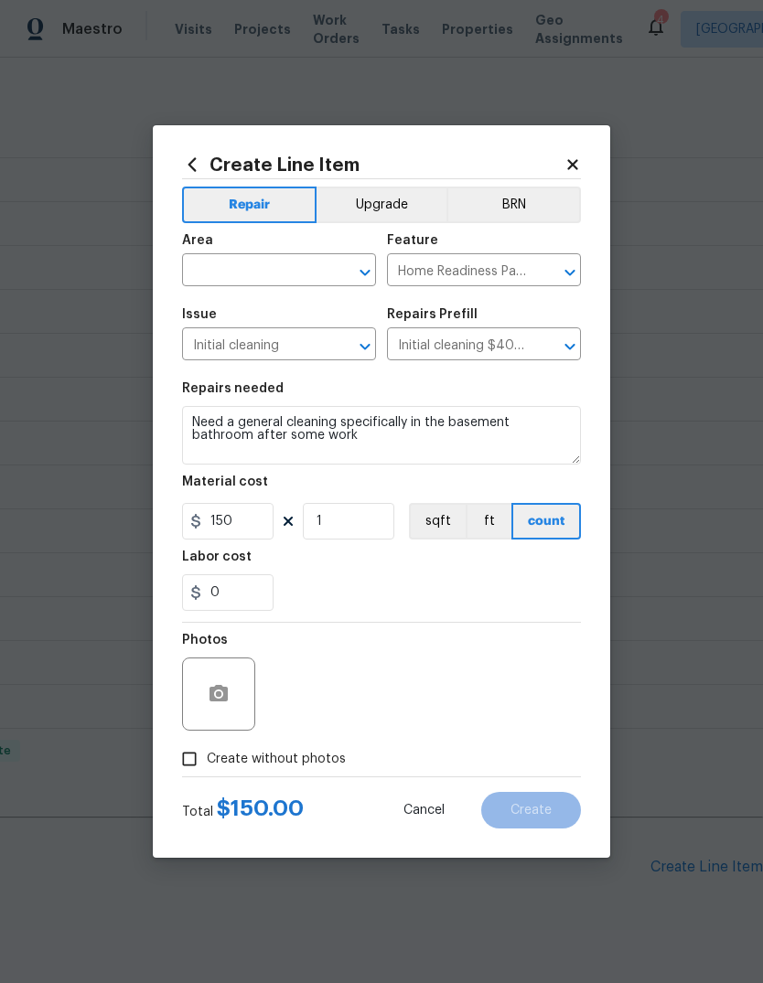
click at [451, 596] on div "0" at bounding box center [381, 592] width 399 height 37
click at [286, 271] on input "text" at bounding box center [253, 272] width 143 height 28
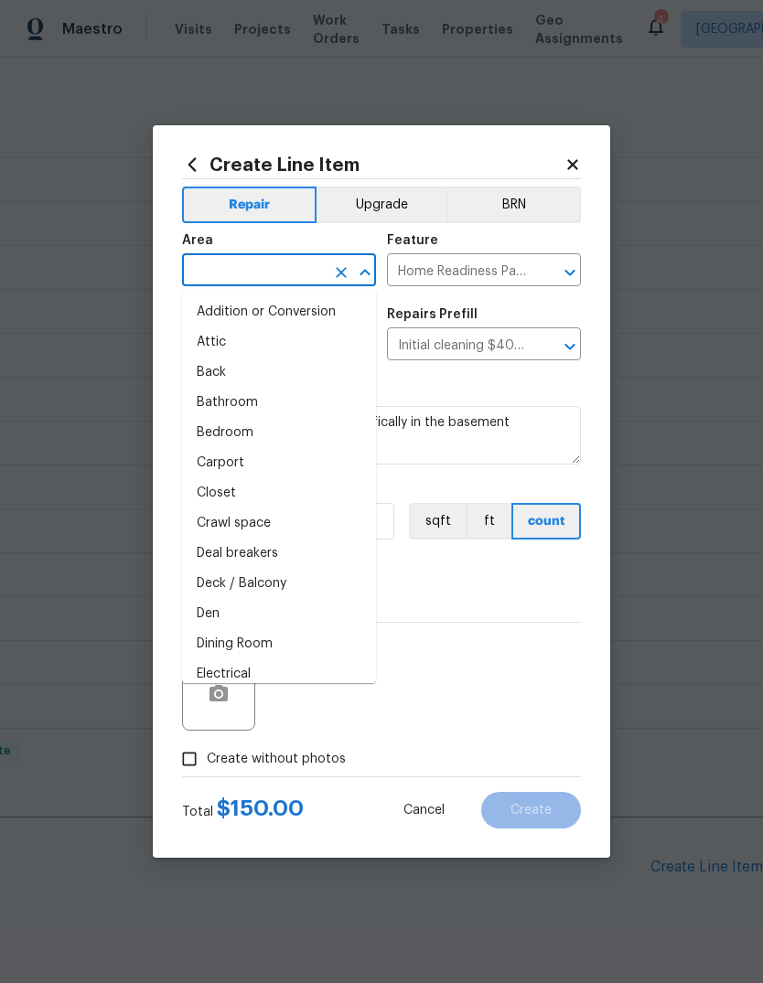
click at [257, 405] on li "Bathroom" at bounding box center [279, 403] width 194 height 30
type input "Bathroom"
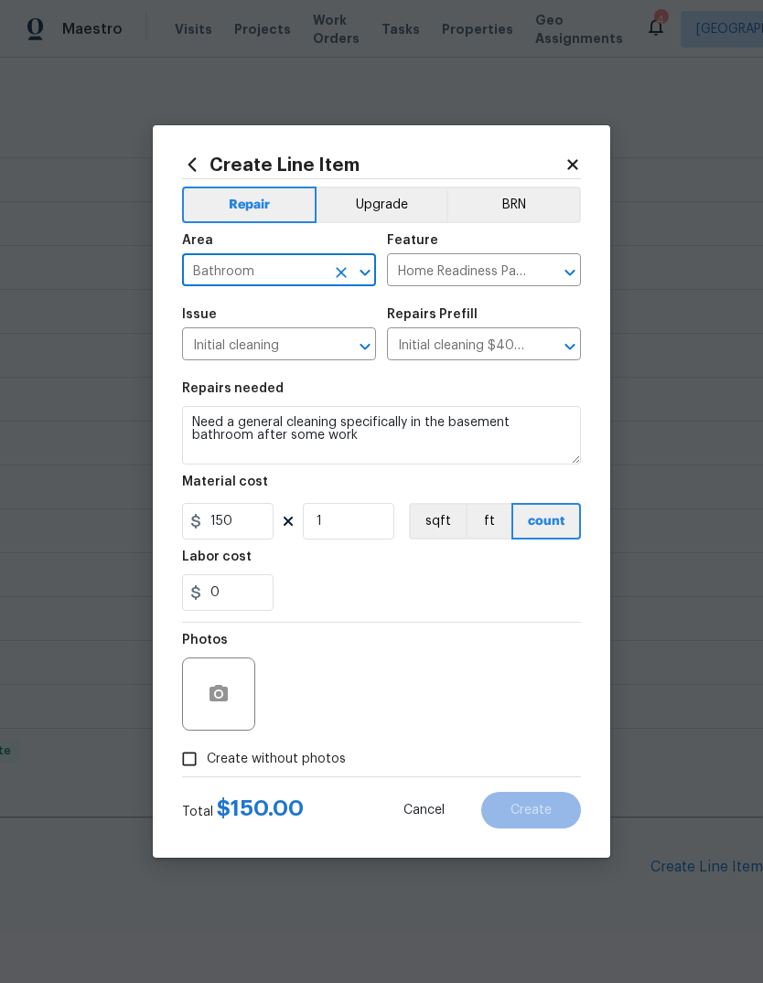
click at [494, 577] on div "0" at bounding box center [381, 592] width 399 height 37
click at [314, 765] on span "Create without photos" at bounding box center [276, 759] width 139 height 19
click at [207, 765] on input "Create without photos" at bounding box center [189, 759] width 35 height 35
checkbox input "true"
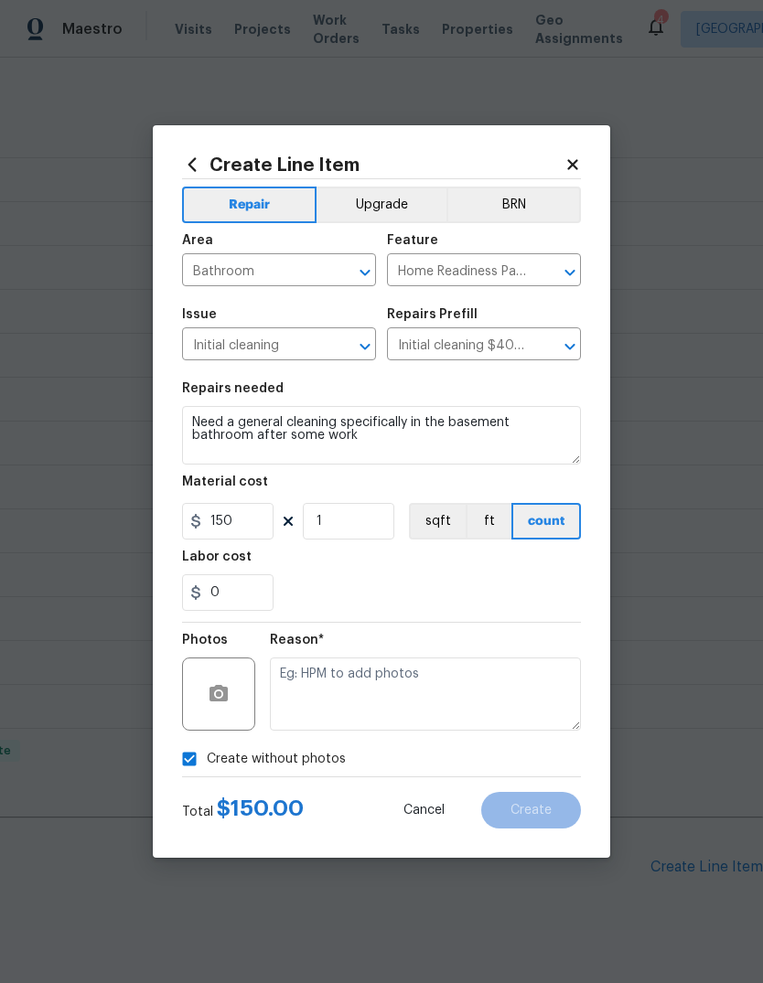
scroll to position [28, 0]
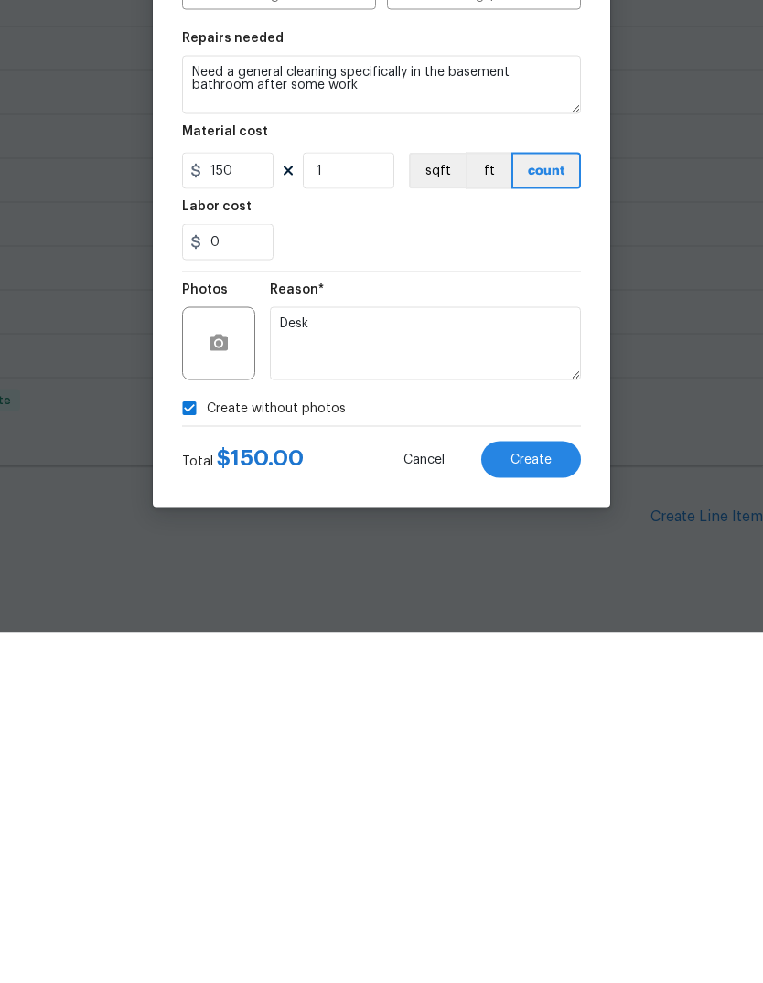
type textarea "Desk"
click at [559, 792] on button "Create" at bounding box center [531, 810] width 100 height 37
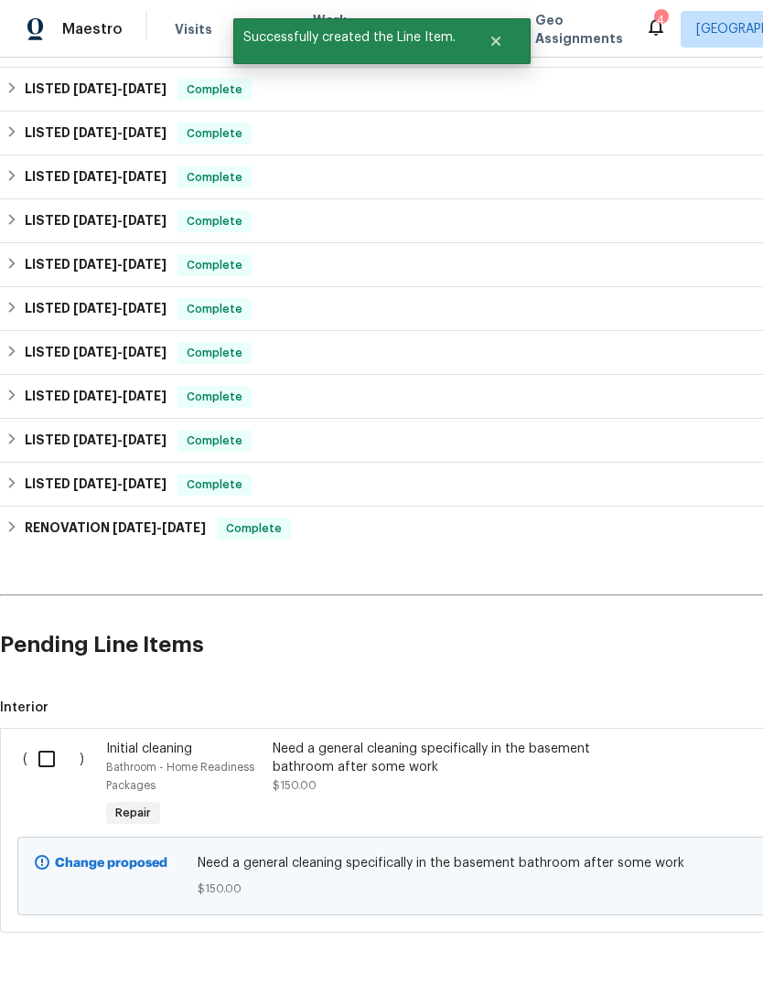
scroll to position [704, 0]
click at [34, 740] on input "checkbox" at bounding box center [53, 759] width 52 height 38
checkbox input "true"
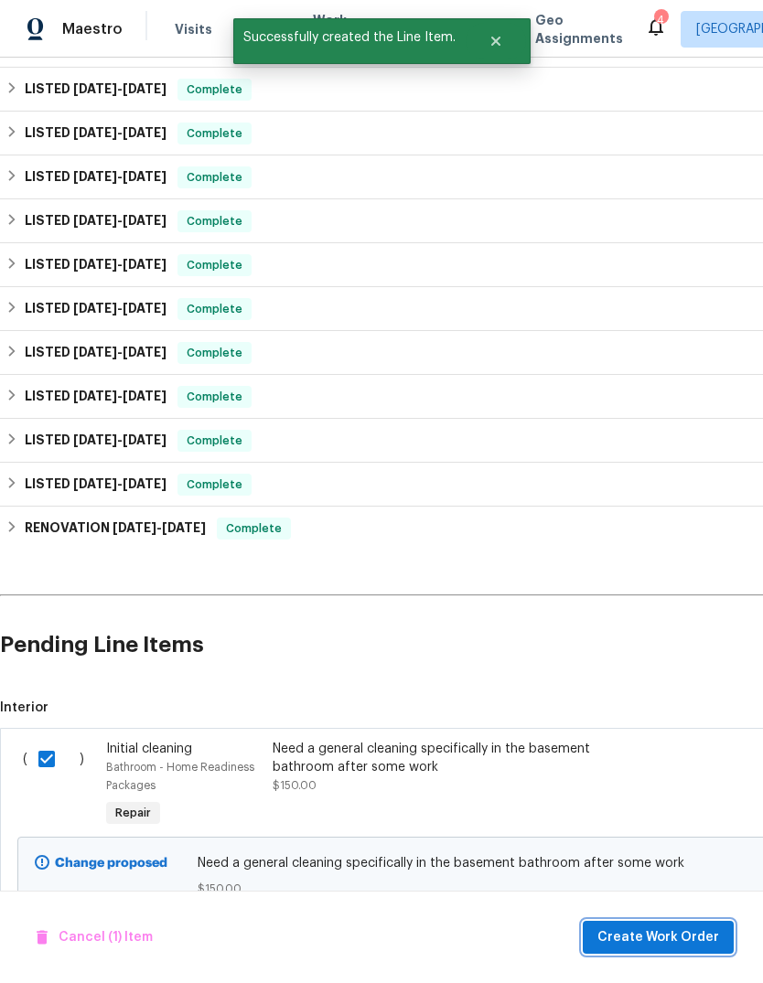
click at [688, 942] on span "Create Work Order" at bounding box center [658, 937] width 122 height 23
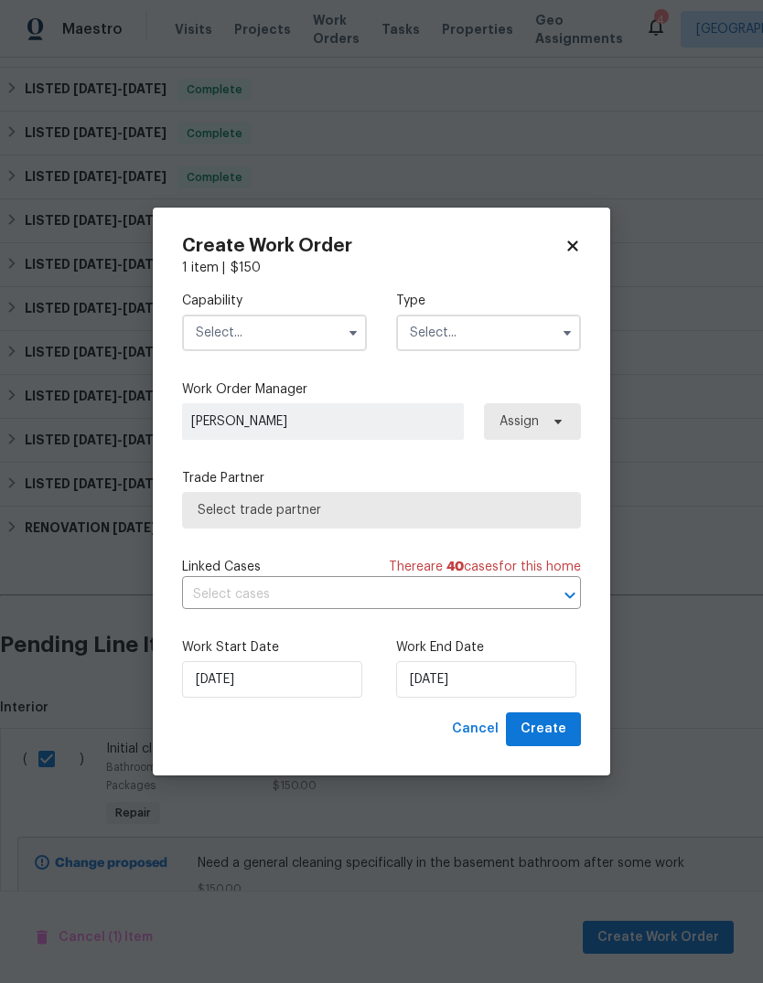
click at [317, 326] on input "text" at bounding box center [274, 333] width 185 height 37
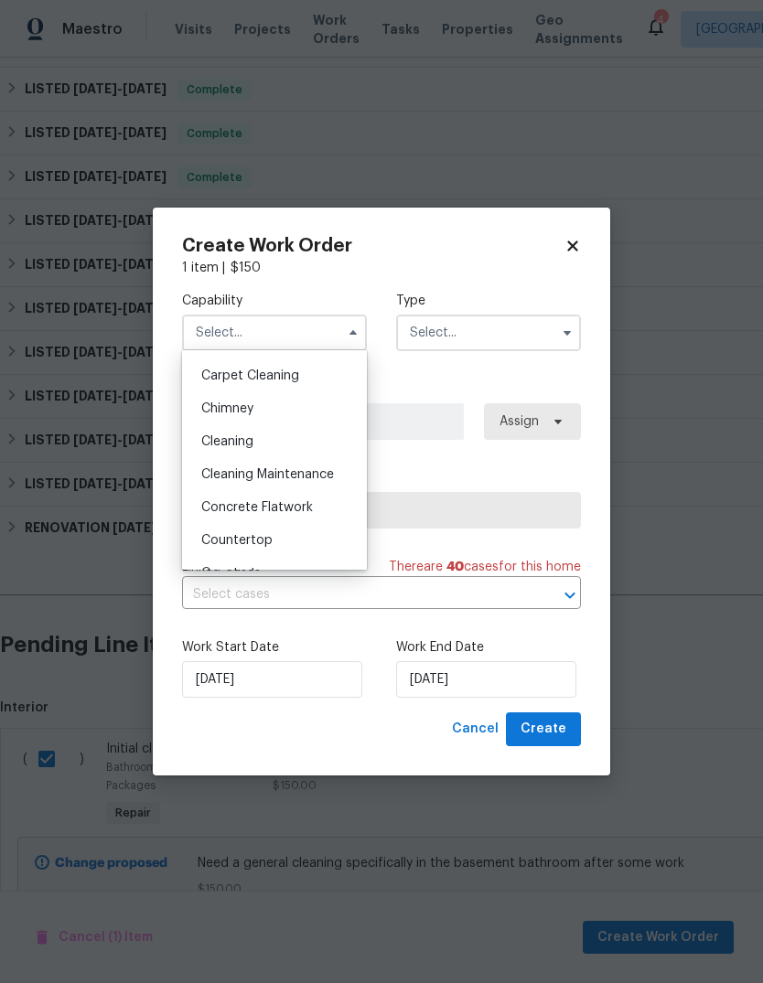
scroll to position [186, 0]
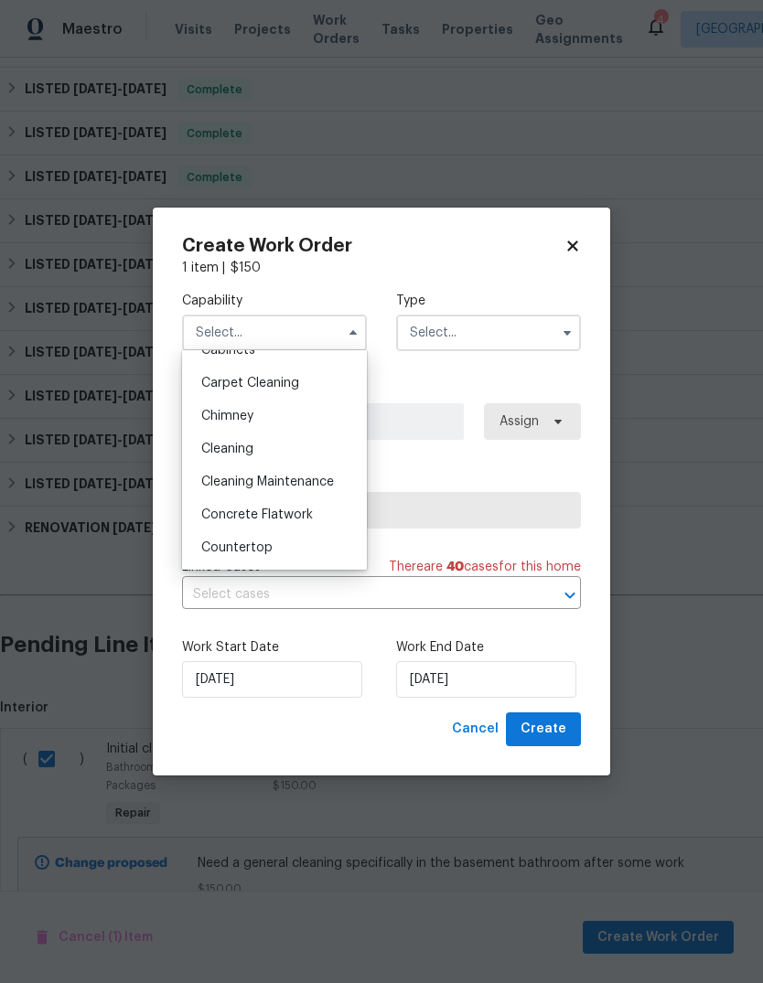
click at [289, 444] on div "Cleaning" at bounding box center [275, 448] width 176 height 33
type input "Cleaning"
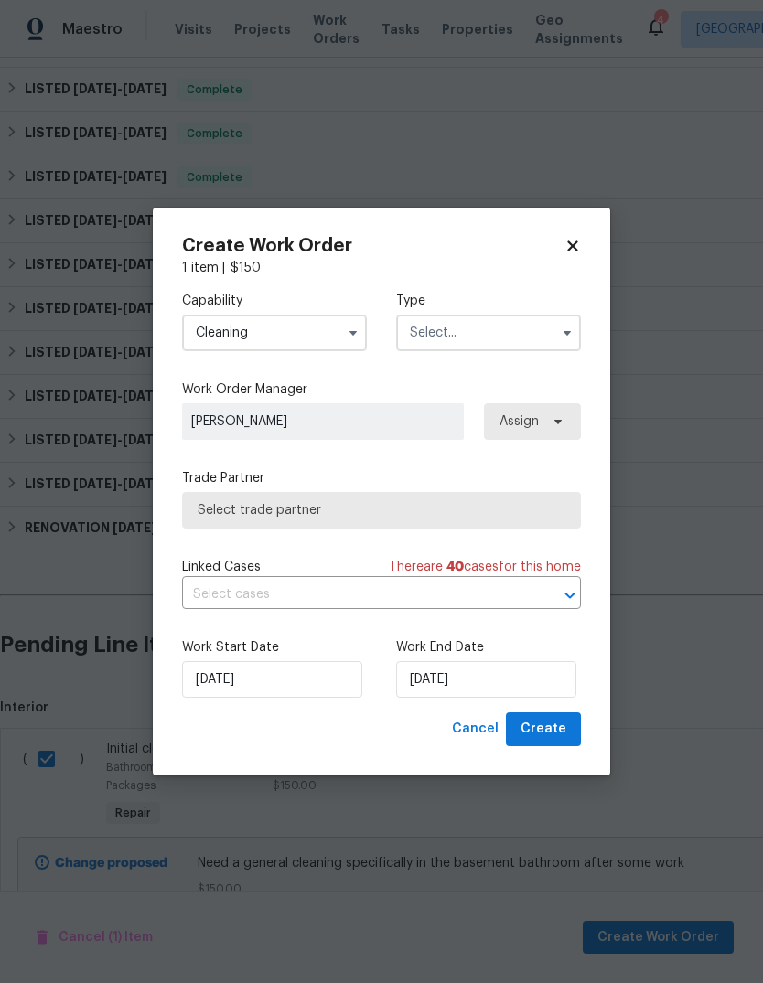
click at [546, 324] on input "text" at bounding box center [488, 333] width 185 height 37
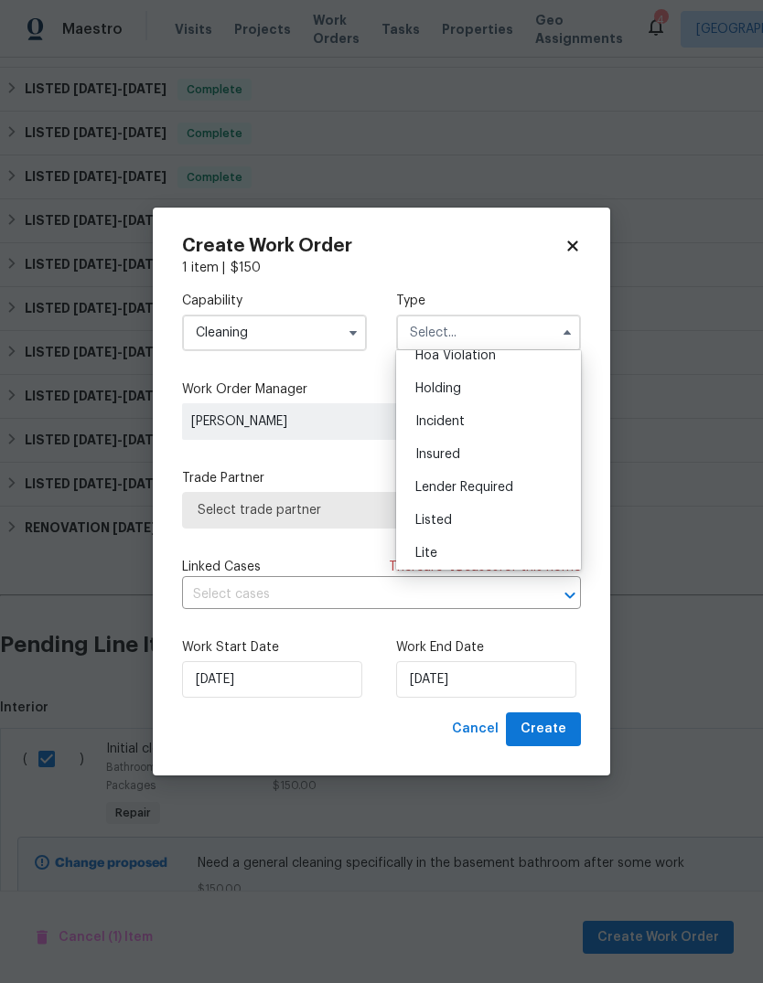
scroll to position [76, 0]
click at [462, 488] on div "Listed" at bounding box center [488, 492] width 176 height 33
type input "Listed"
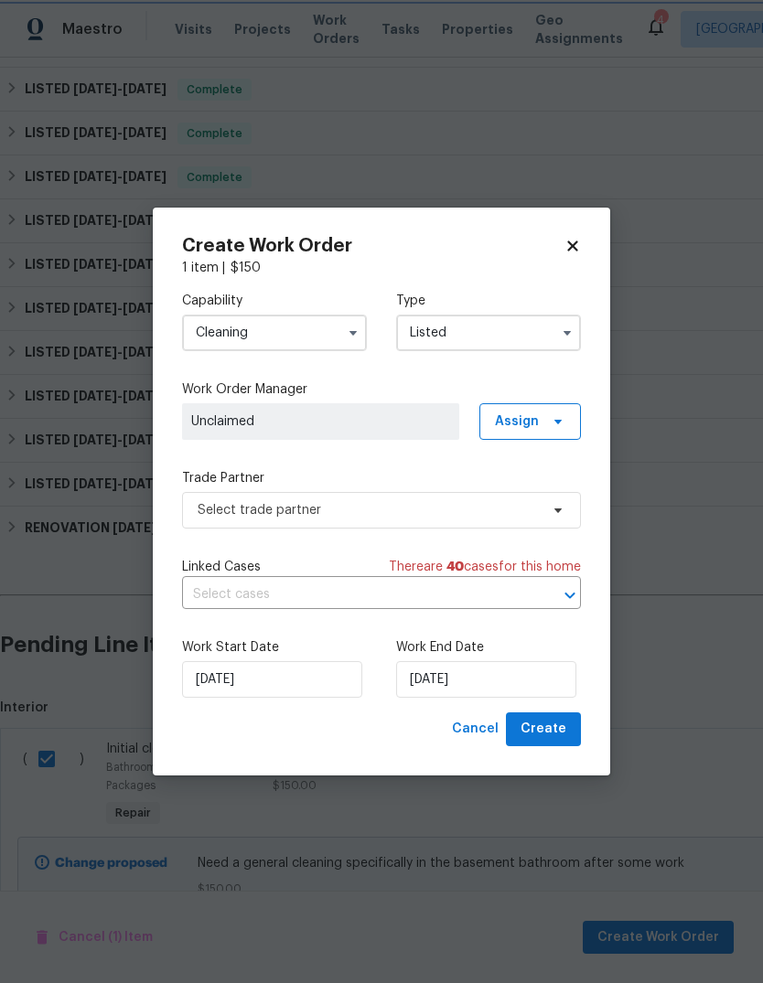
scroll to position [0, 0]
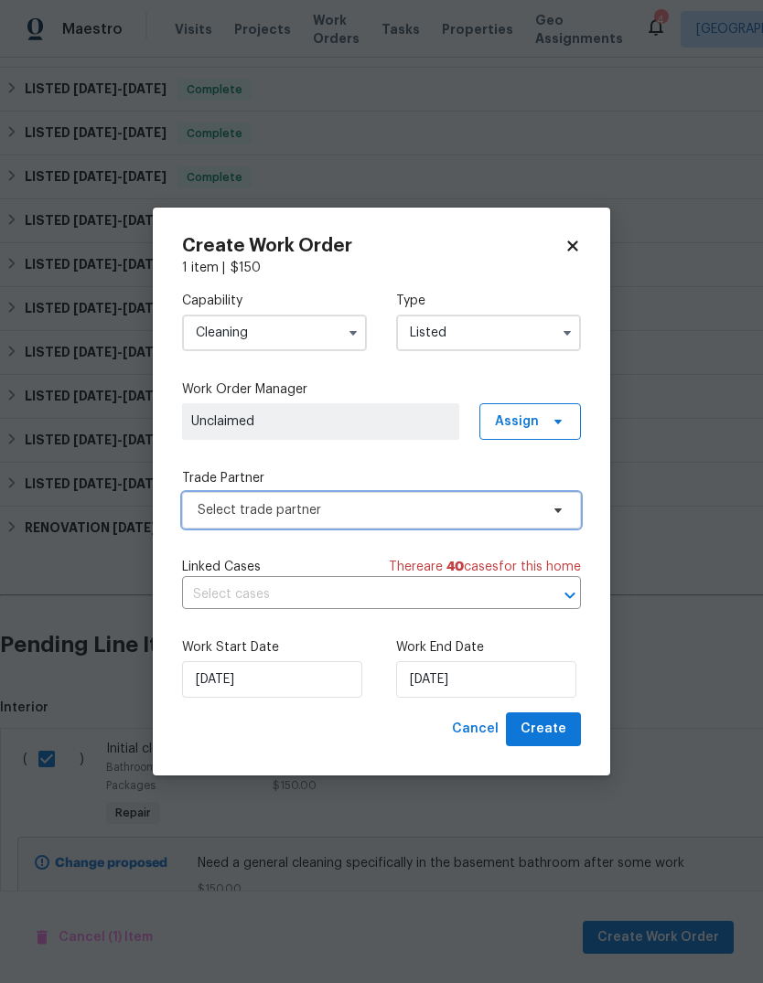
click at [392, 518] on span "Select trade partner" at bounding box center [381, 510] width 399 height 37
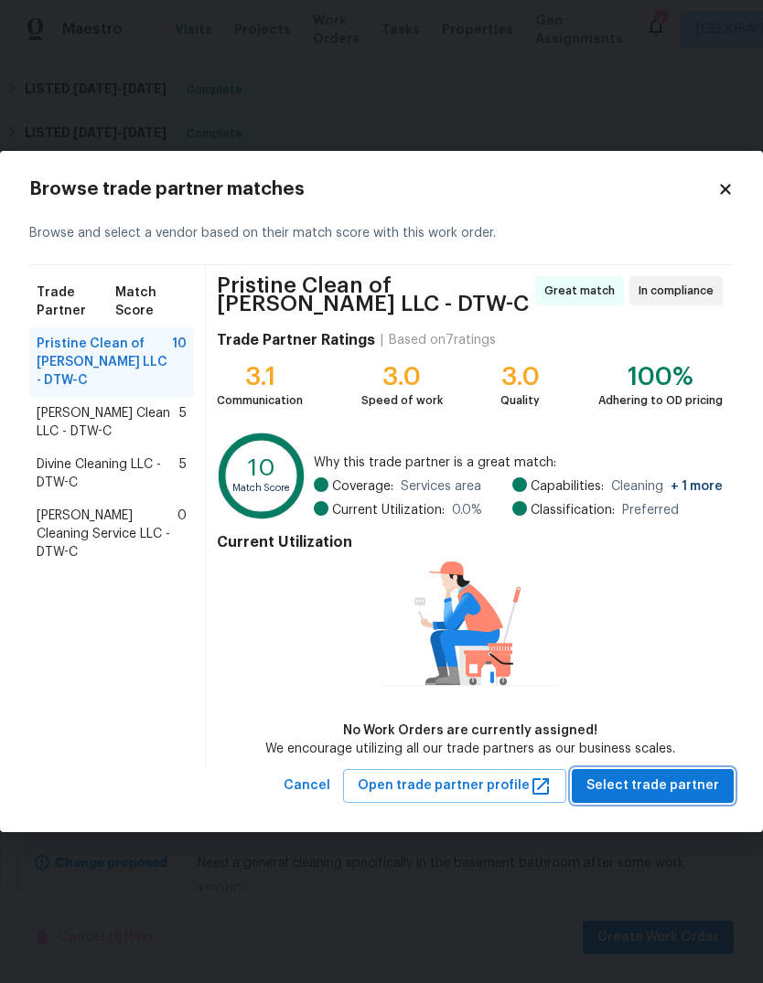
click at [698, 786] on span "Select trade partner" at bounding box center [652, 785] width 133 height 23
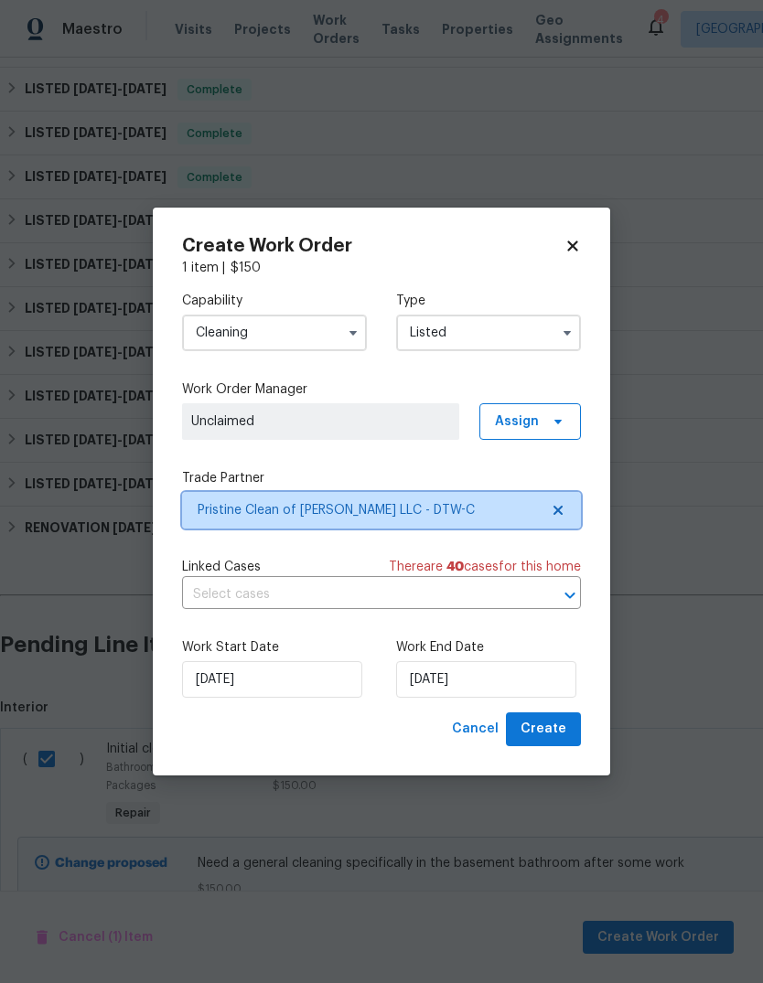
click at [439, 510] on span "Pristine Clean of Troy LLC - DTW-C" at bounding box center [367, 510] width 341 height 18
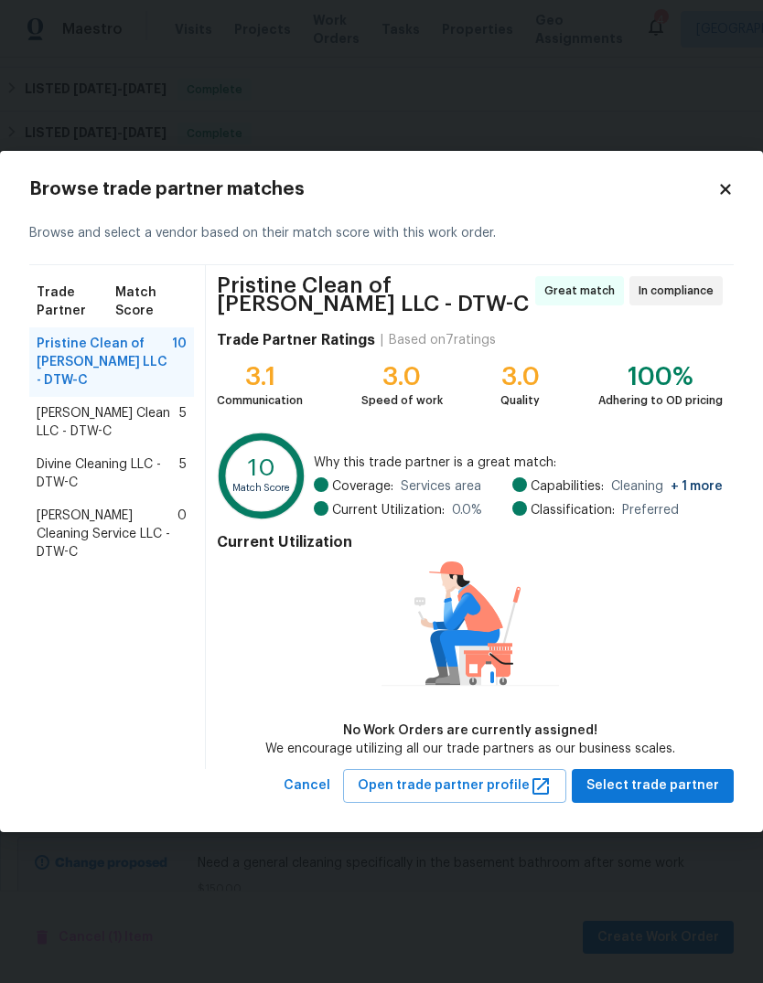
click at [121, 404] on span "Capelli Crystal Clean LLC - DTW-C" at bounding box center [108, 422] width 143 height 37
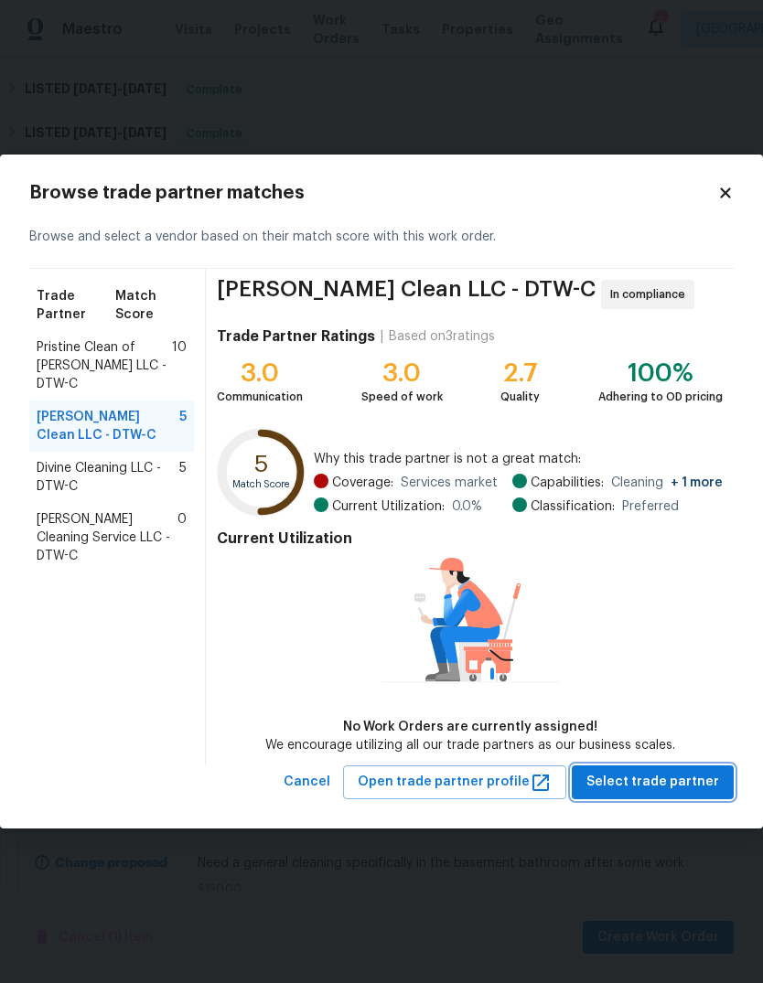
click at [691, 794] on button "Select trade partner" at bounding box center [652, 782] width 162 height 34
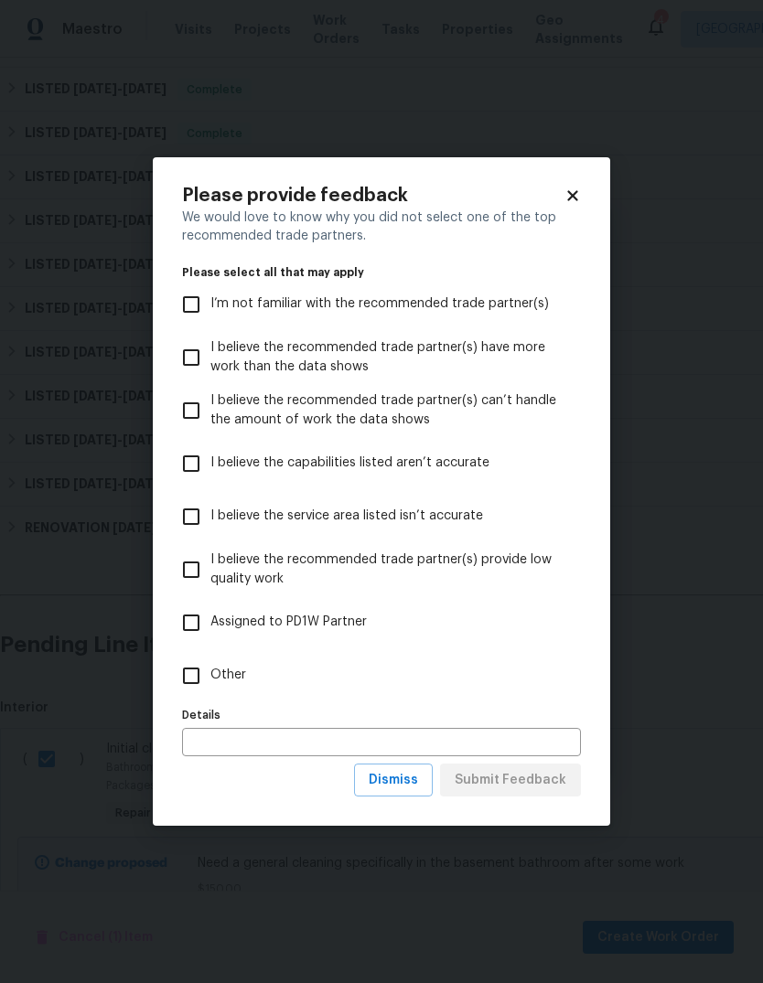
click at [226, 667] on span "Other" at bounding box center [228, 675] width 36 height 19
click at [210, 667] on input "Other" at bounding box center [191, 675] width 38 height 38
checkbox input "true"
click at [522, 793] on button "Submit Feedback" at bounding box center [510, 780] width 141 height 34
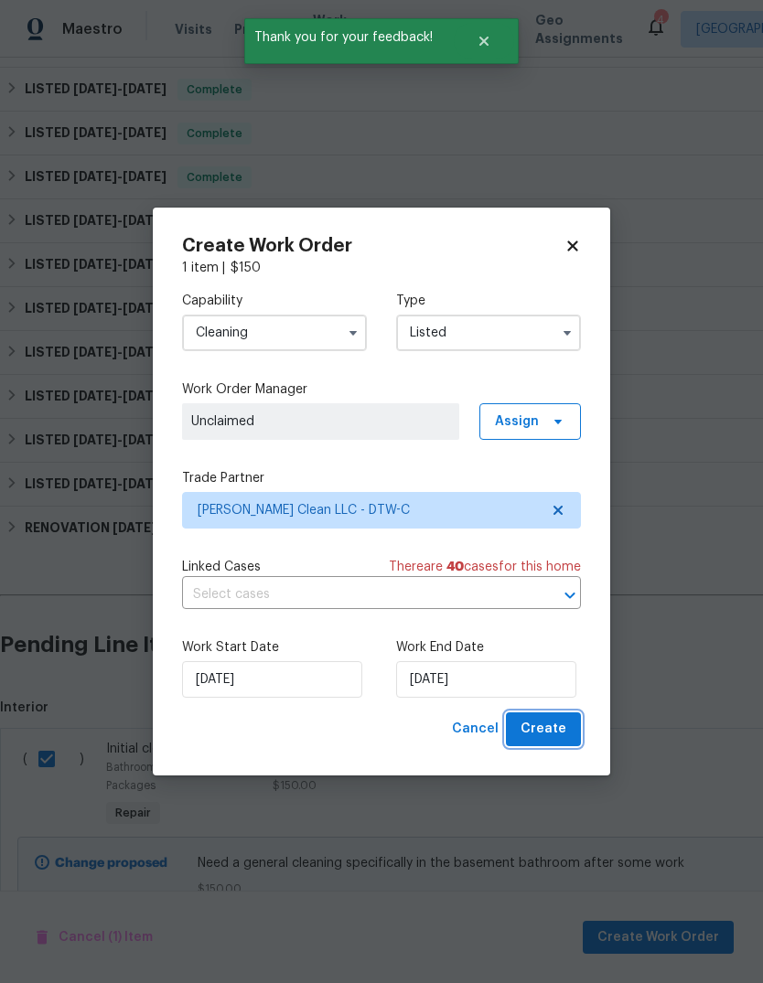
click at [552, 731] on span "Create" at bounding box center [543, 729] width 46 height 23
checkbox input "false"
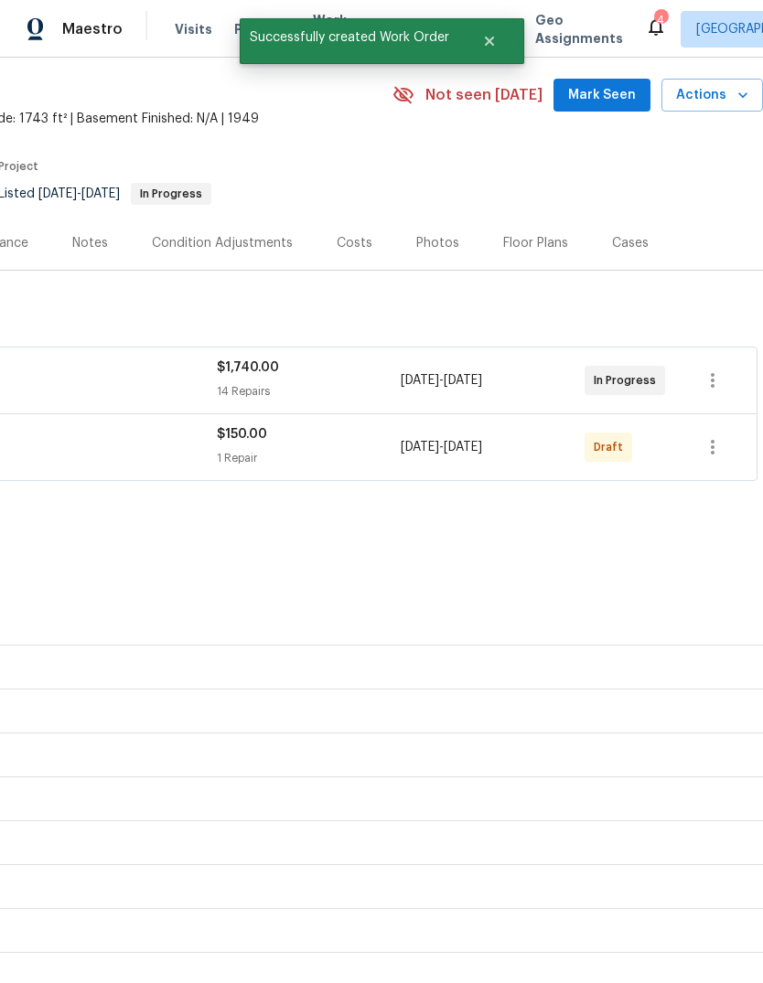
scroll to position [61, 271]
click at [715, 436] on icon "button" at bounding box center [712, 447] width 22 height 22
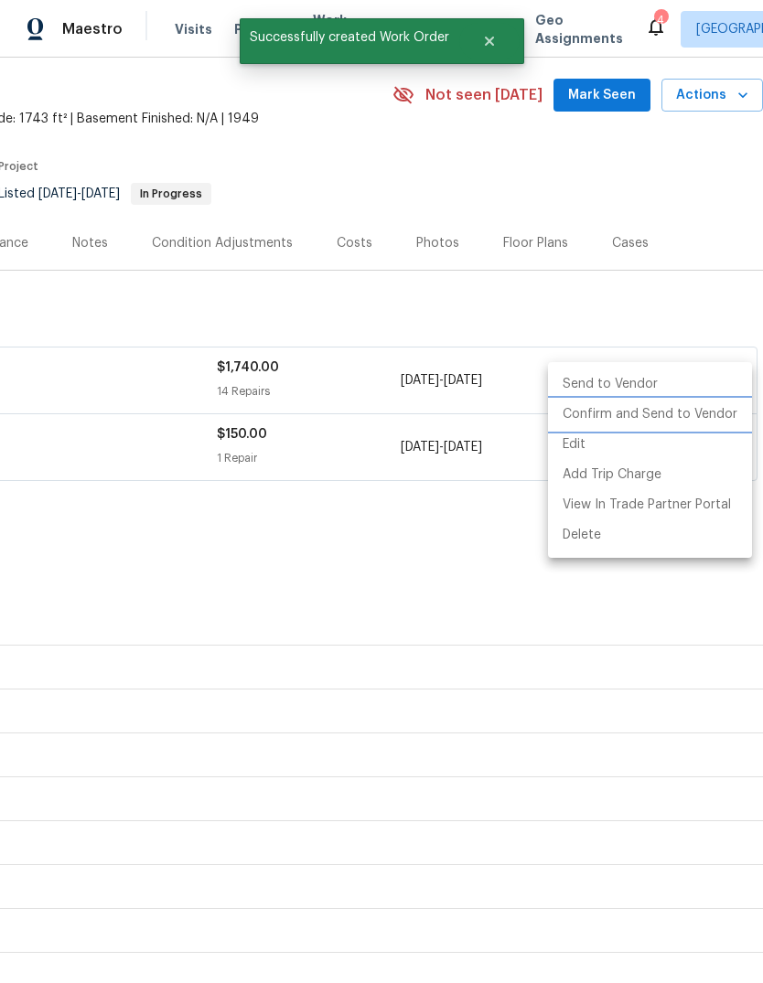
click at [688, 422] on li "Confirm and Send to Vendor" at bounding box center [650, 415] width 204 height 30
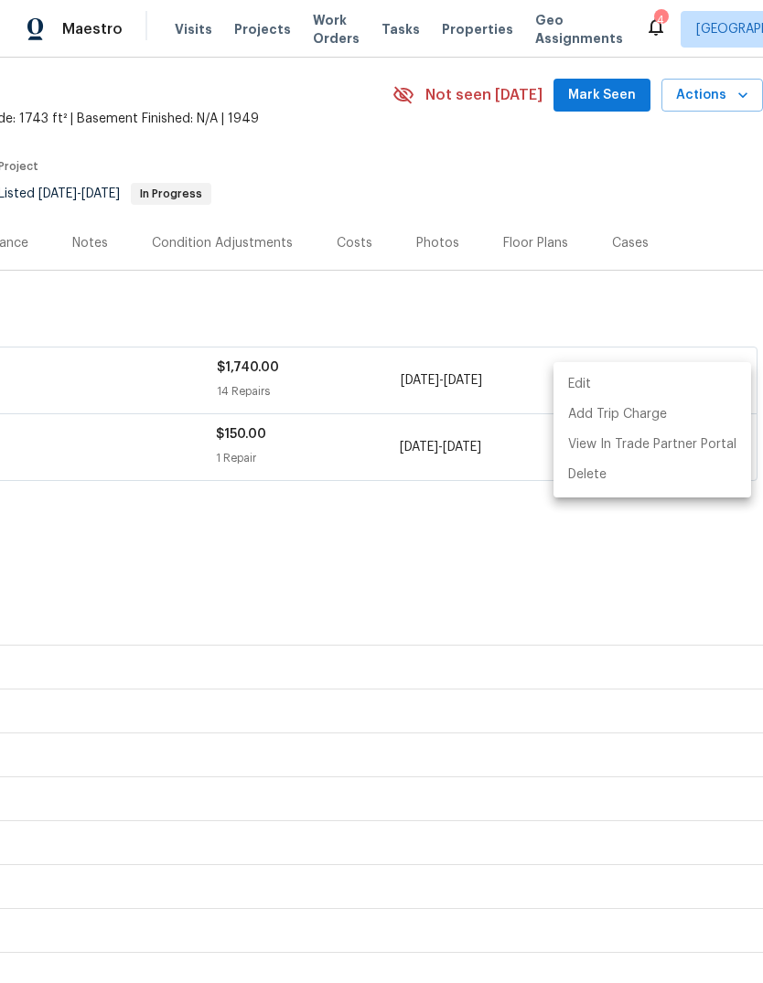
click at [450, 471] on div at bounding box center [381, 491] width 763 height 983
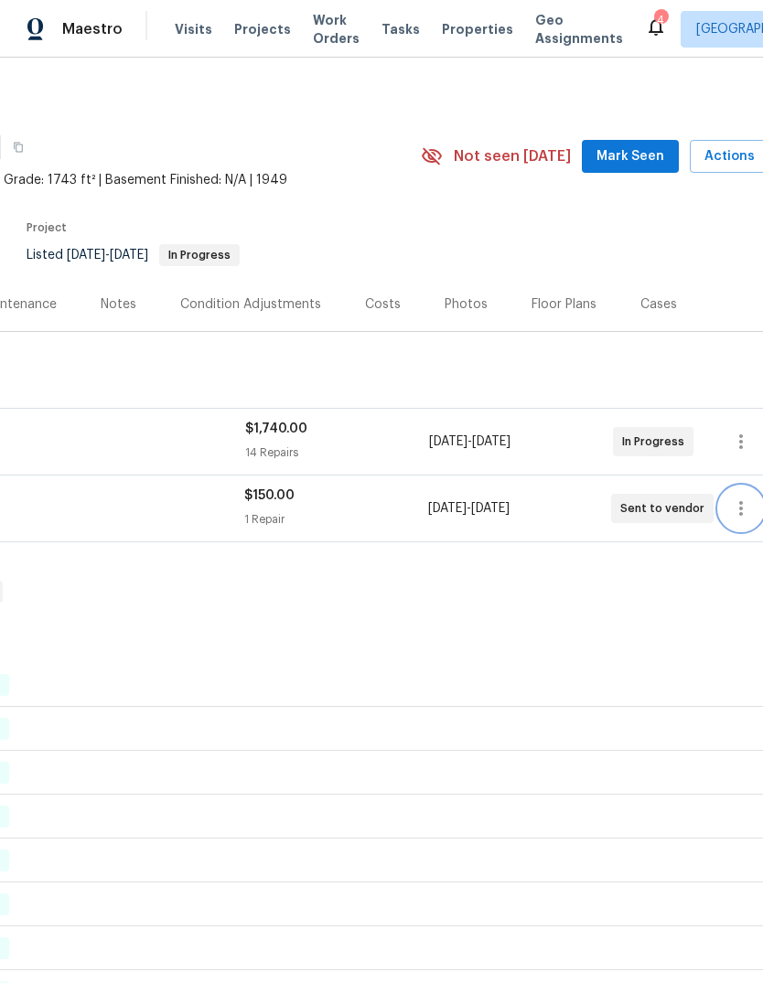
scroll to position [0, 241]
click at [616, 145] on span "Mark Seen" at bounding box center [631, 156] width 68 height 23
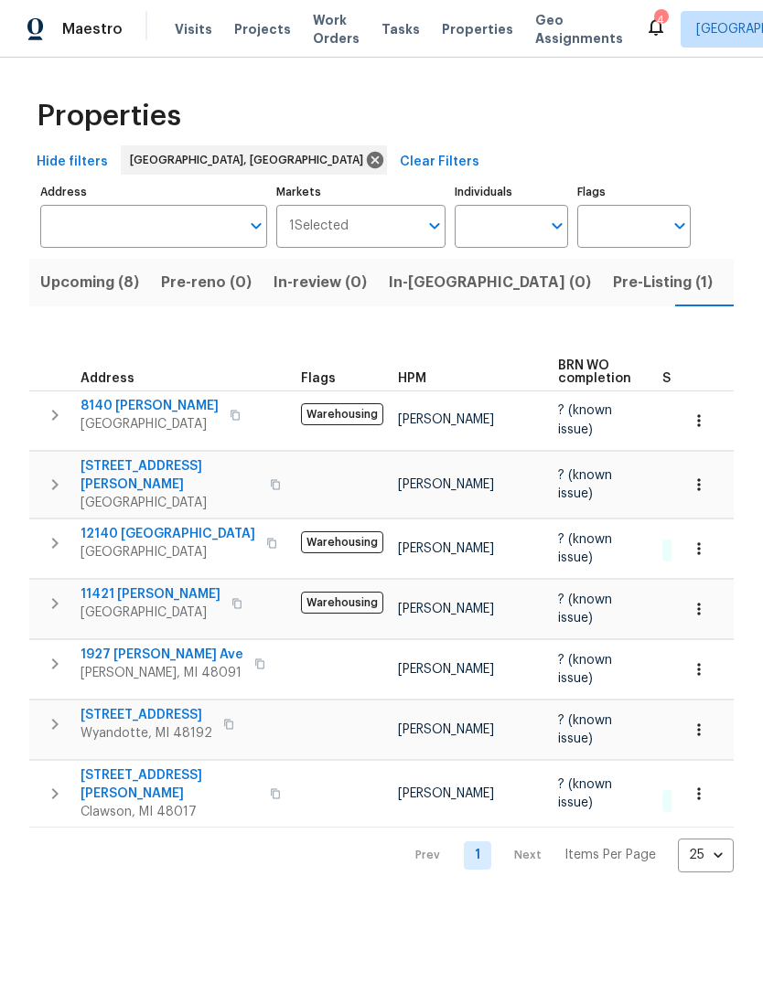
scroll to position [0, 31]
click at [703, 279] on span "Listed (18)" at bounding box center [741, 283] width 76 height 26
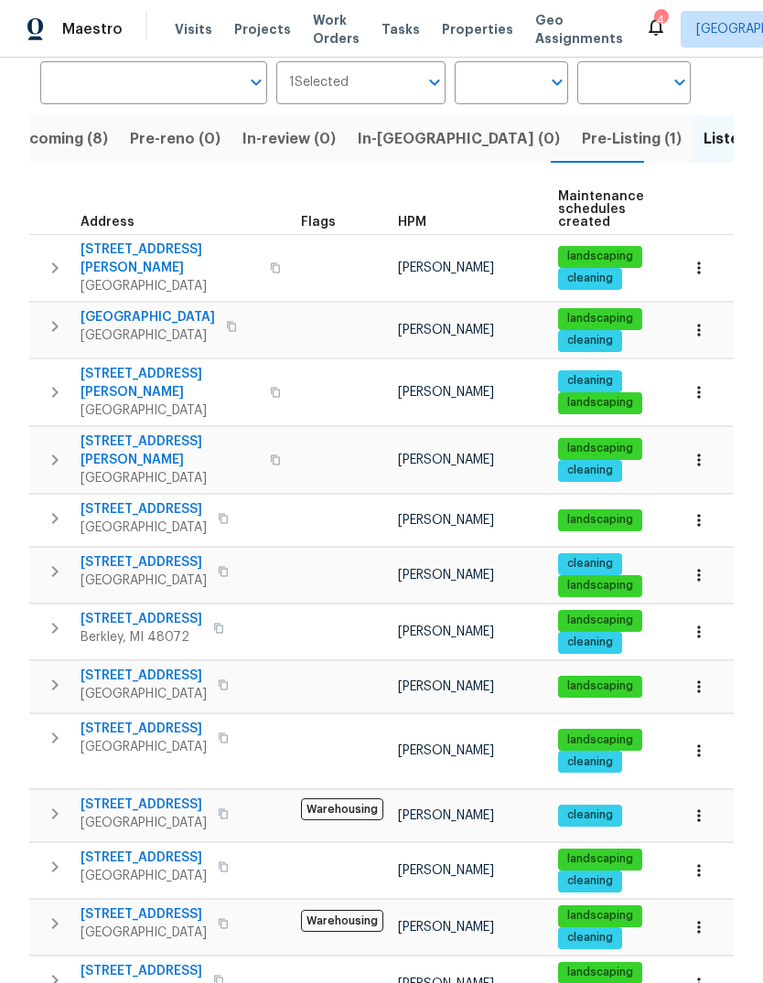
scroll to position [148, 0]
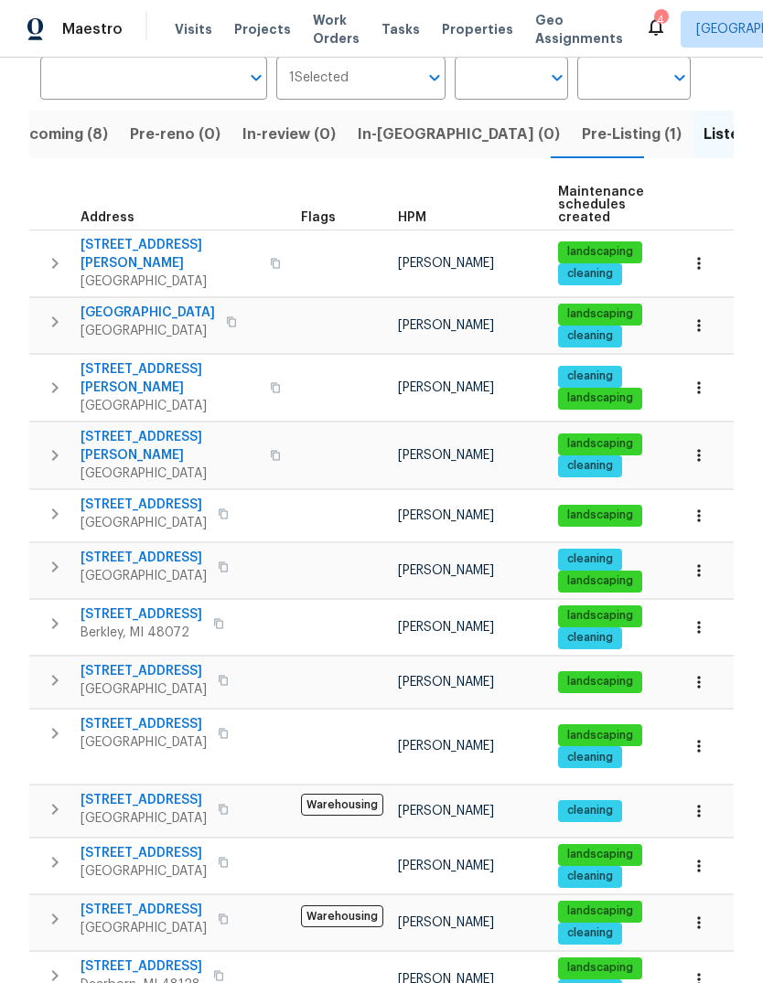
click at [152, 844] on span "[STREET_ADDRESS]" at bounding box center [143, 853] width 126 height 18
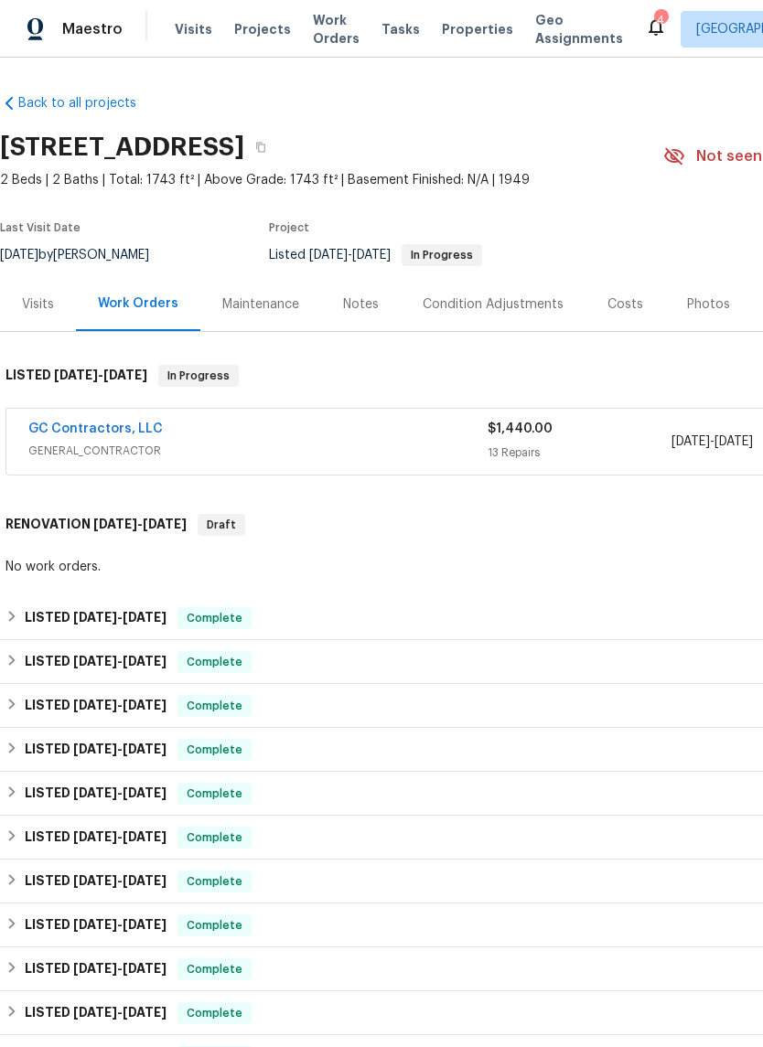
click at [132, 431] on link "GC Contractors, LLC" at bounding box center [95, 428] width 134 height 13
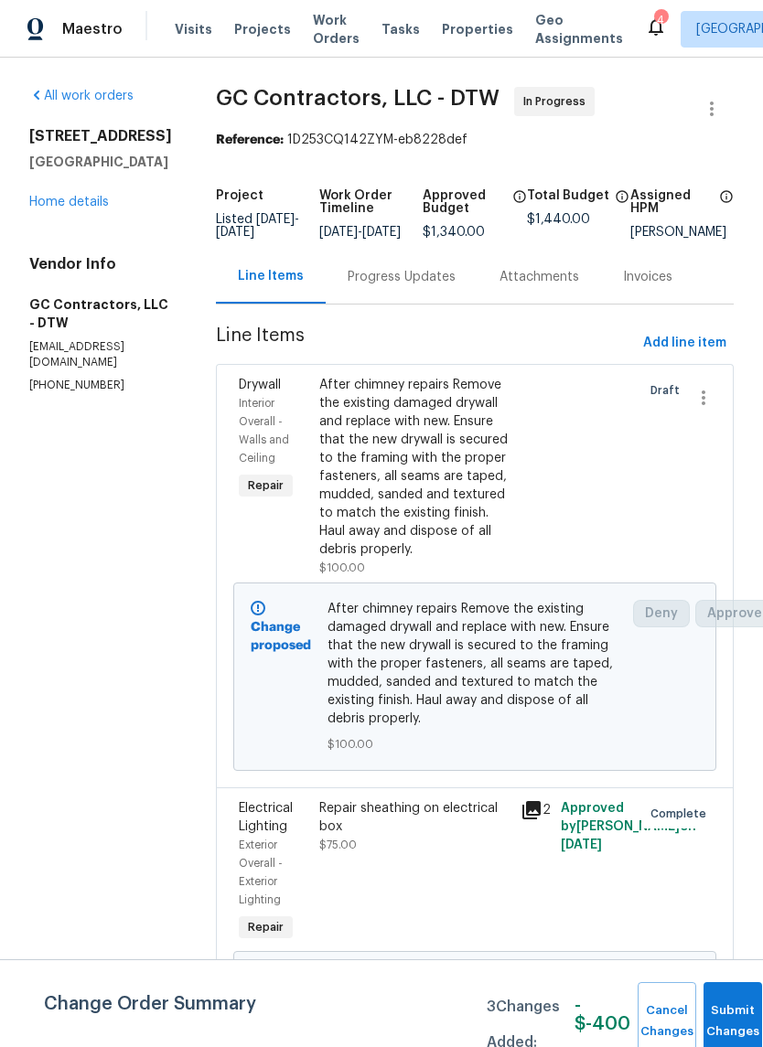
click at [402, 286] on div "Progress Updates" at bounding box center [401, 277] width 108 height 18
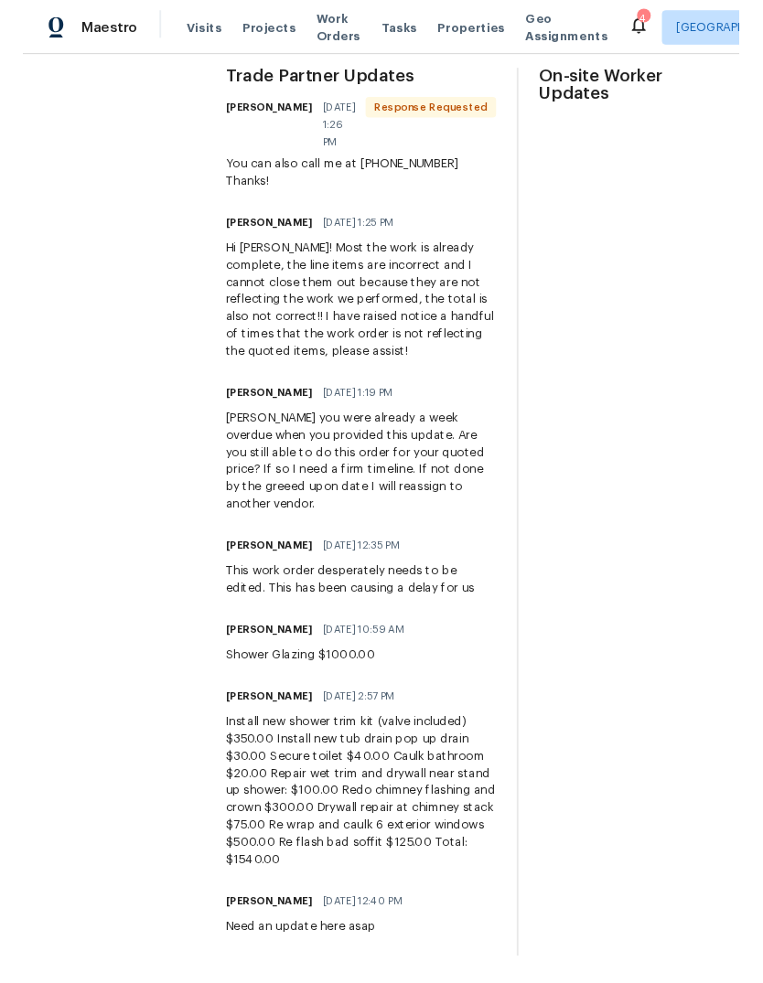
scroll to position [571, 0]
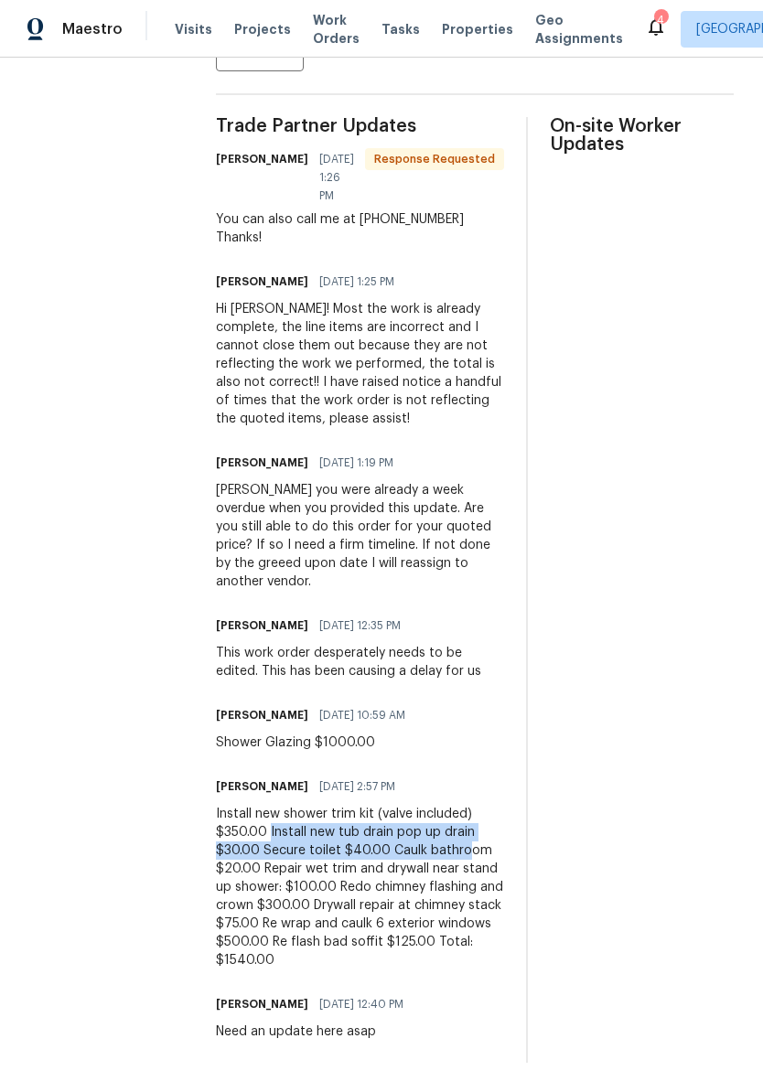
click at [270, 922] on div "Install new shower trim kit (valve included) $350.00 Install new tub drain pop …" at bounding box center [360, 887] width 288 height 165
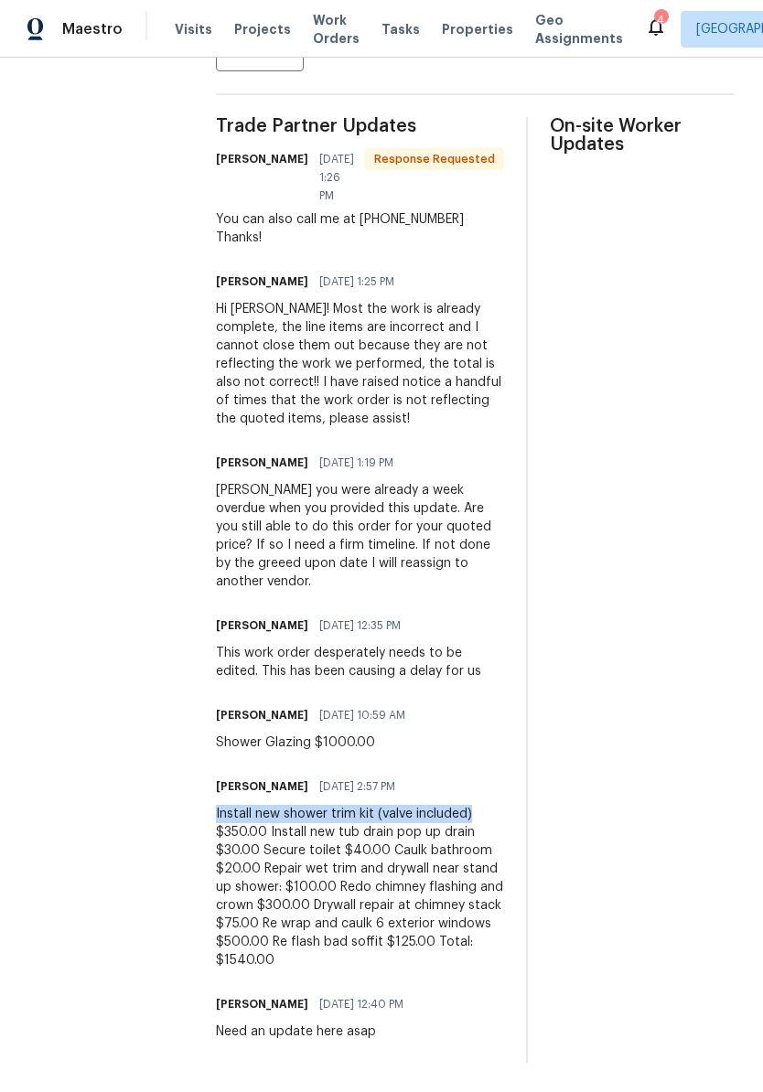
copy div "Install new shower trim kit (valve included)"
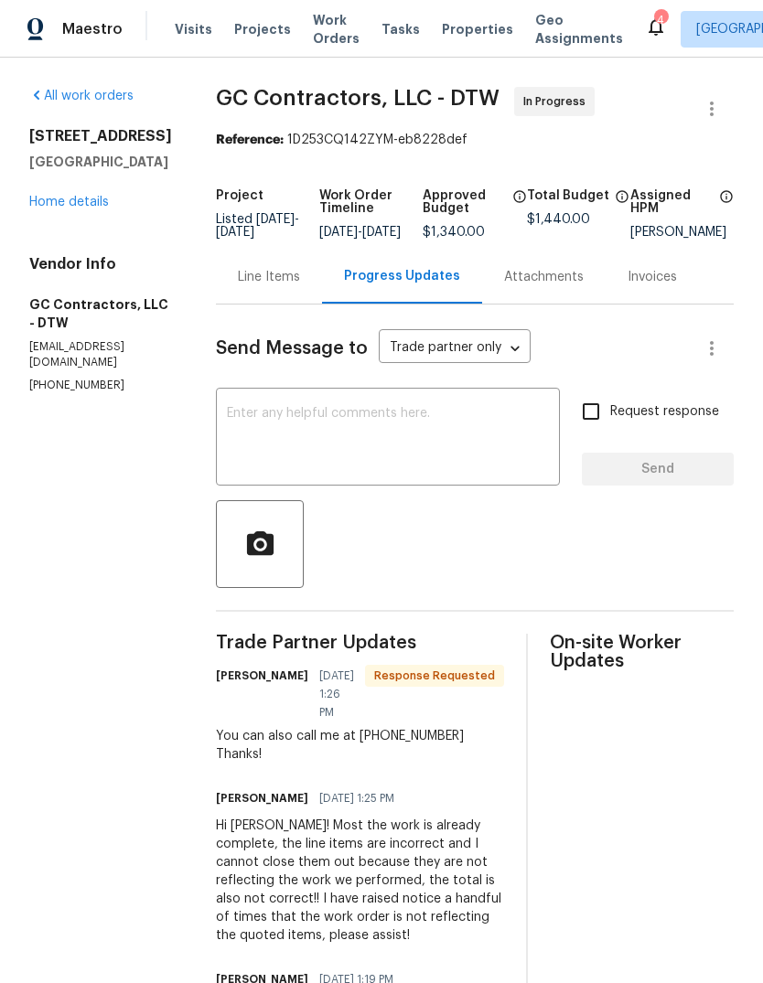
scroll to position [0, 0]
click at [238, 286] on div "Line Items" at bounding box center [269, 277] width 62 height 18
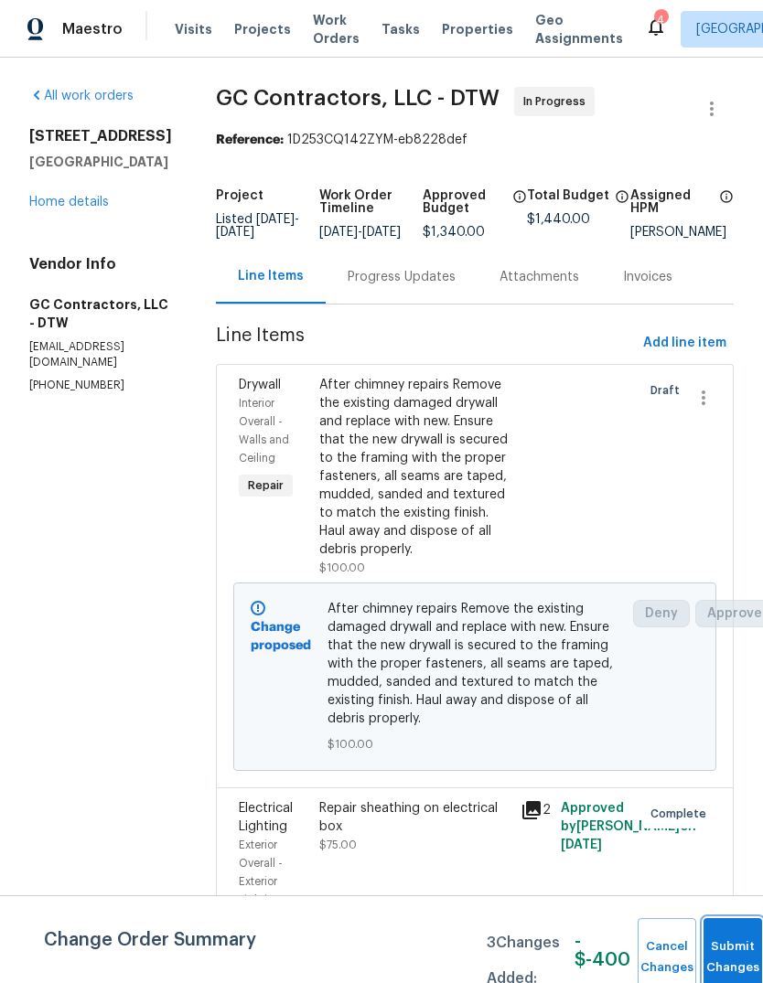
click at [714, 947] on button "Submit Changes" at bounding box center [732, 957] width 59 height 79
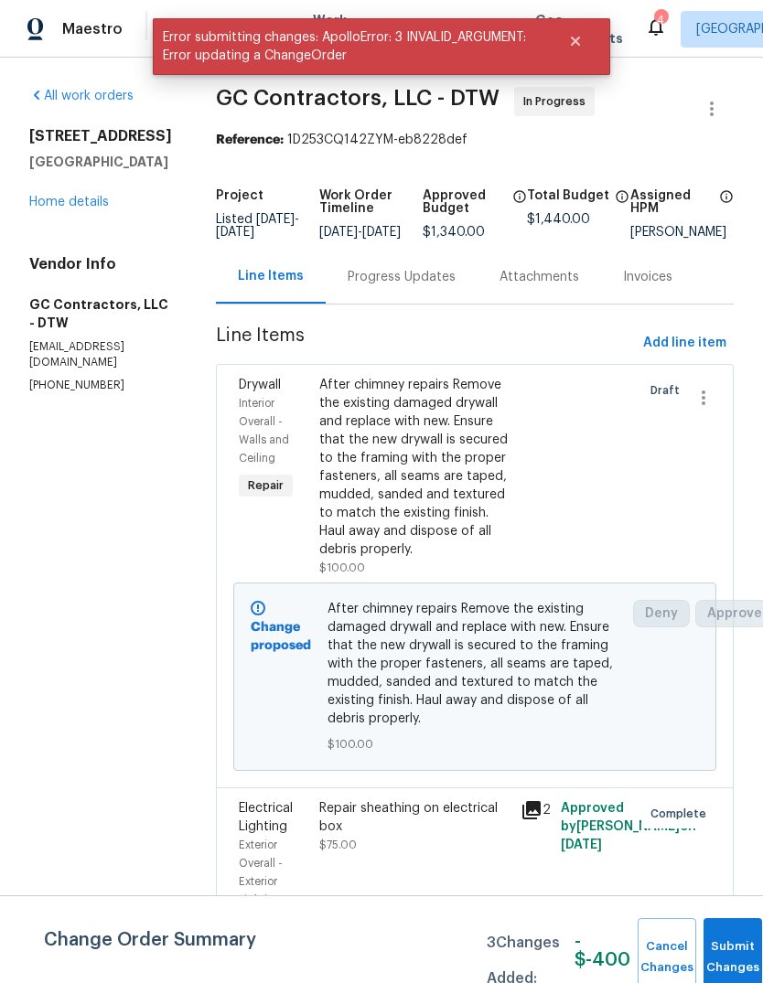
click at [726, 912] on div "Change Order Summary 3 Changes Added: - $ -400 Cancel Changes Submit Changes" at bounding box center [381, 939] width 763 height 88
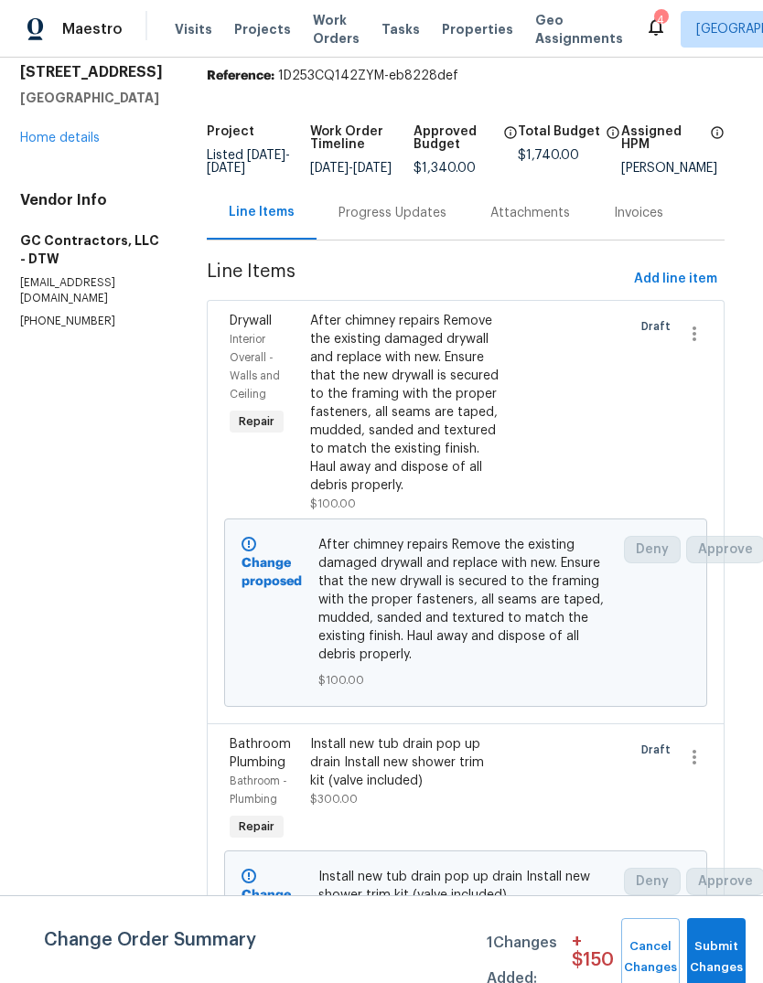
scroll to position [65, 10]
click at [723, 951] on button "Submit Changes" at bounding box center [716, 957] width 59 height 79
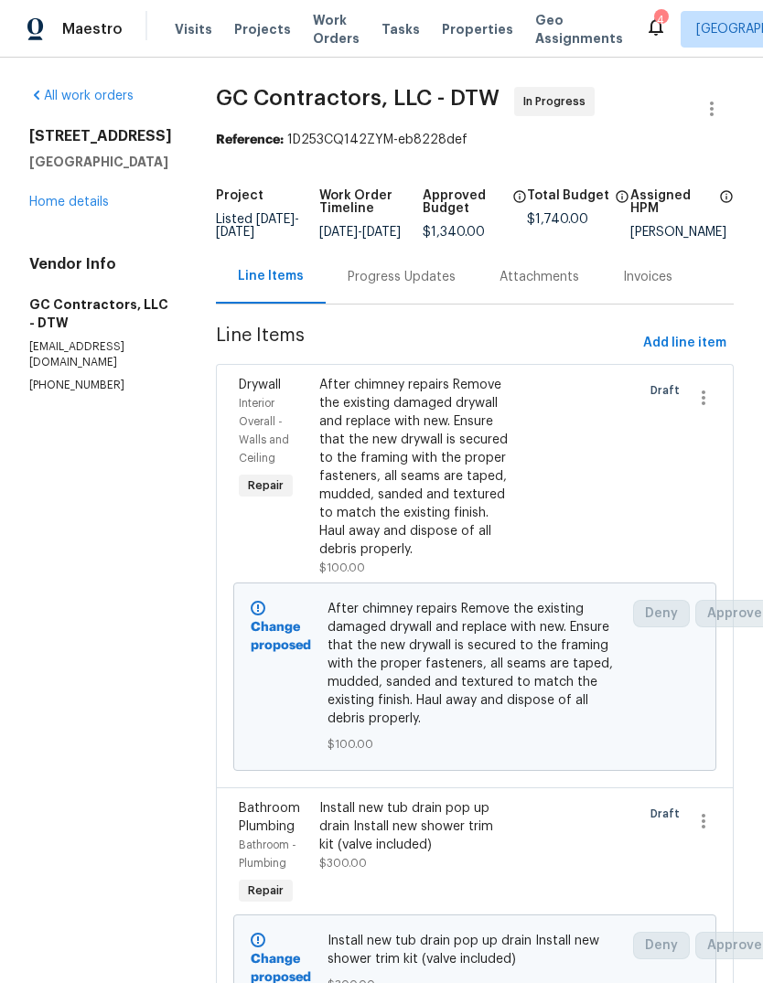
click at [63, 208] on link "Home details" at bounding box center [69, 202] width 80 height 13
